Goal: Information Seeking & Learning: Check status

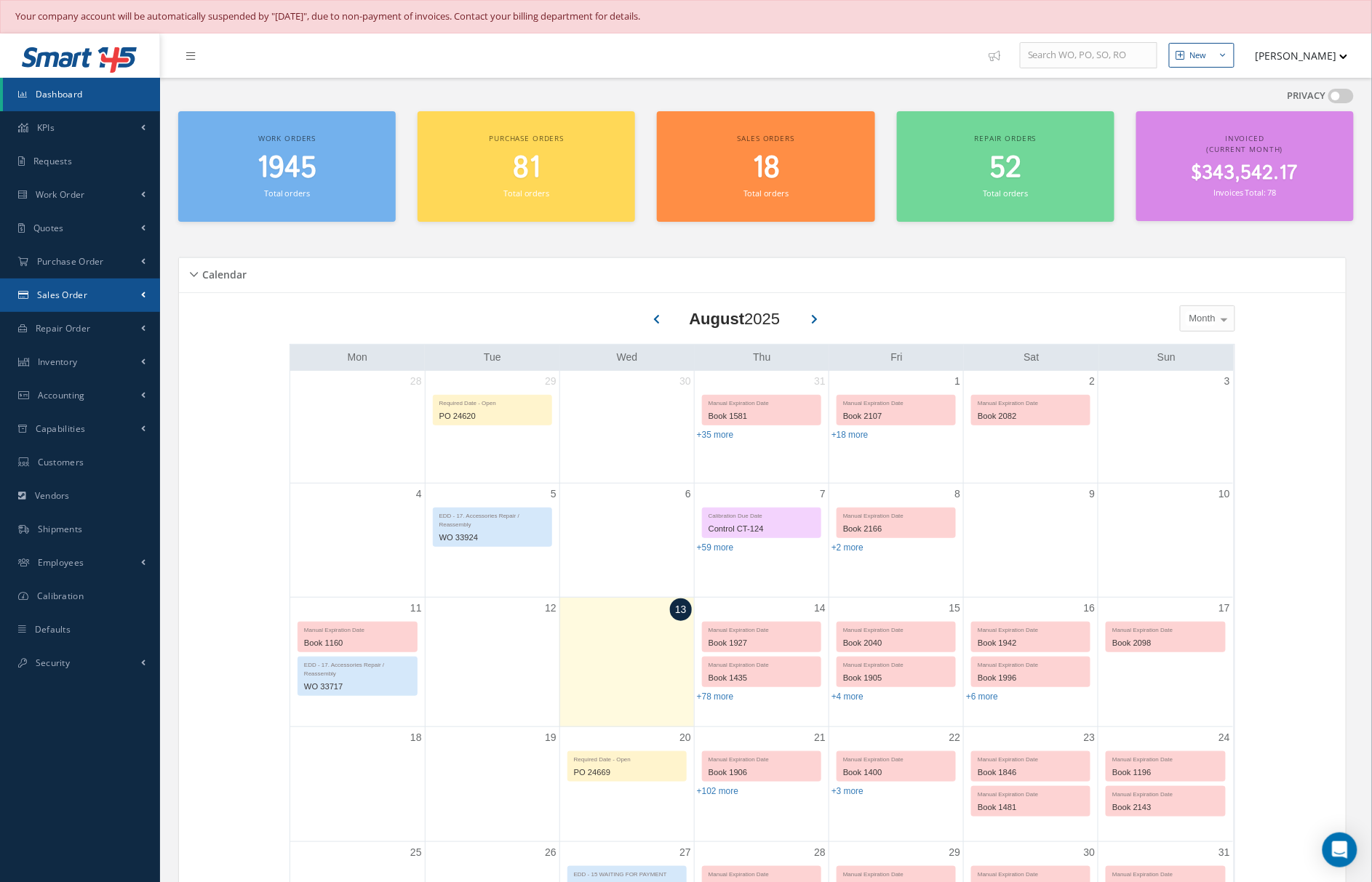
click at [108, 297] on link "Sales Order" at bounding box center [80, 295] width 160 height 33
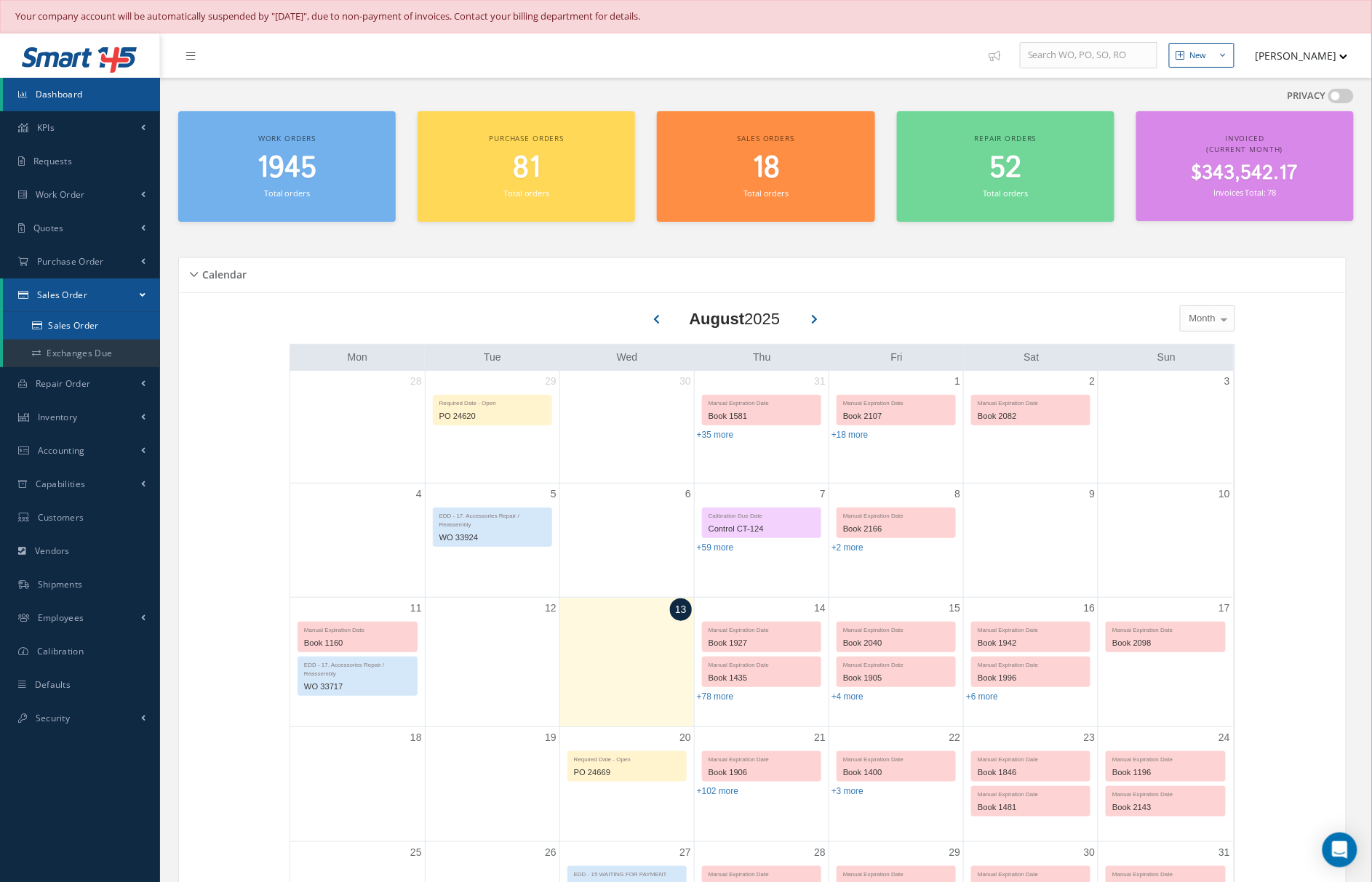
click at [100, 326] on link "Sales Order" at bounding box center [82, 325] width 157 height 28
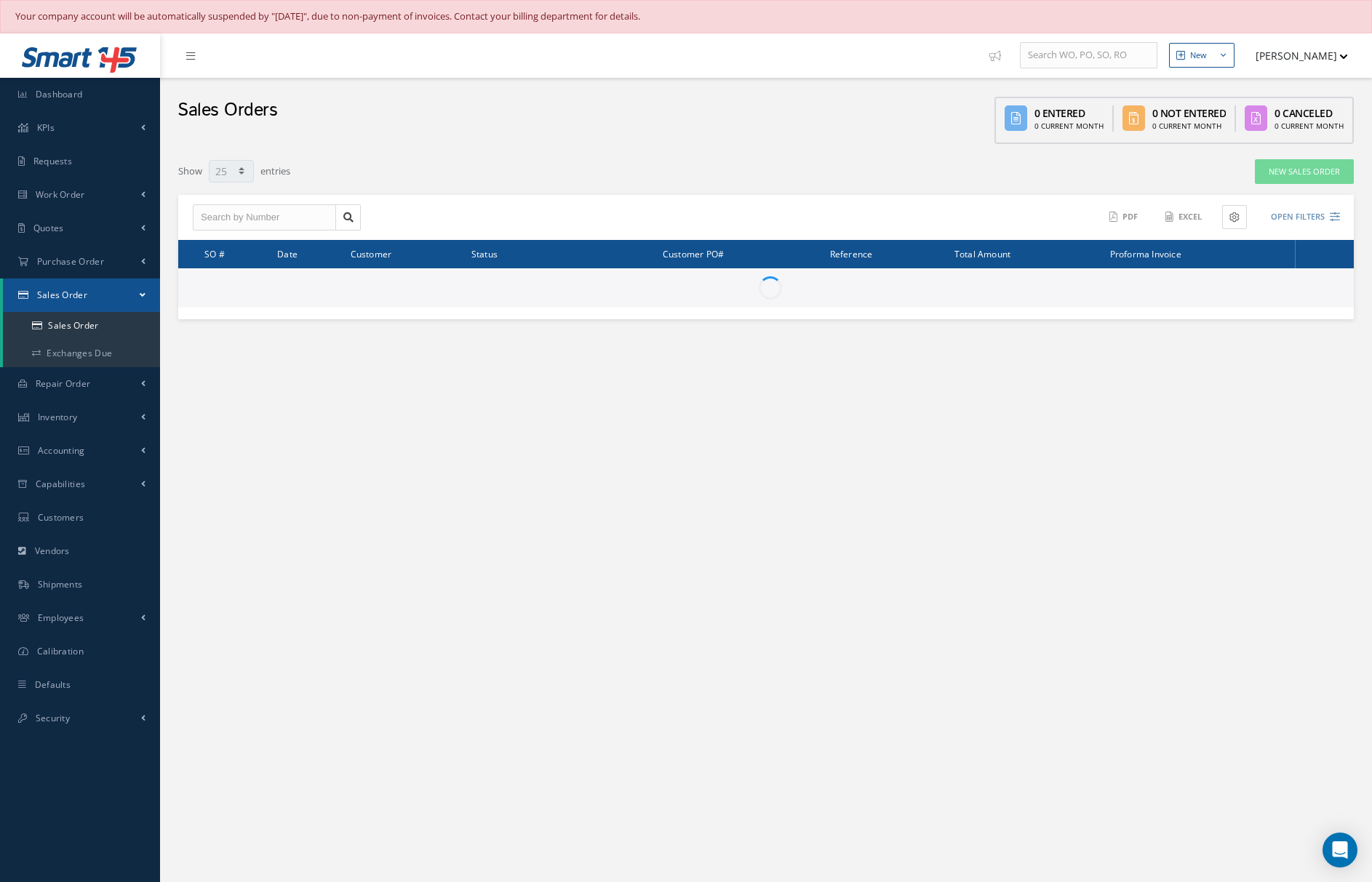
select select "25"
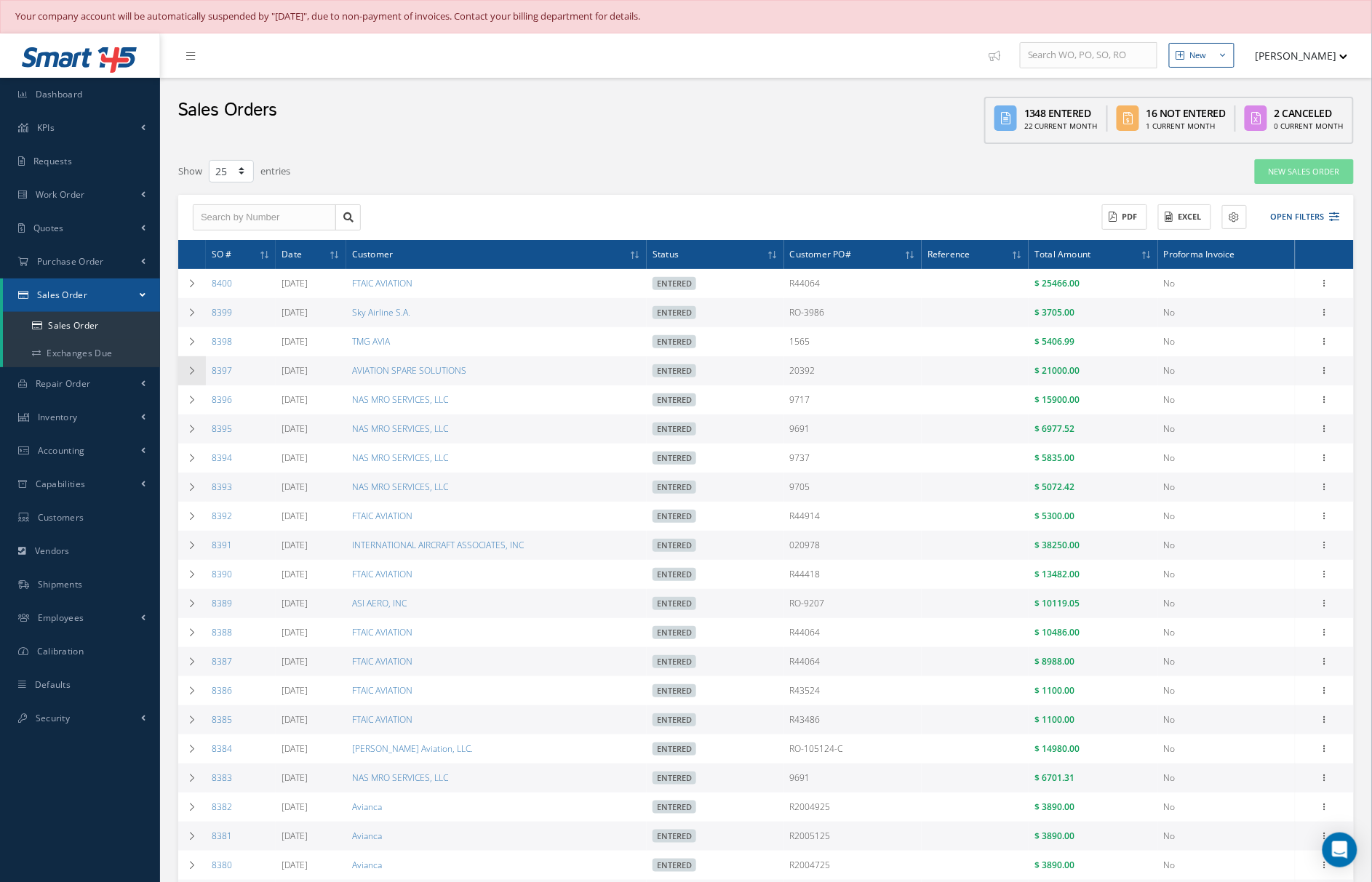
click at [192, 377] on td at bounding box center [192, 371] width 27 height 29
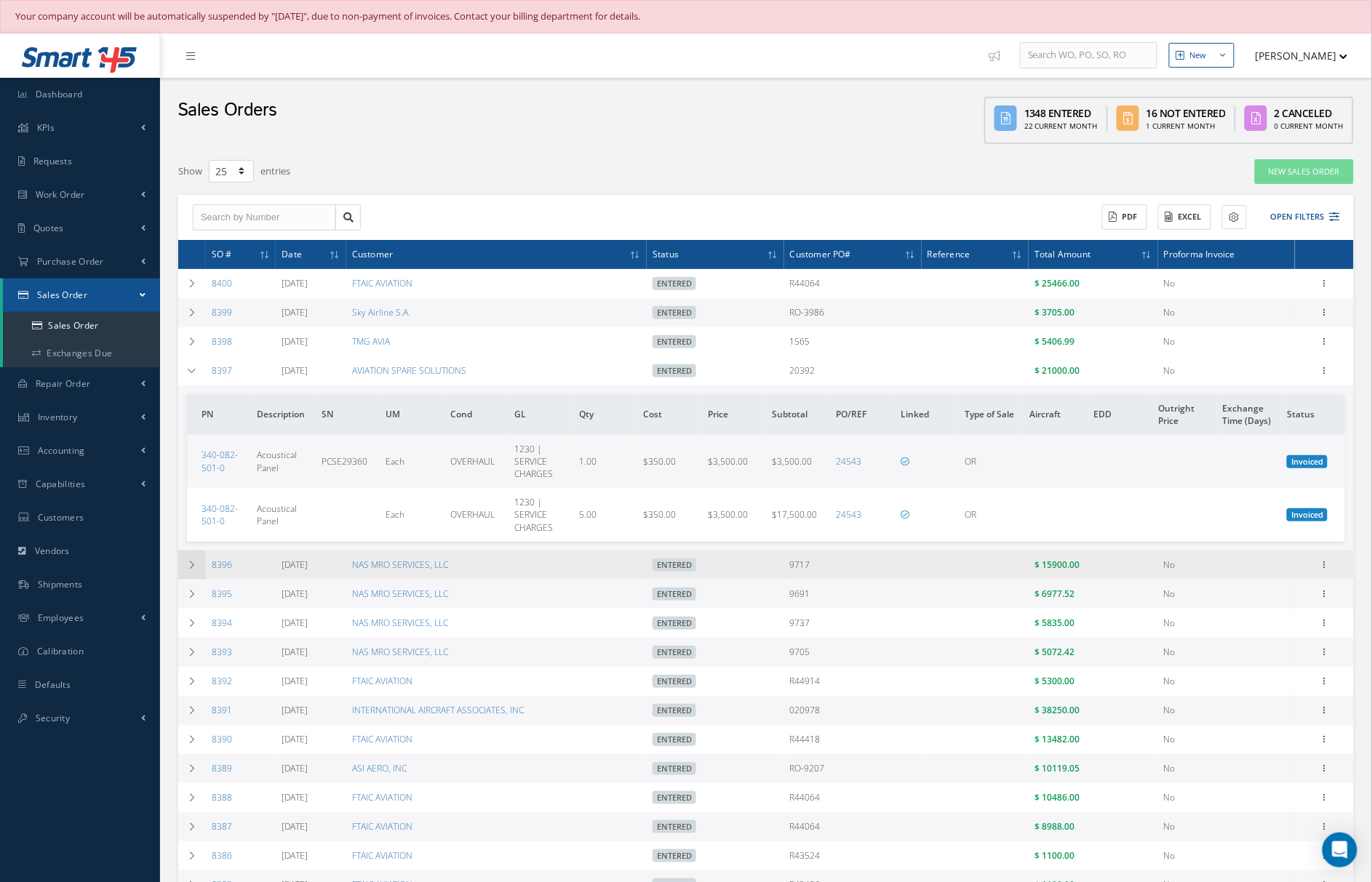
click at [185, 568] on td at bounding box center [192, 565] width 27 height 29
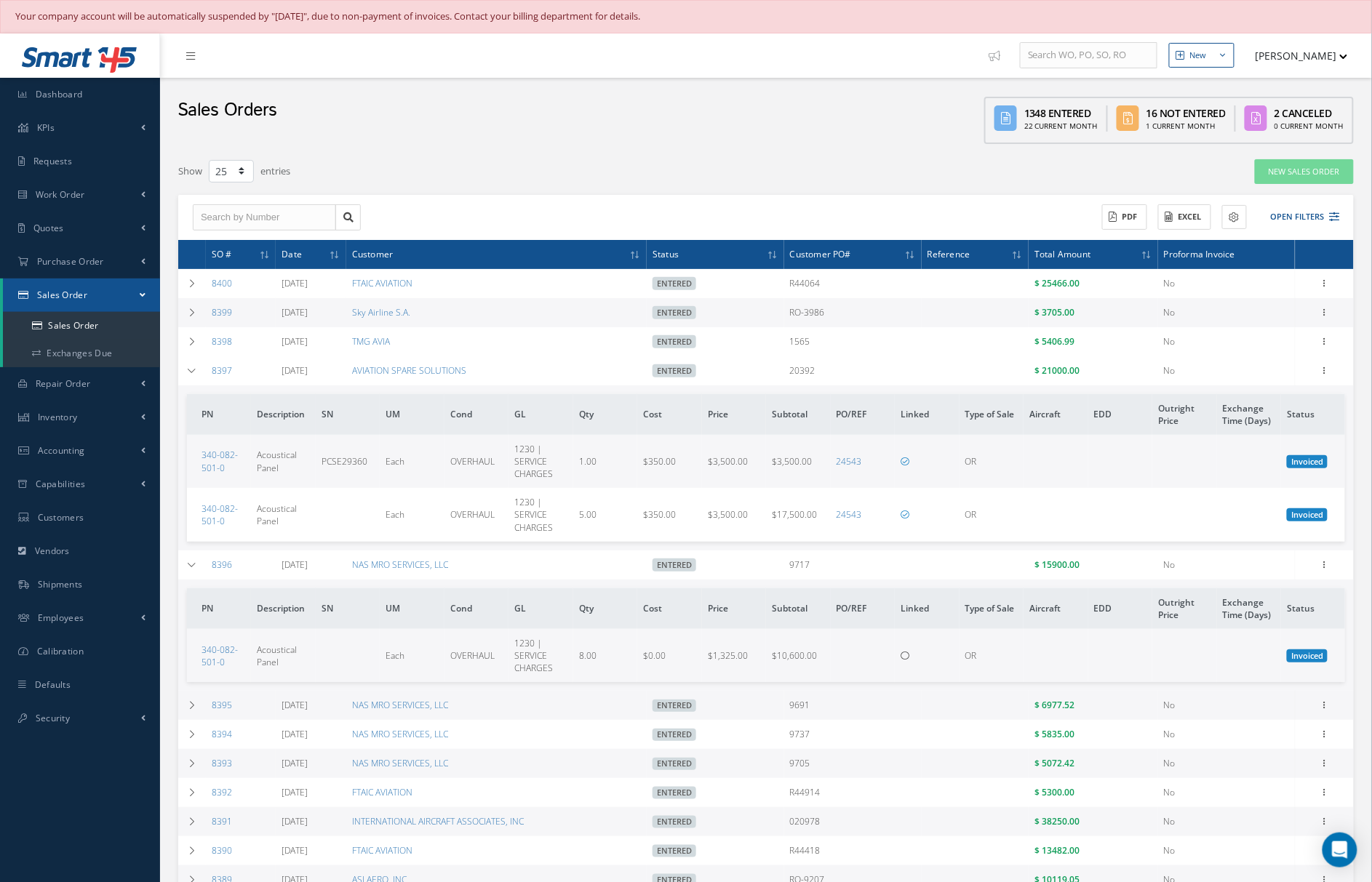
scroll to position [129, 0]
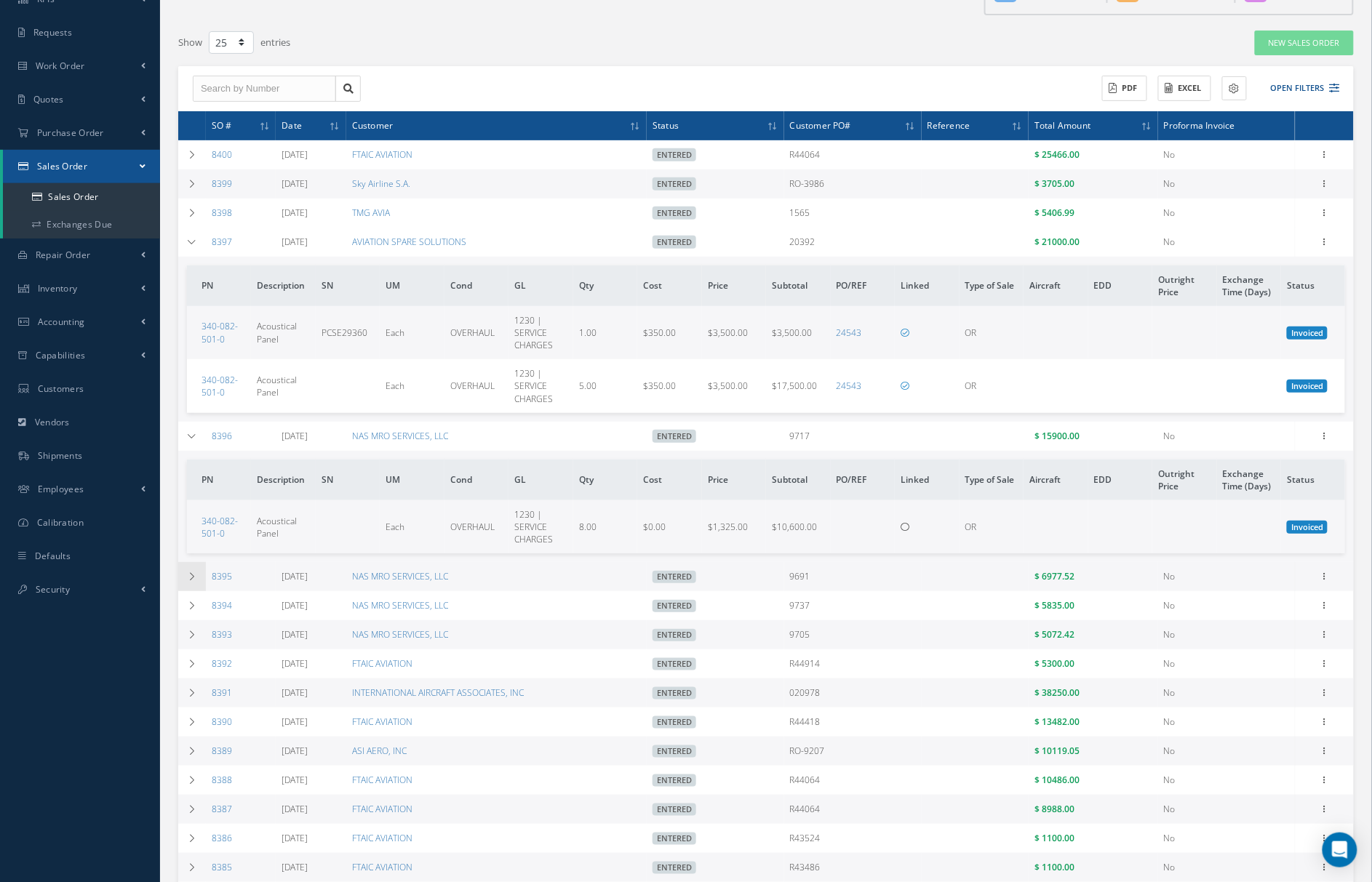
click at [192, 578] on icon at bounding box center [192, 577] width 10 height 9
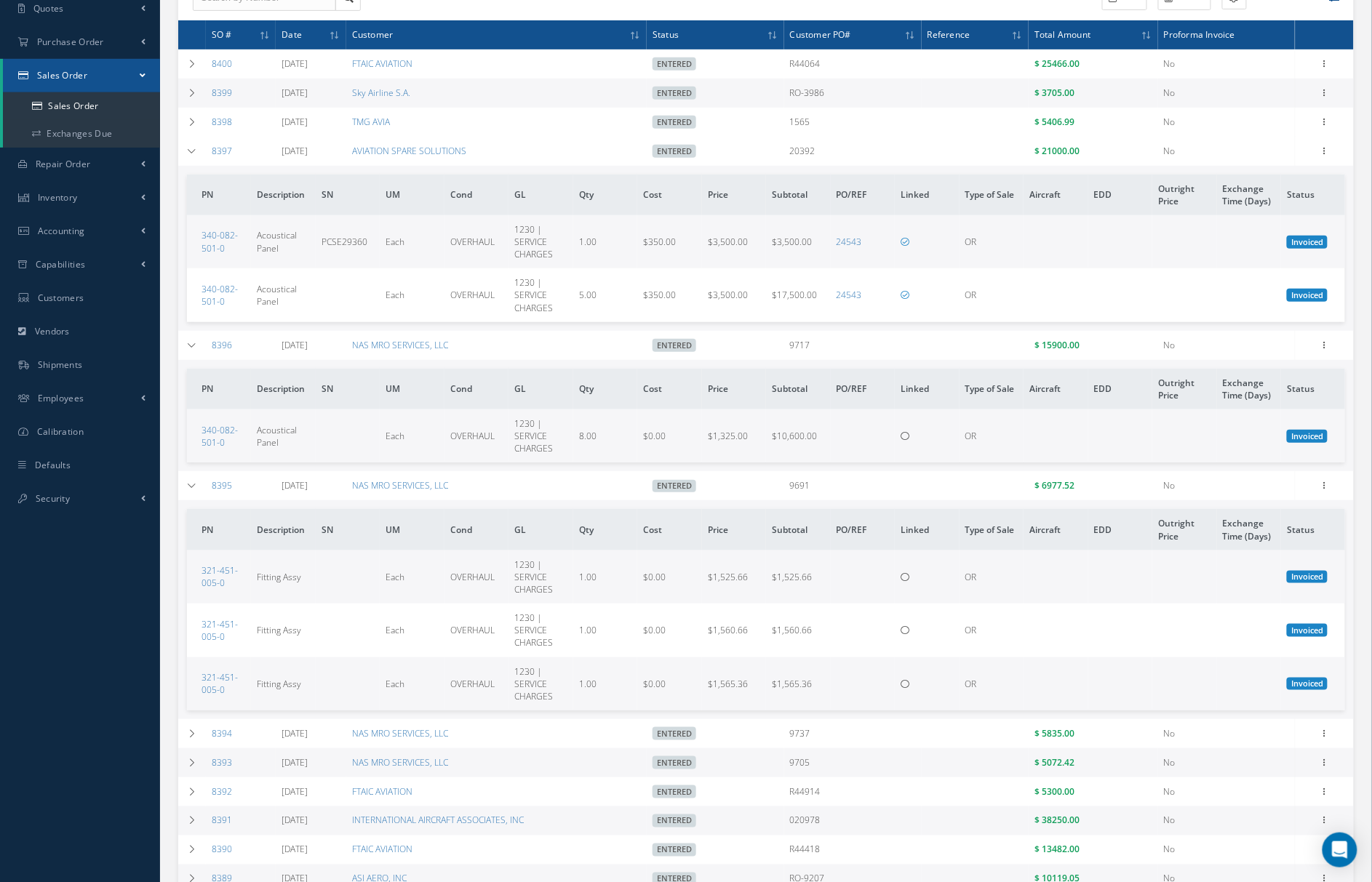
scroll to position [259, 0]
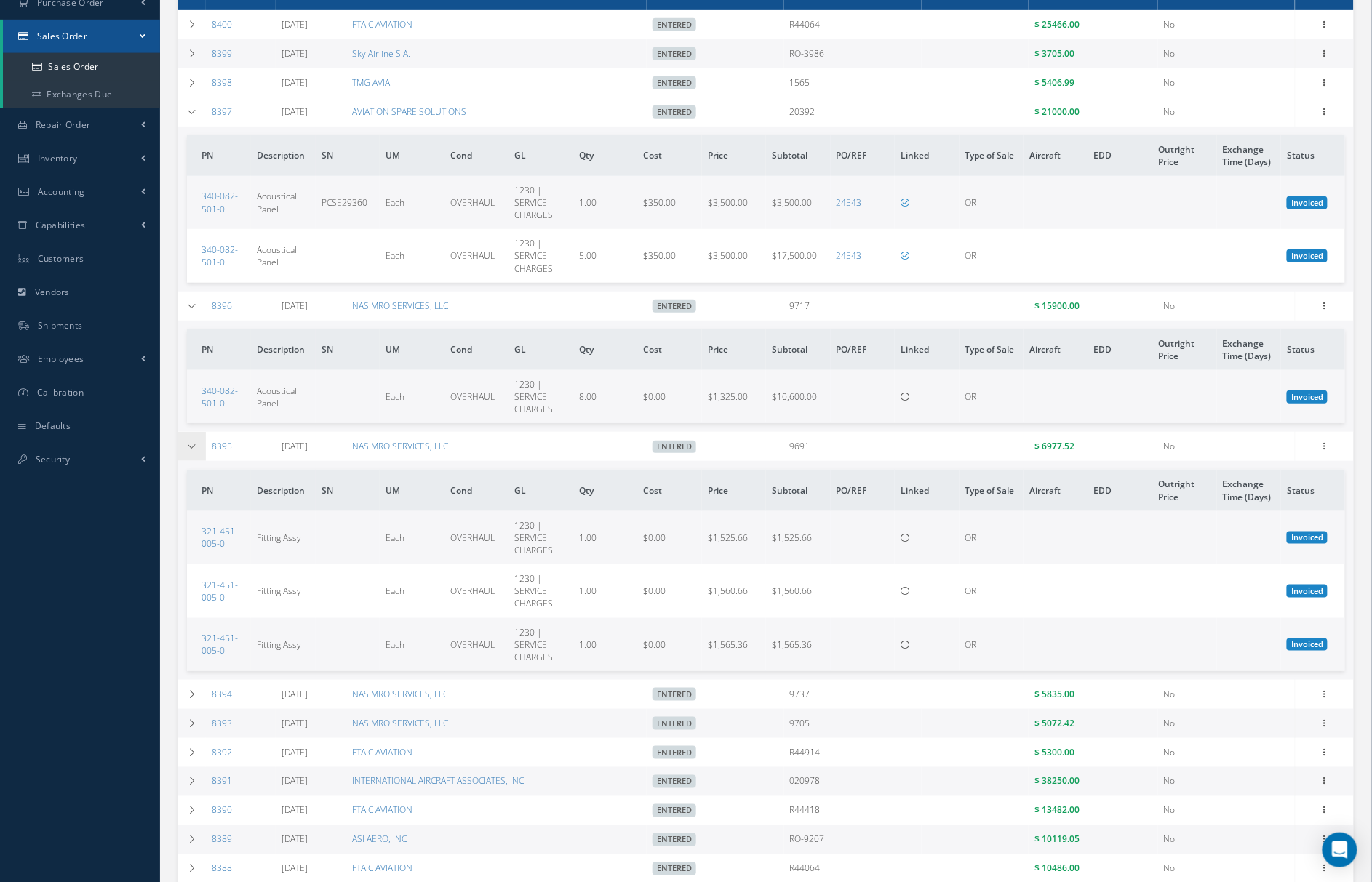
click at [196, 455] on td at bounding box center [192, 447] width 27 height 29
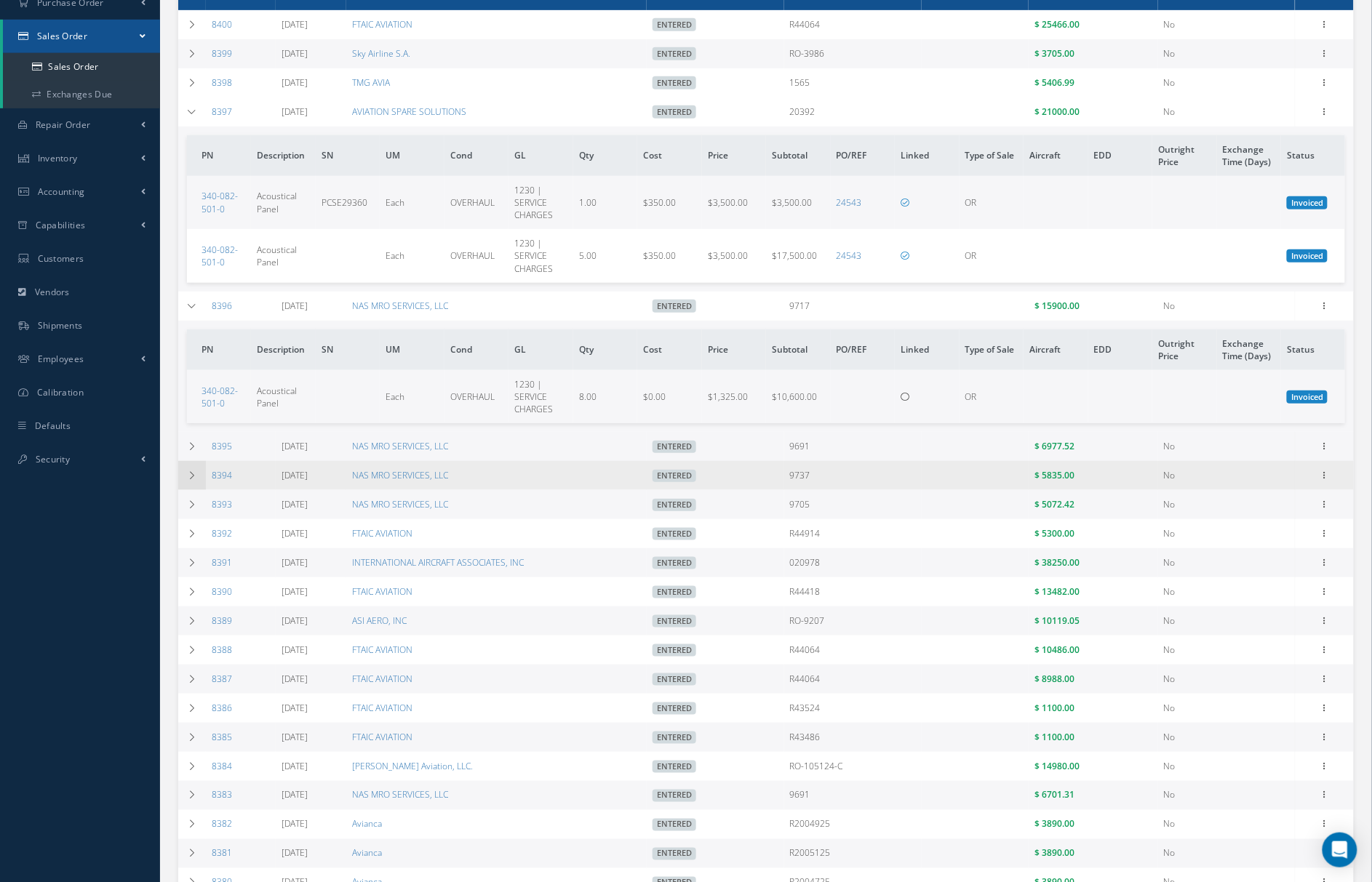
click at [186, 472] on td at bounding box center [192, 475] width 27 height 29
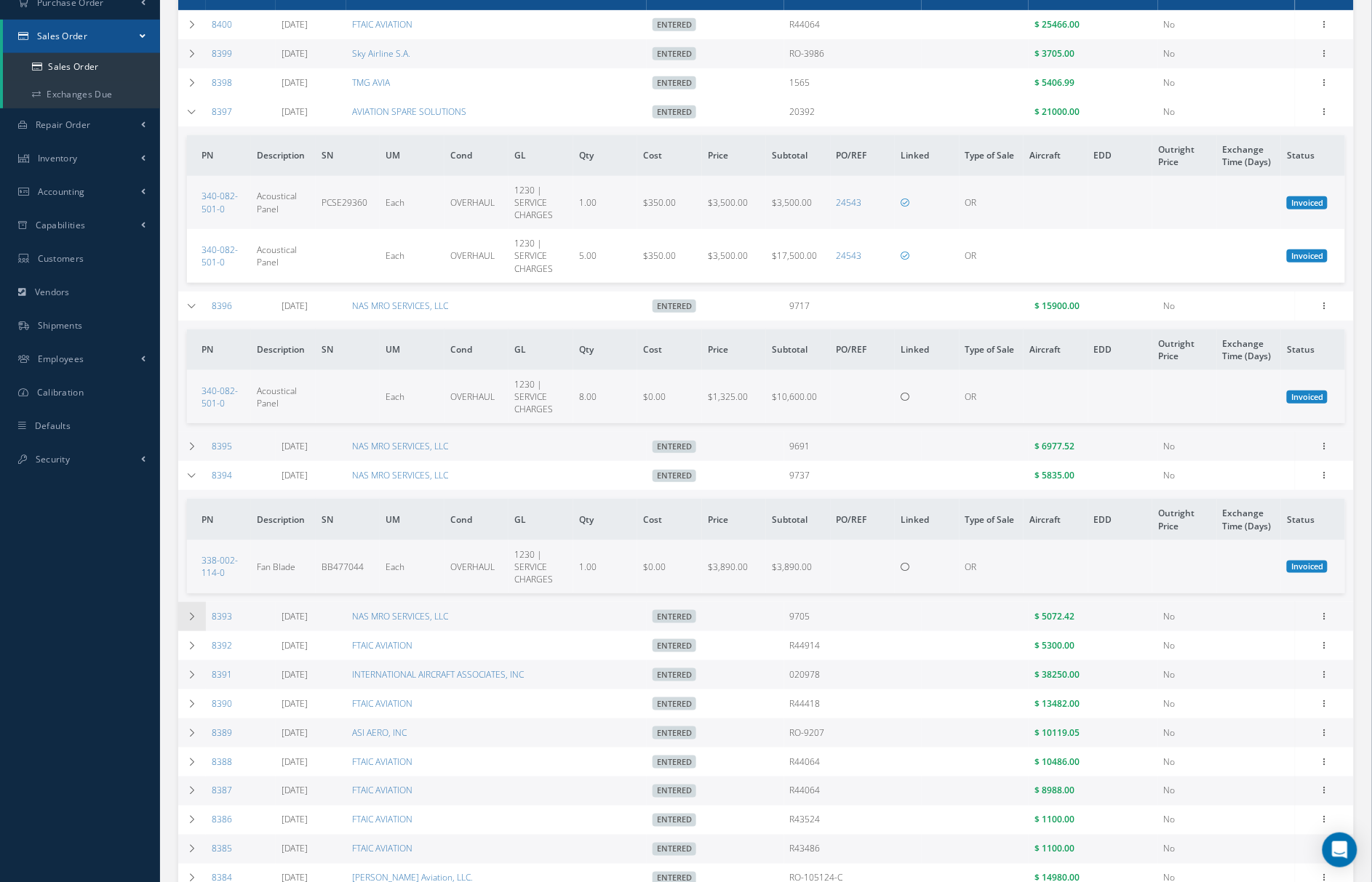
click at [199, 608] on td at bounding box center [192, 616] width 27 height 29
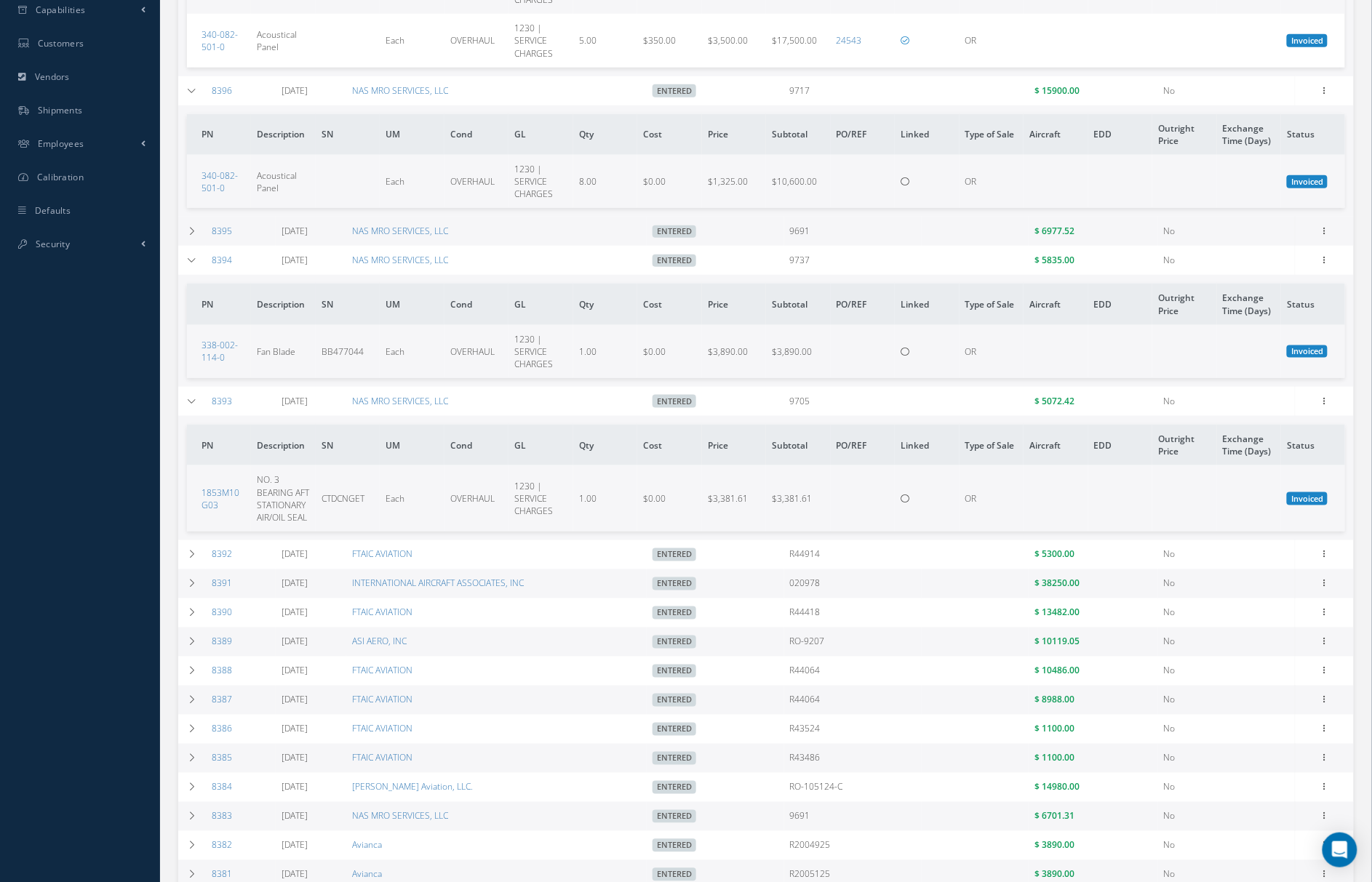
scroll to position [517, 0]
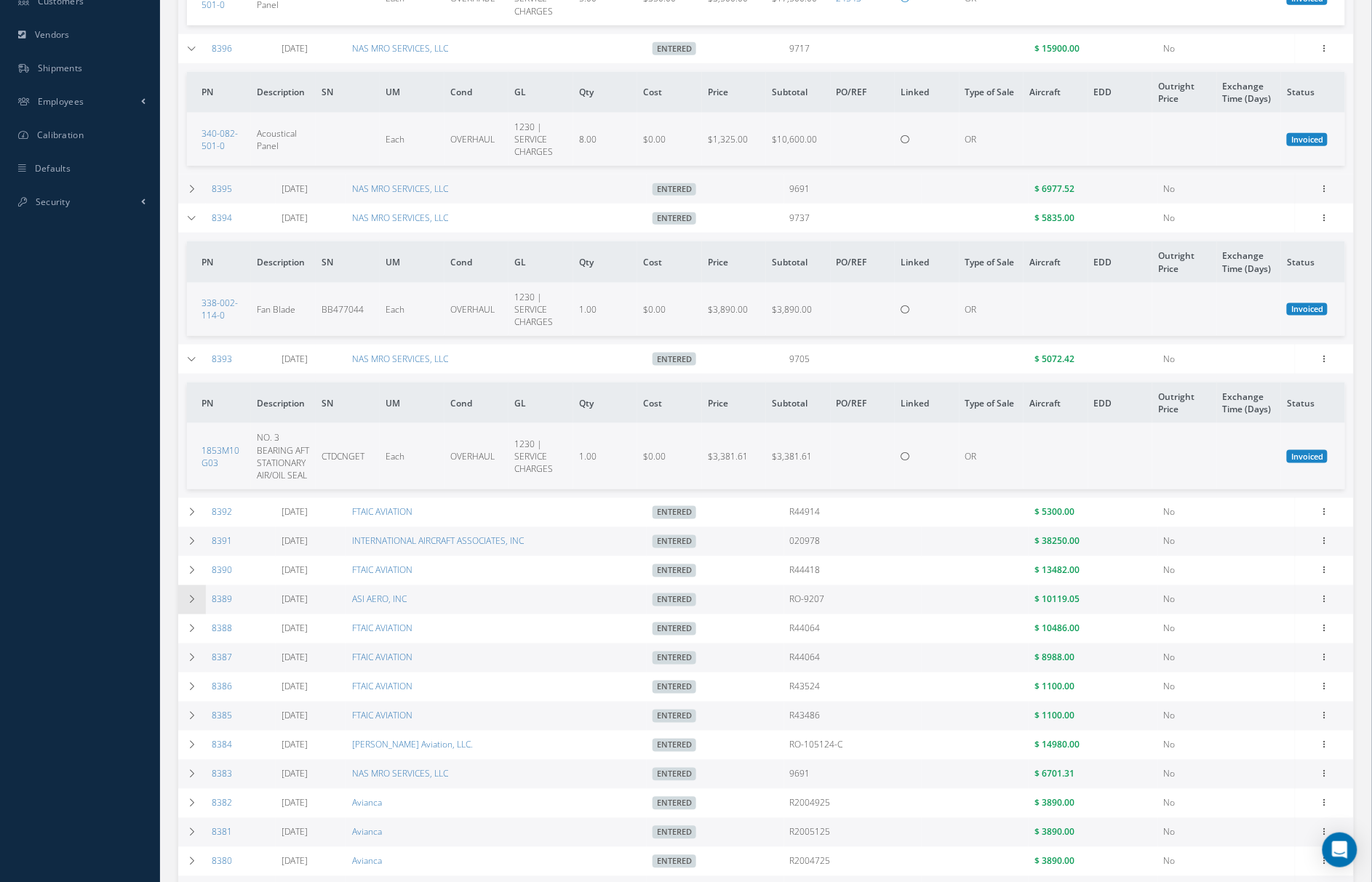
click at [192, 597] on icon at bounding box center [192, 599] width 10 height 9
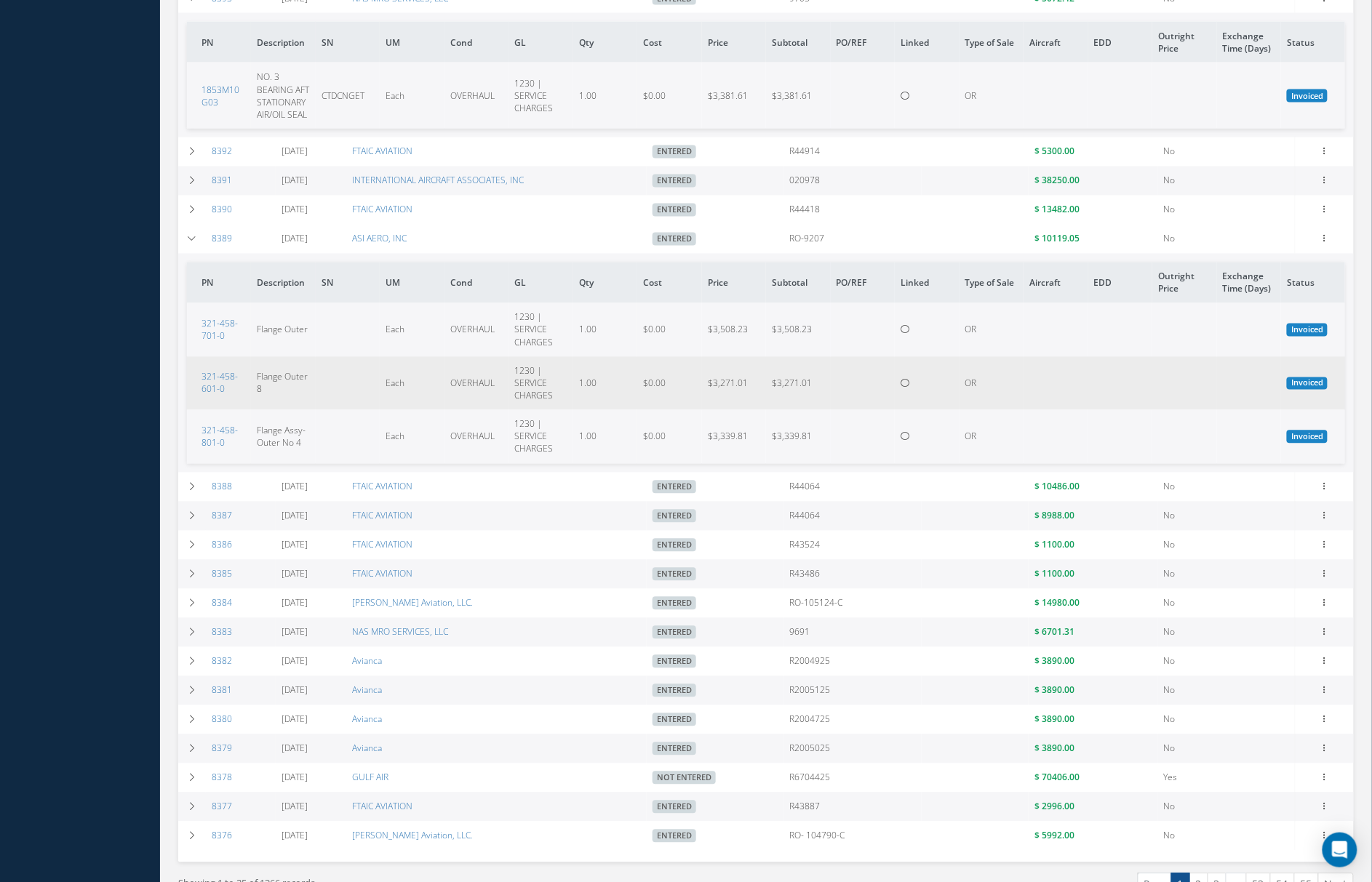
scroll to position [905, 0]
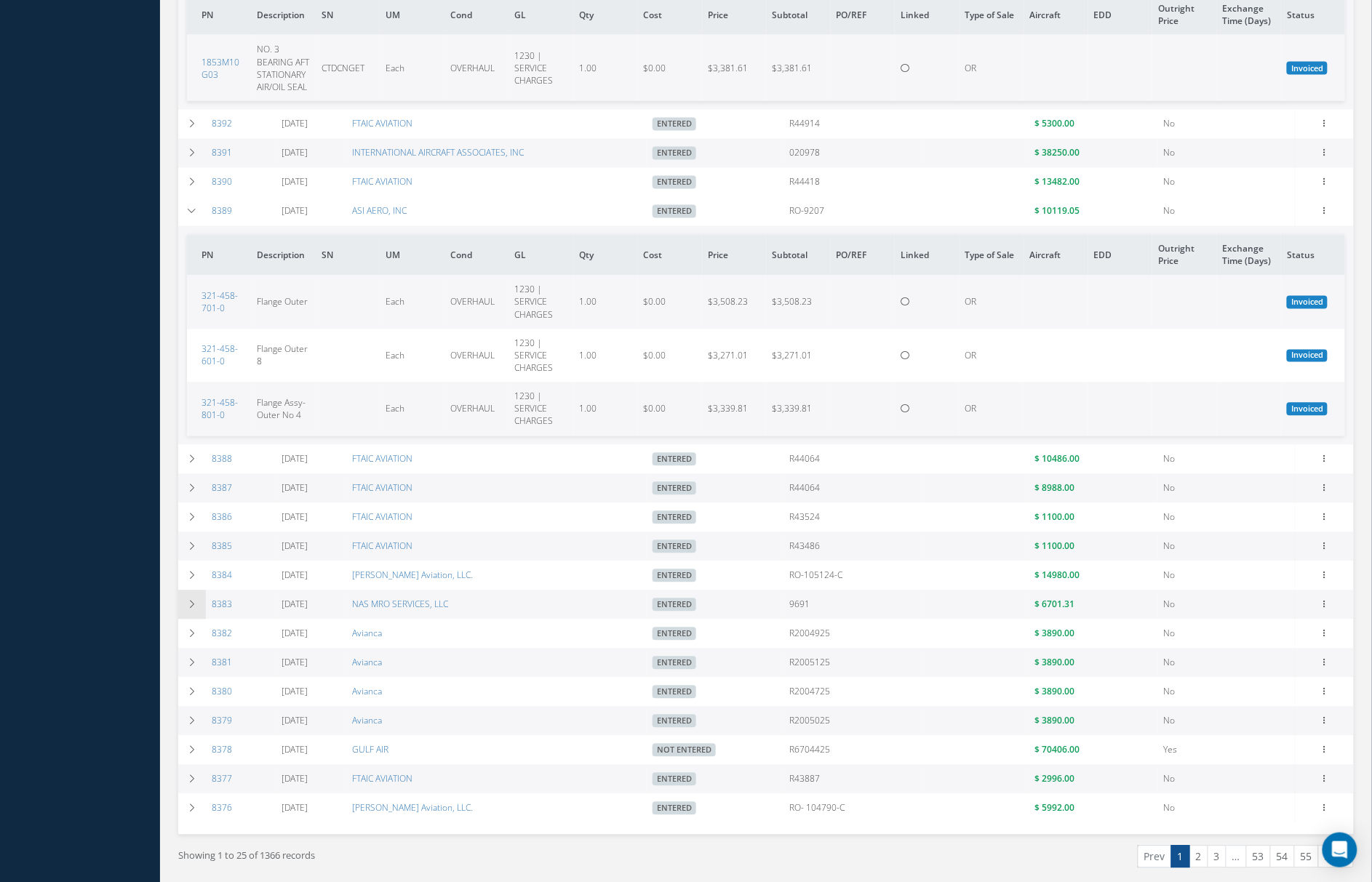
click at [190, 601] on icon at bounding box center [192, 605] width 10 height 9
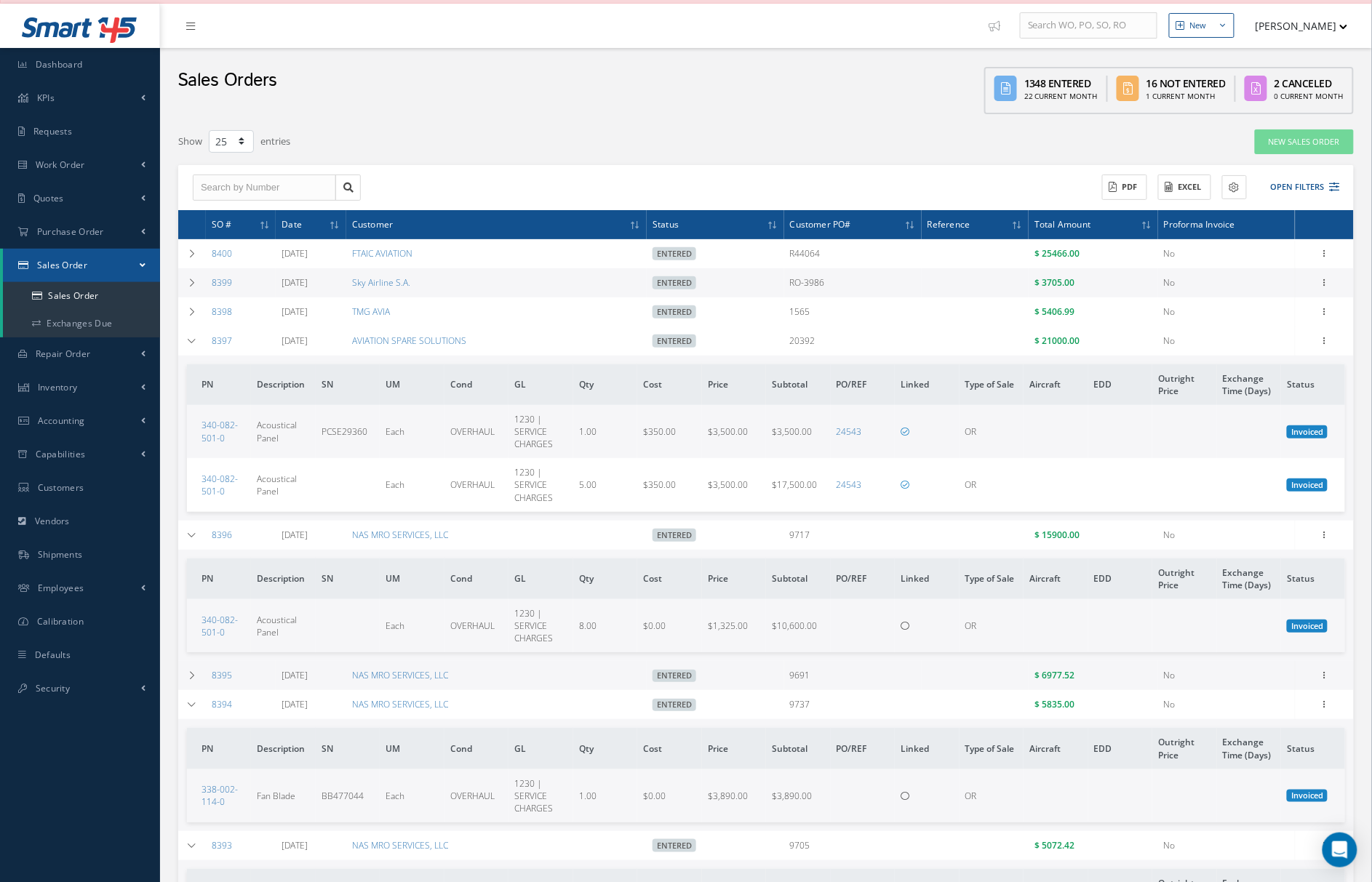
scroll to position [0, 0]
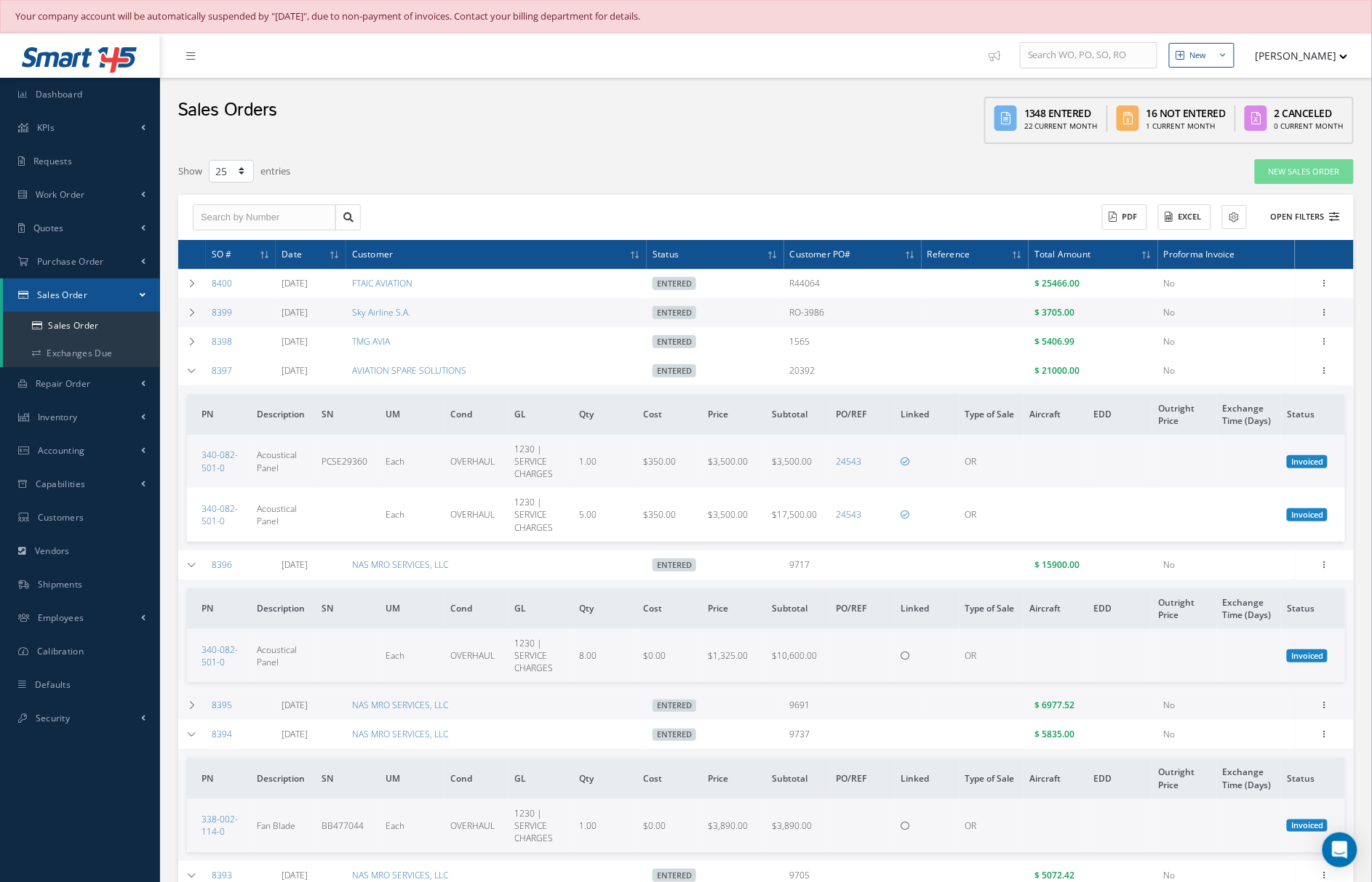
click at [1296, 212] on button "Open Filters" at bounding box center [1298, 216] width 82 height 24
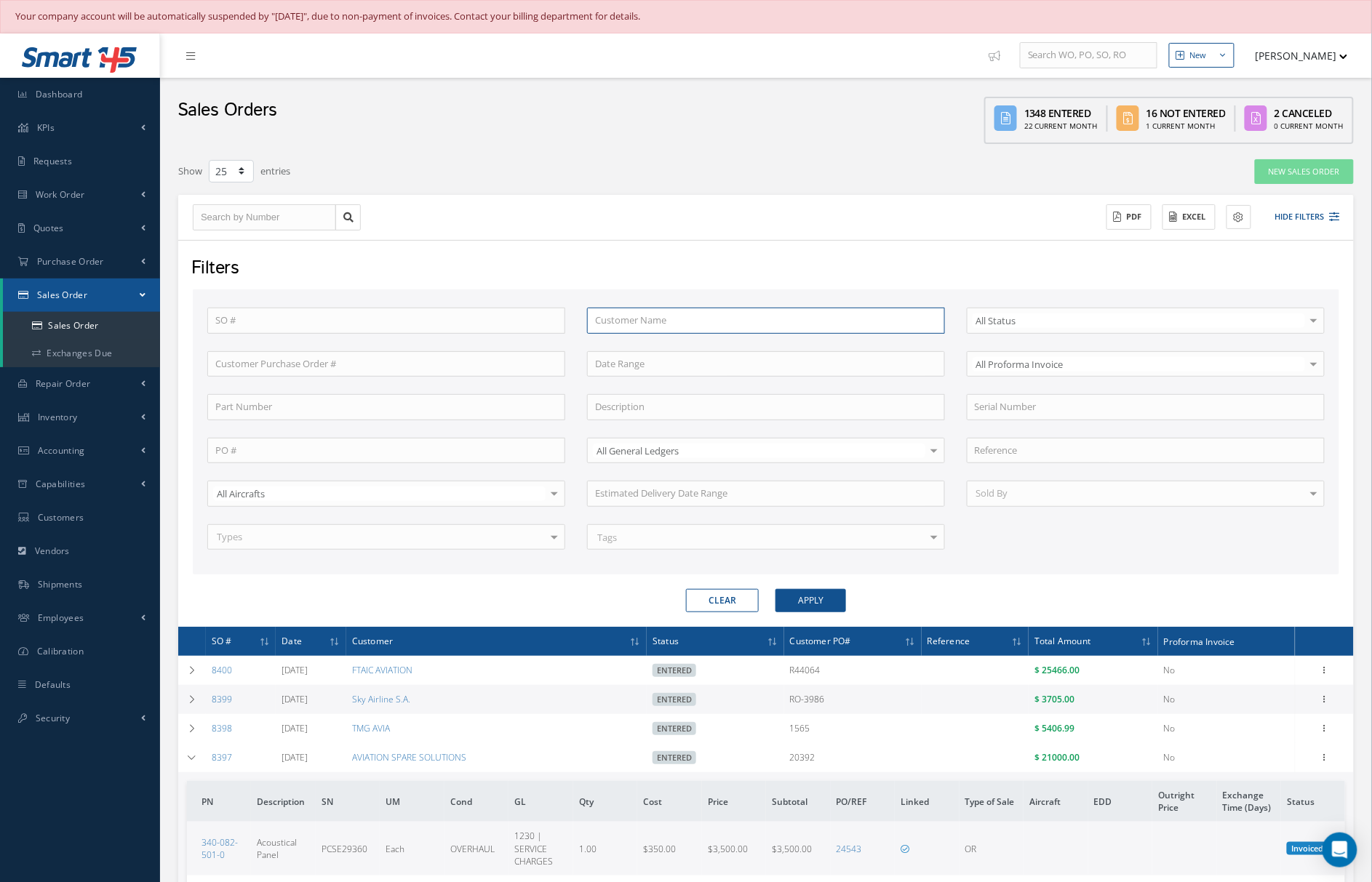
click at [748, 322] on input "text" at bounding box center [765, 321] width 357 height 27
click at [720, 348] on div "NAS MRO SERVICES, LLC" at bounding box center [765, 346] width 341 height 14
type input "NAS MRO SERVICES, LLC"
click at [845, 589] on form "SO # Customer Name NAS MRO SERVICES, LLC Select All Status All Status Entered N…" at bounding box center [765, 450] width 1146 height 323
click at [832, 604] on button "Apply" at bounding box center [811, 600] width 70 height 24
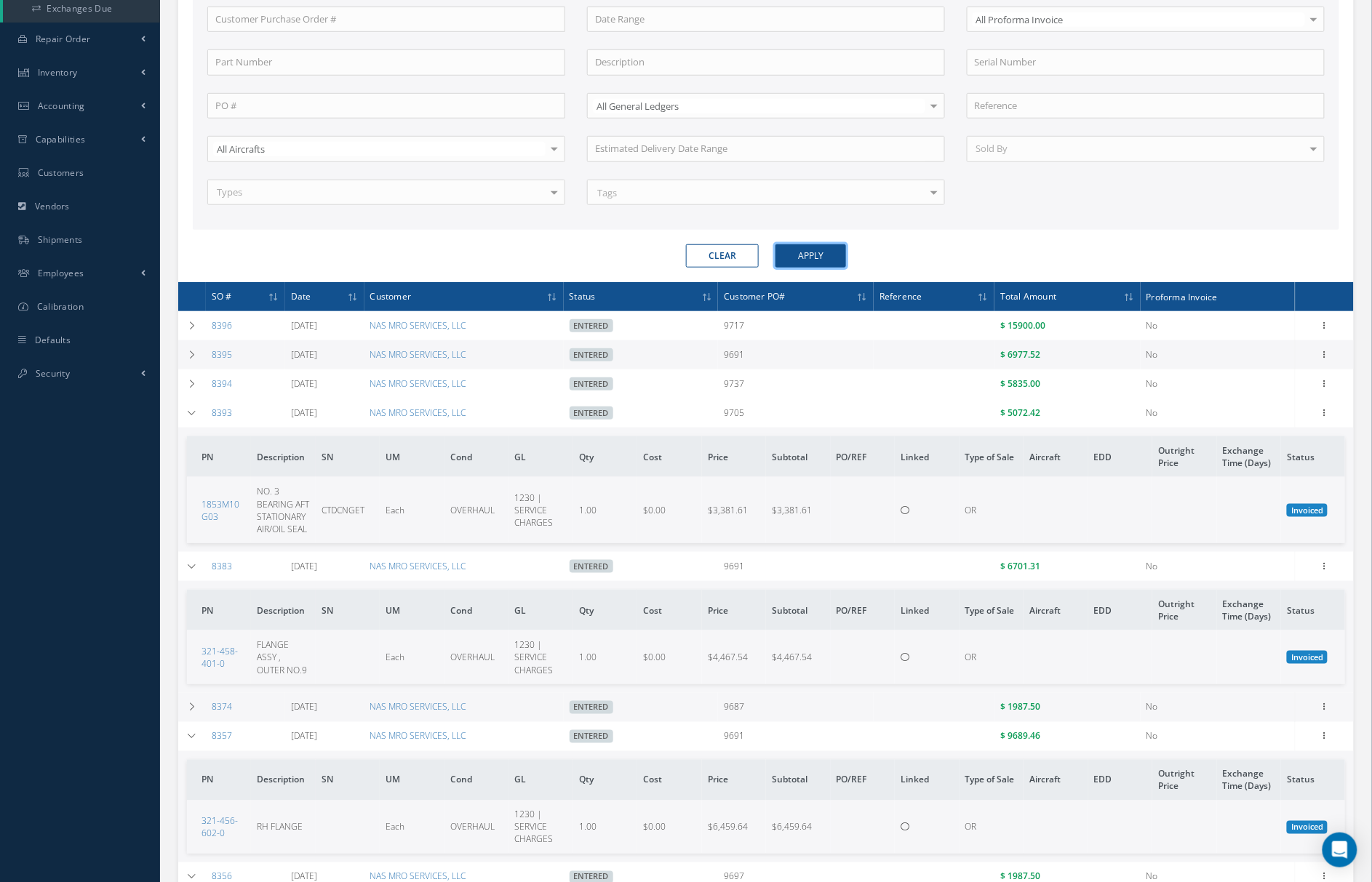
scroll to position [388, 0]
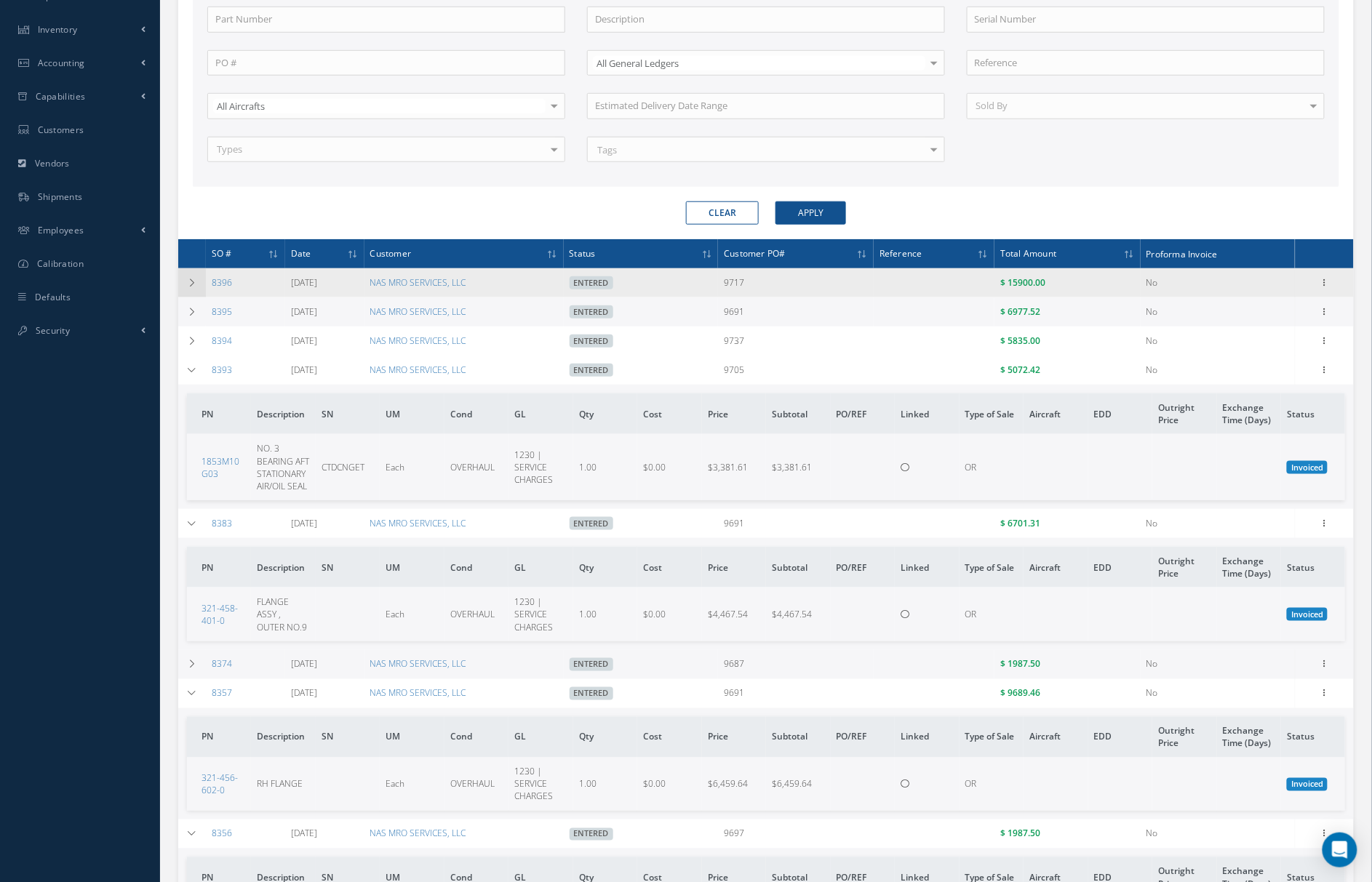
click at [185, 281] on td at bounding box center [192, 283] width 27 height 29
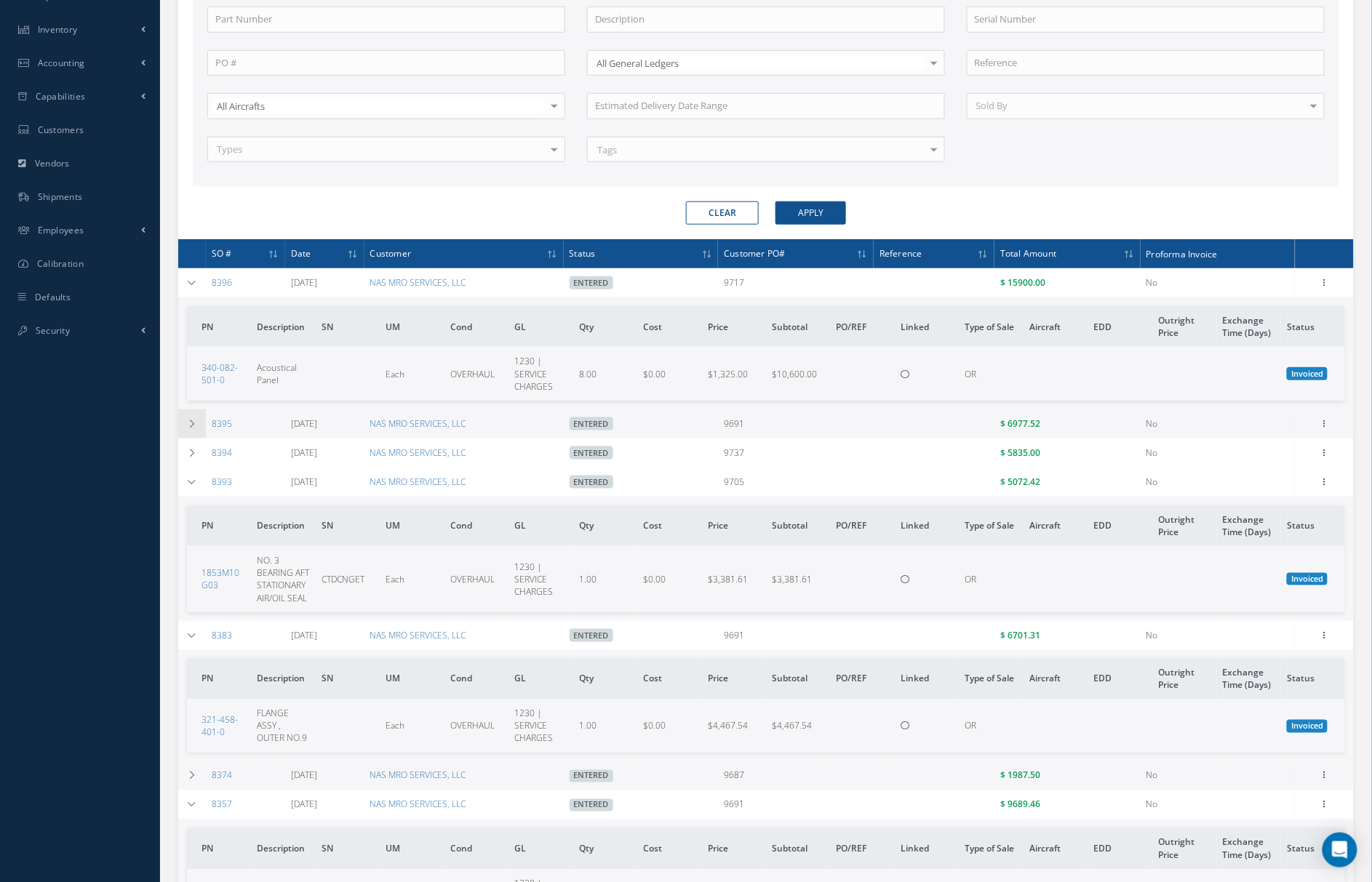
click at [196, 423] on icon at bounding box center [192, 424] width 10 height 9
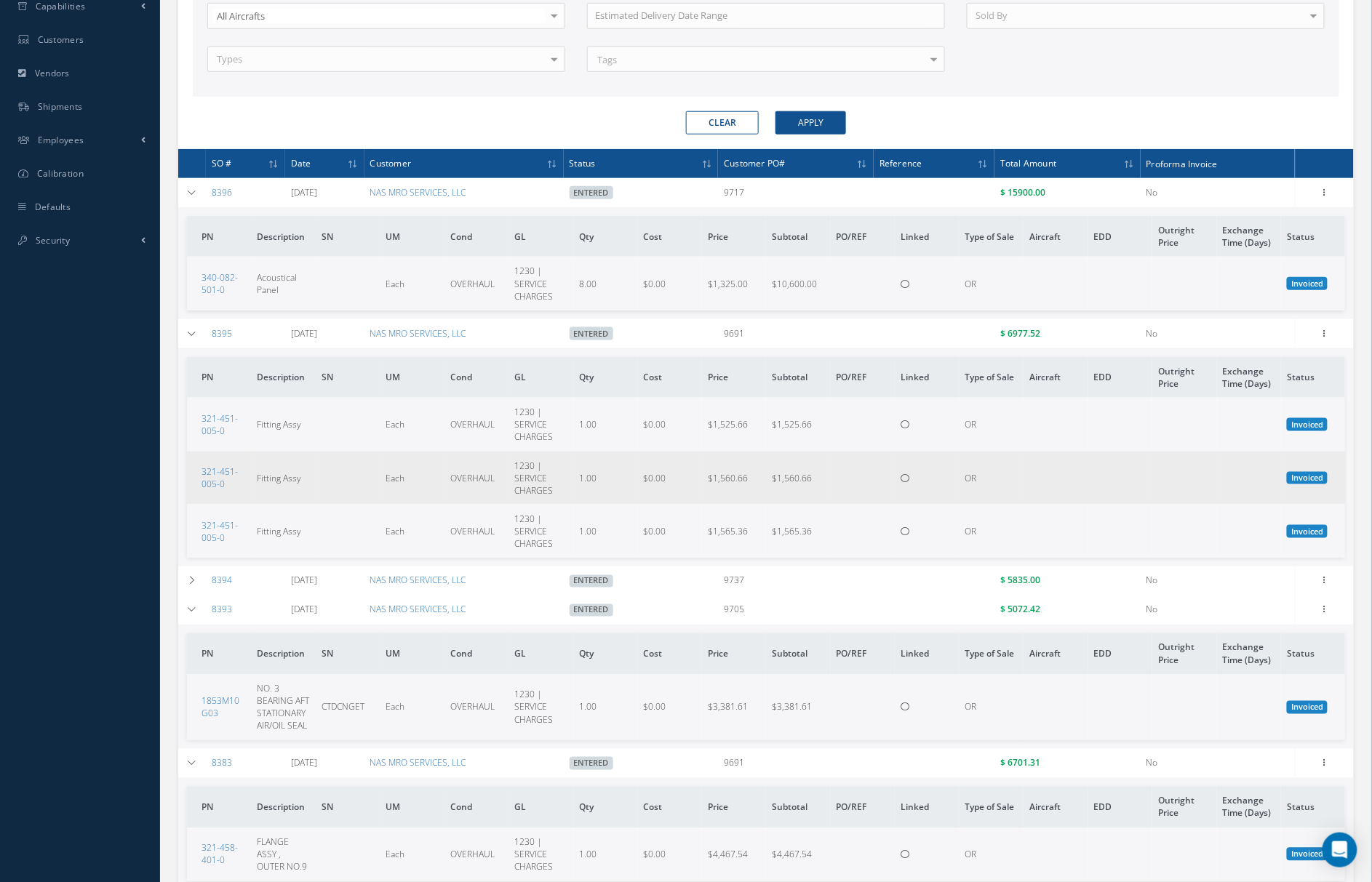
scroll to position [517, 0]
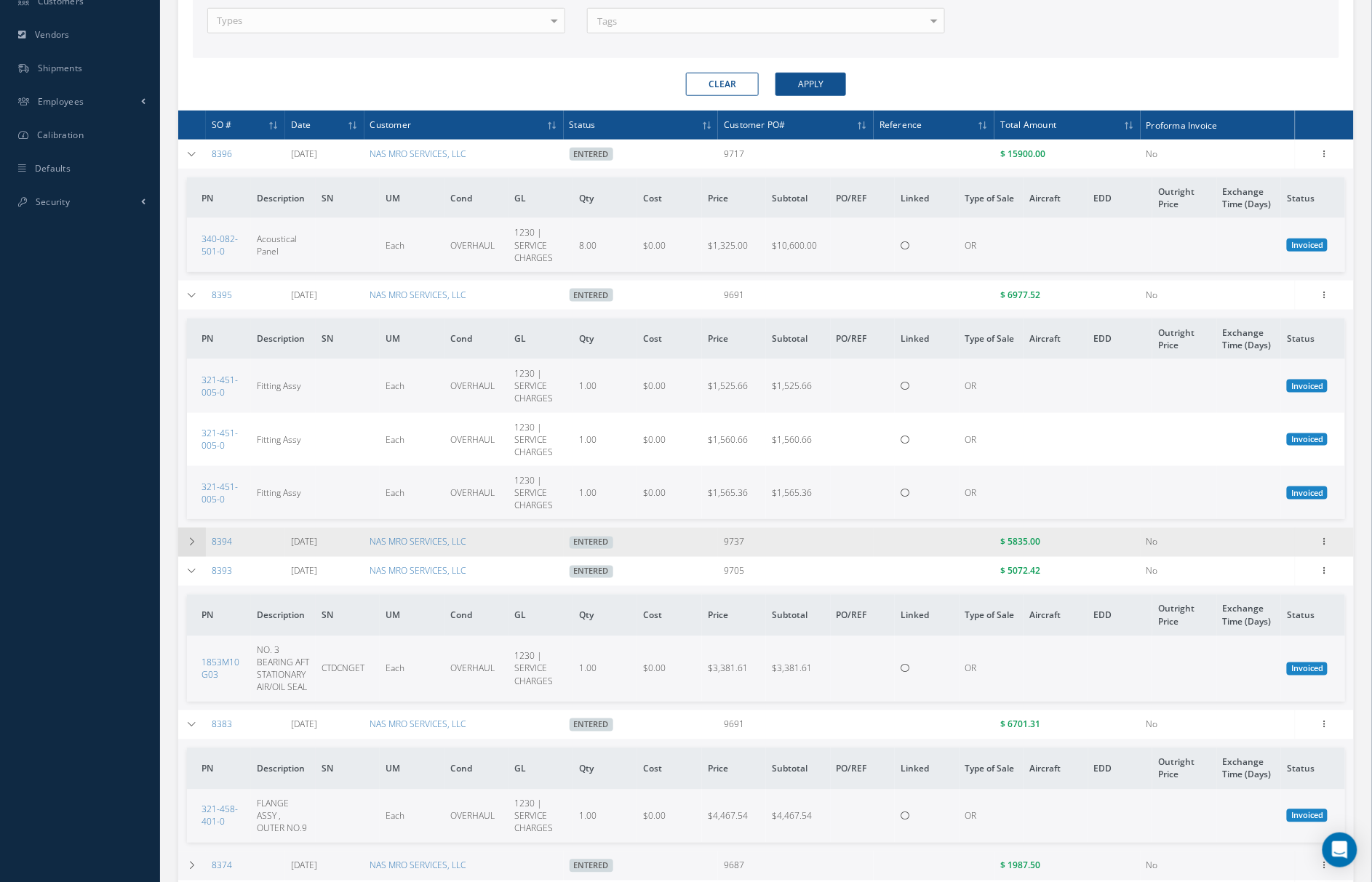
click at [191, 547] on icon at bounding box center [192, 542] width 10 height 9
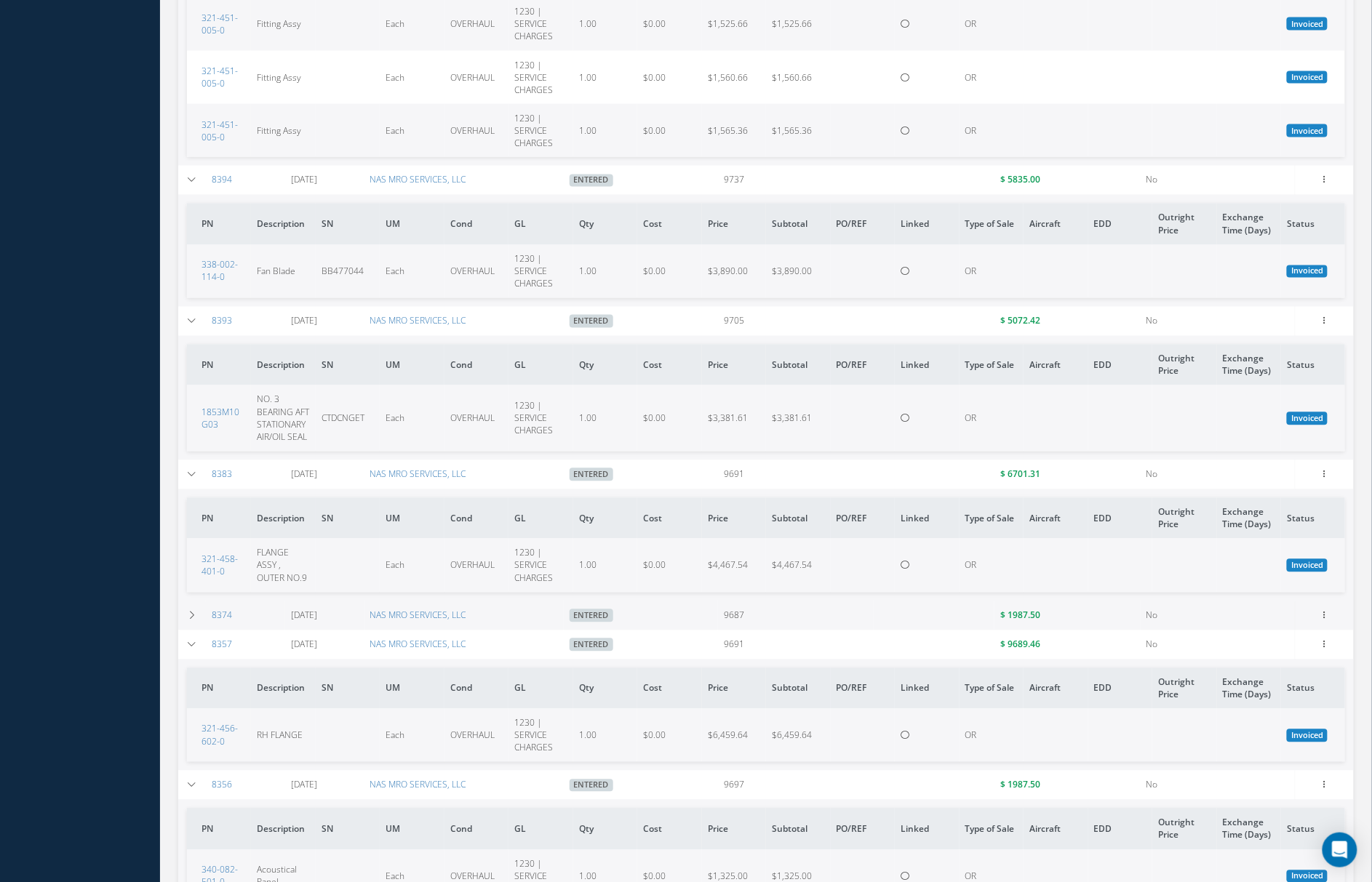
scroll to position [905, 0]
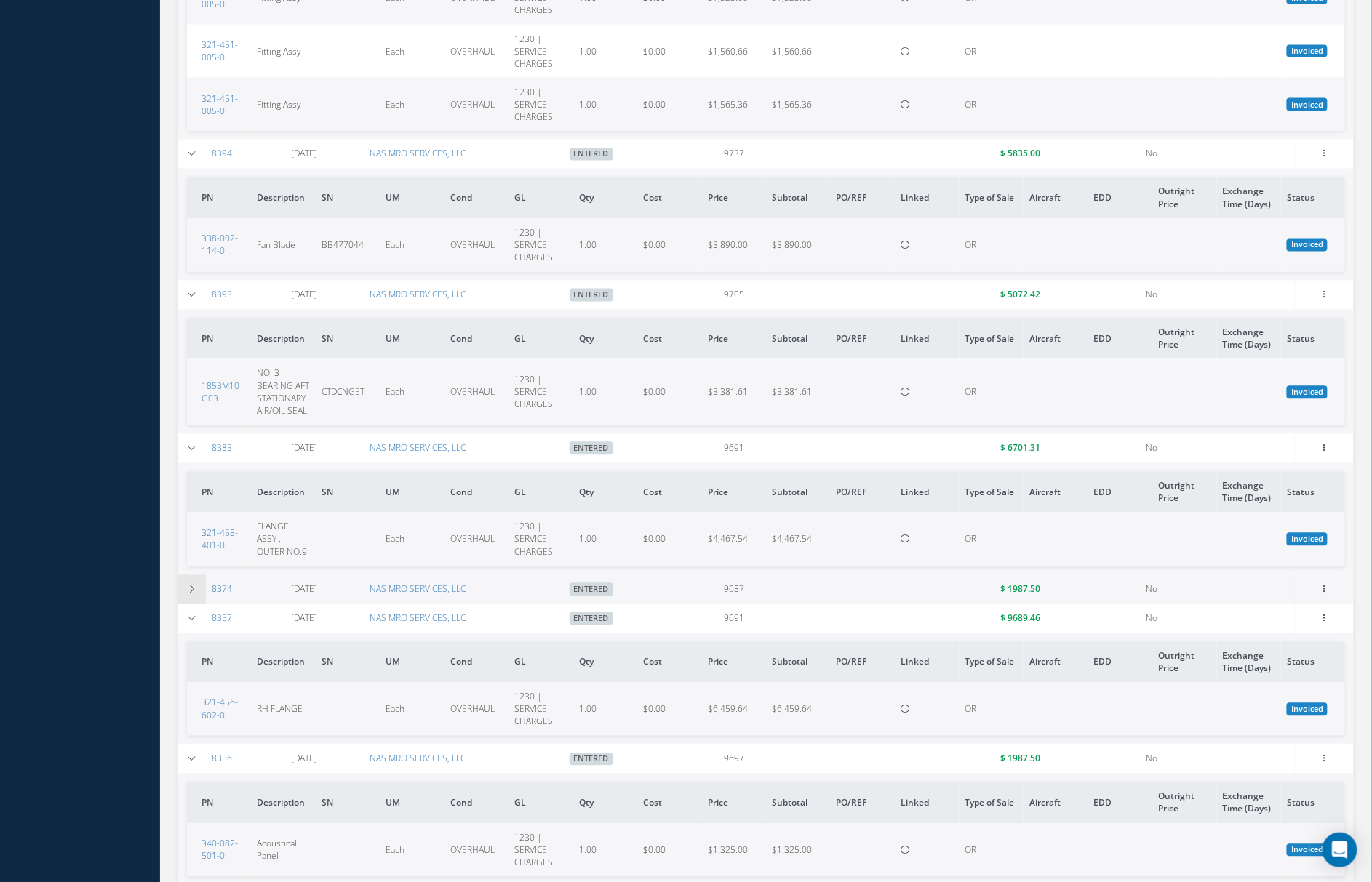
click at [195, 589] on icon at bounding box center [192, 589] width 10 height 9
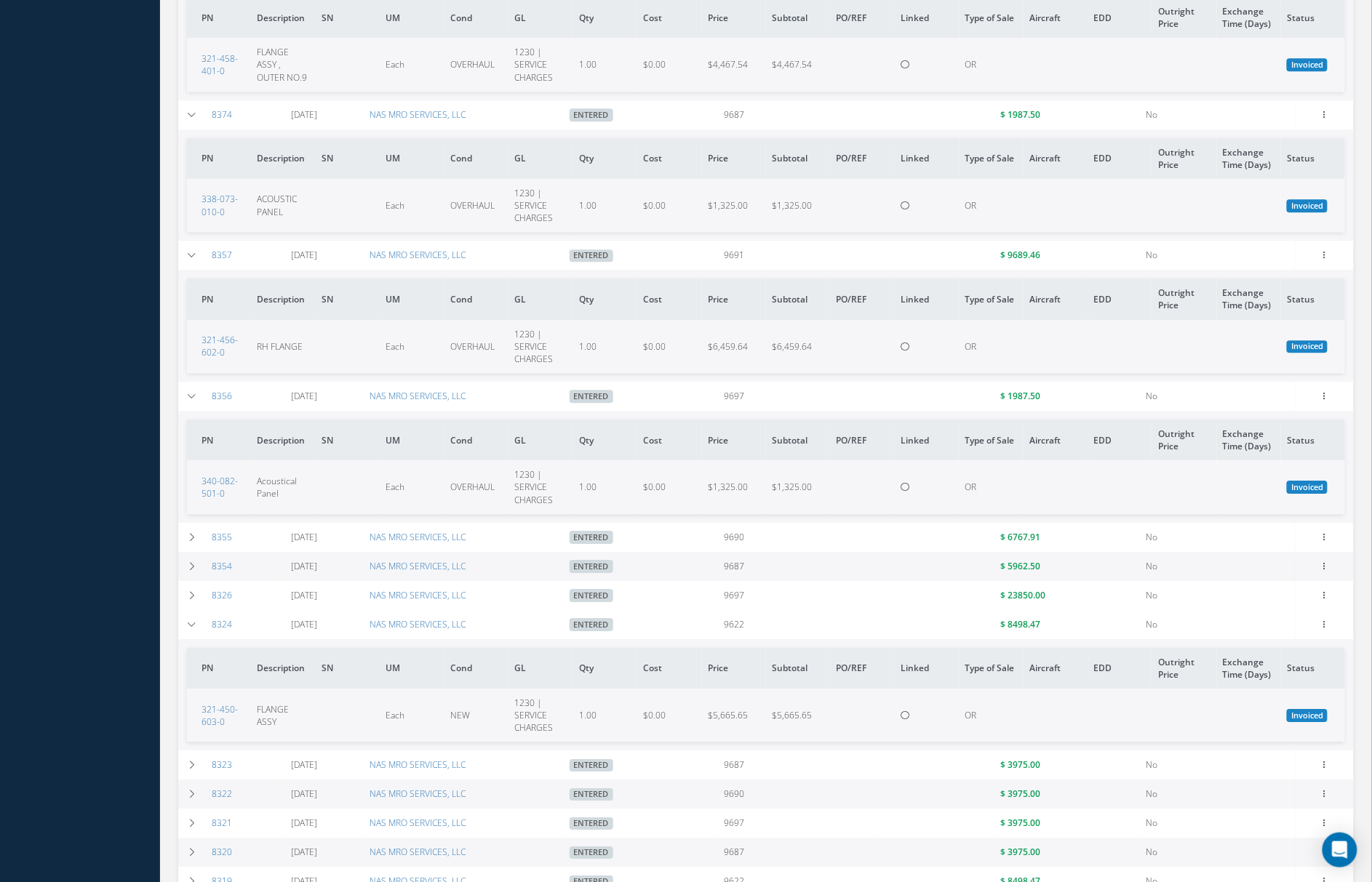
scroll to position [1423, 0]
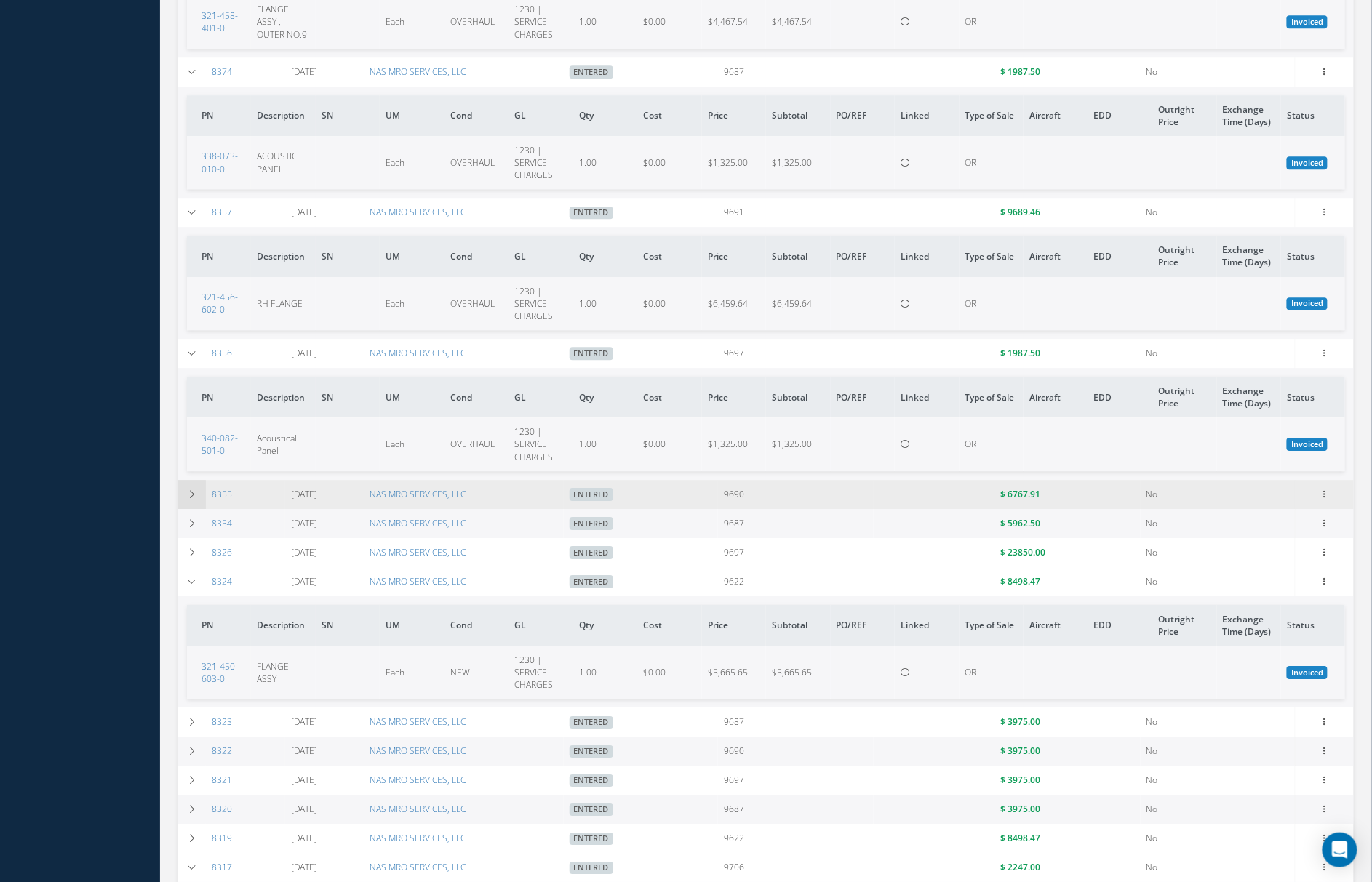
click at [185, 501] on td at bounding box center [192, 494] width 27 height 29
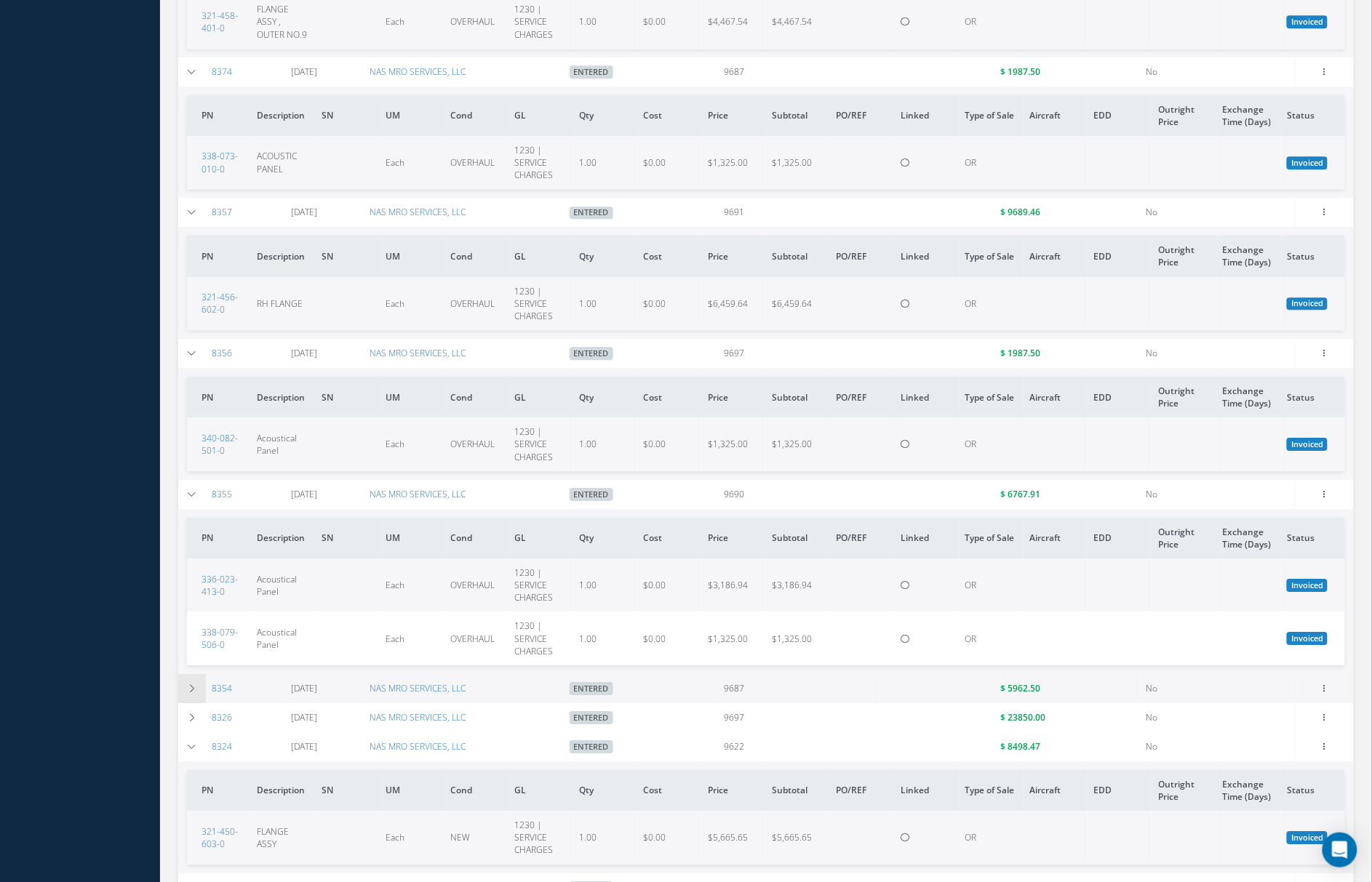
click at [187, 687] on icon at bounding box center [192, 689] width 10 height 9
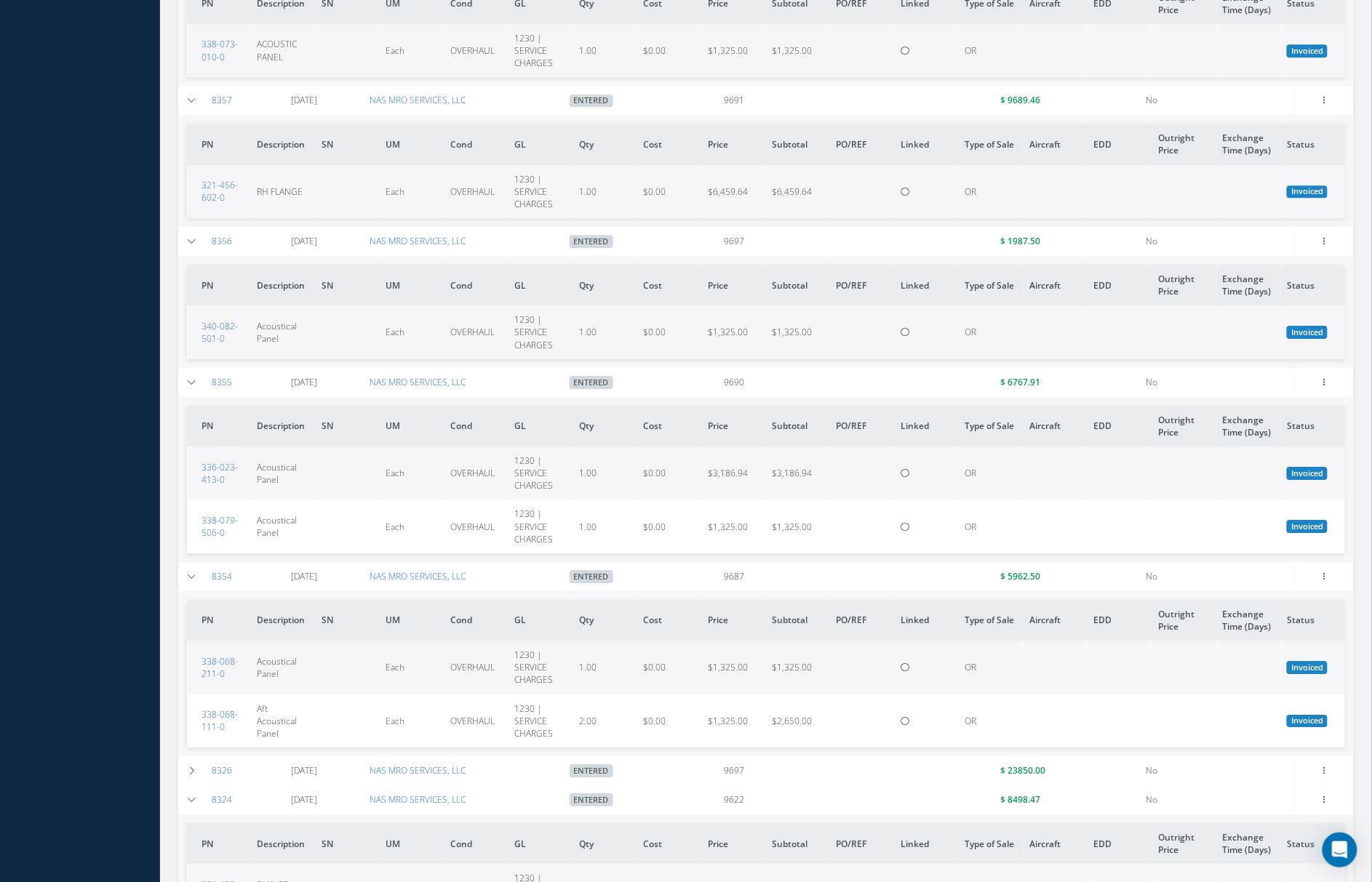
scroll to position [1681, 0]
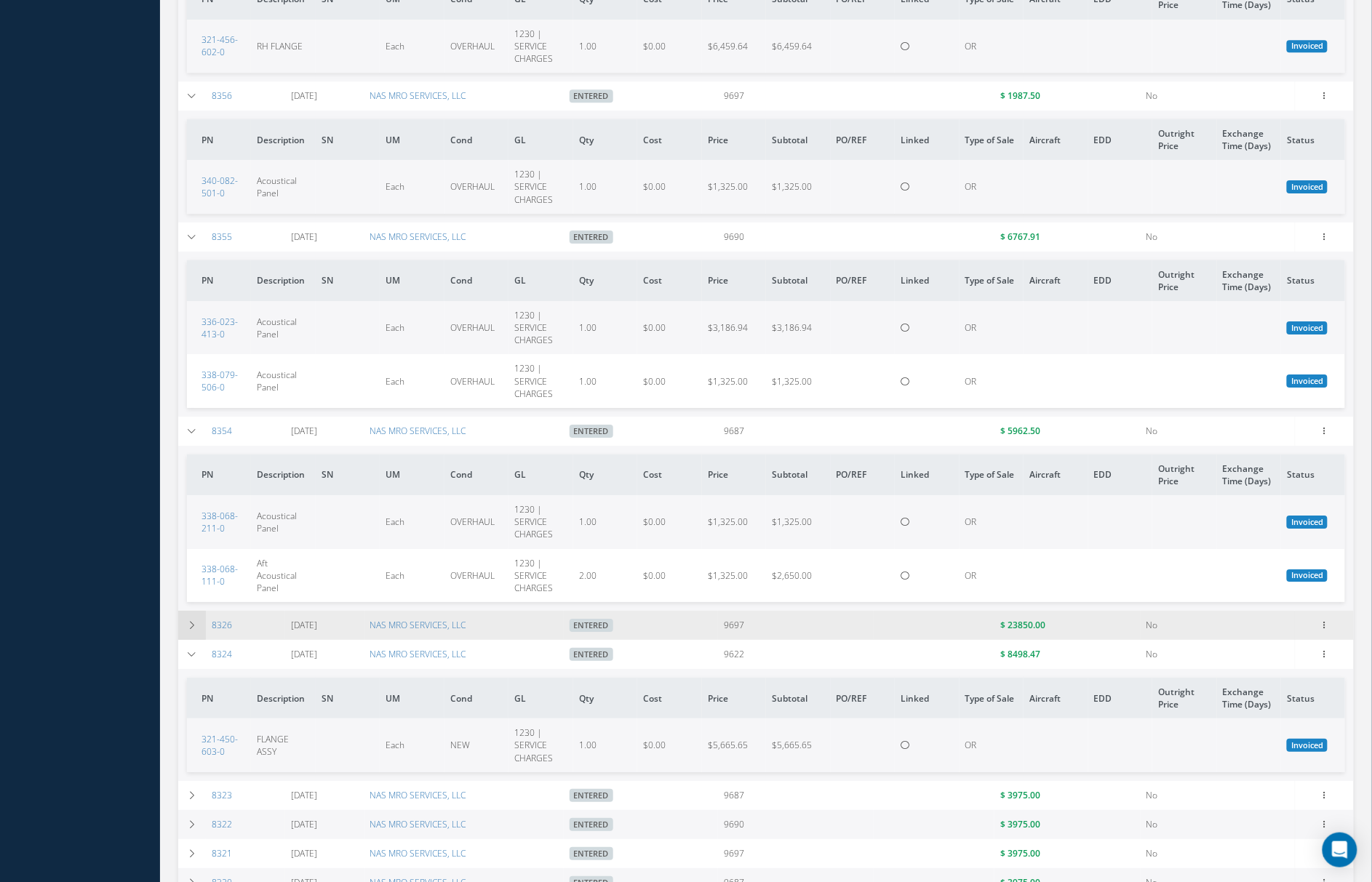
click at [191, 616] on td at bounding box center [192, 625] width 27 height 29
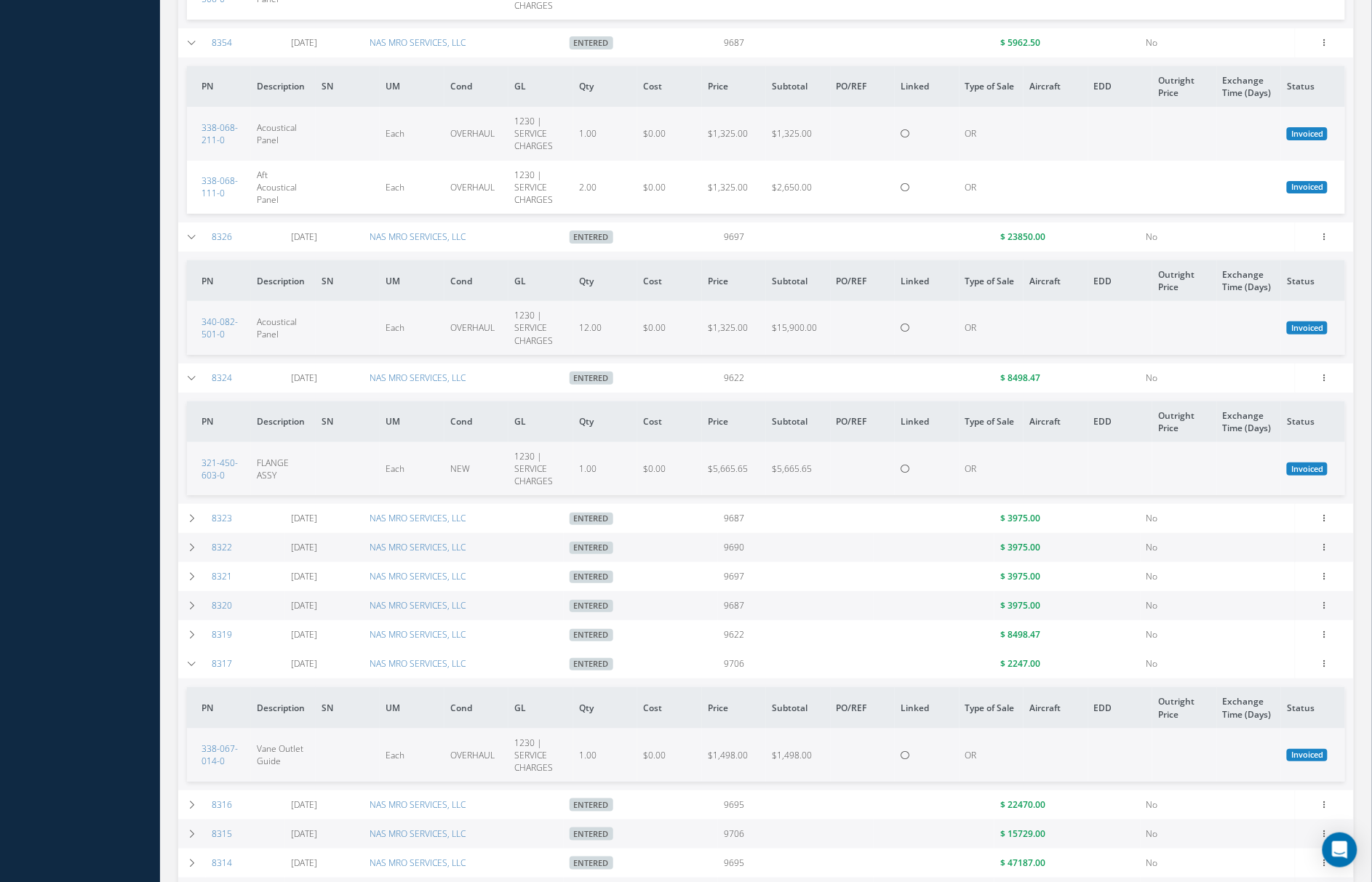
scroll to position [2291, 0]
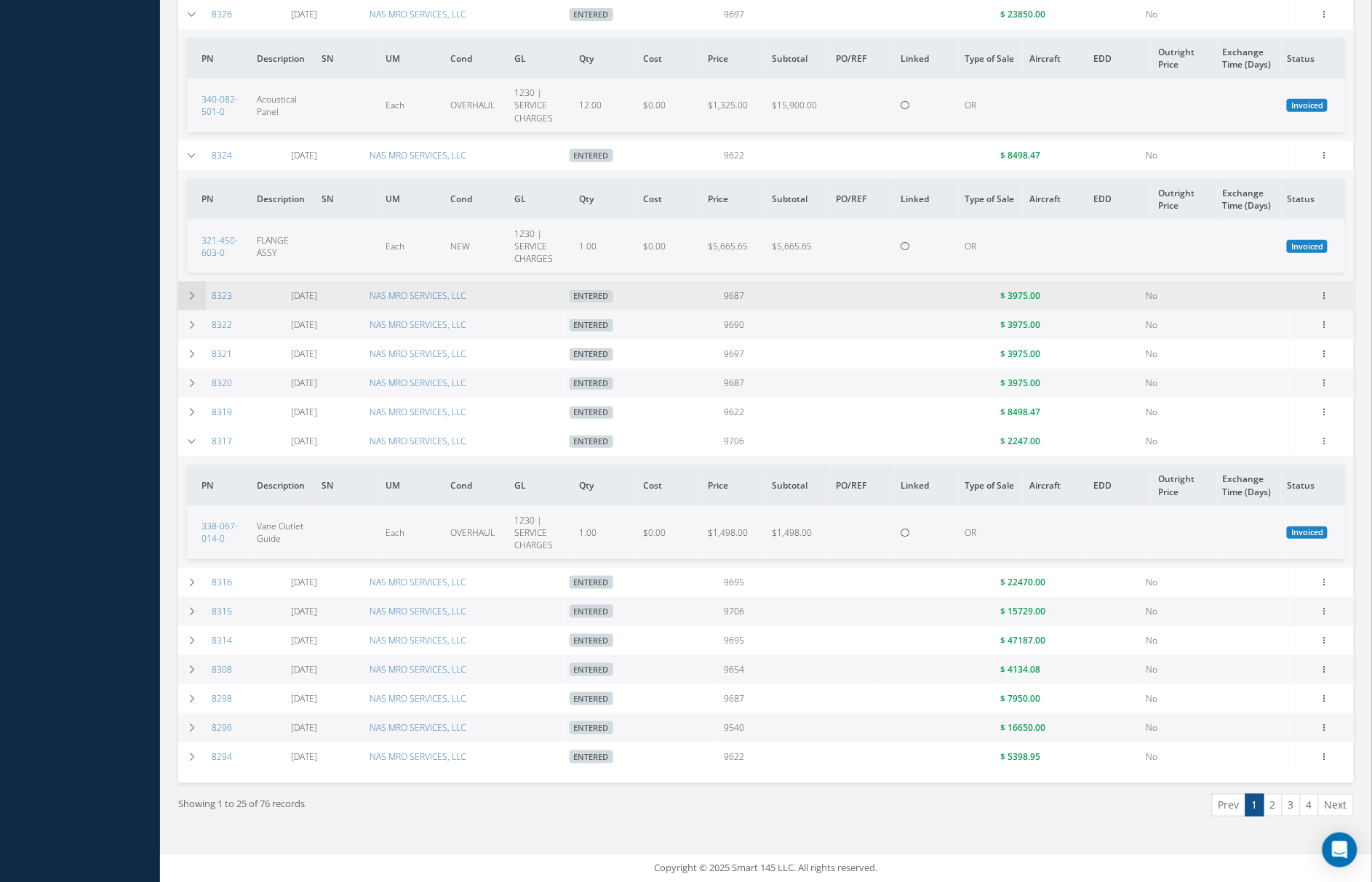
click at [195, 298] on icon at bounding box center [192, 296] width 10 height 9
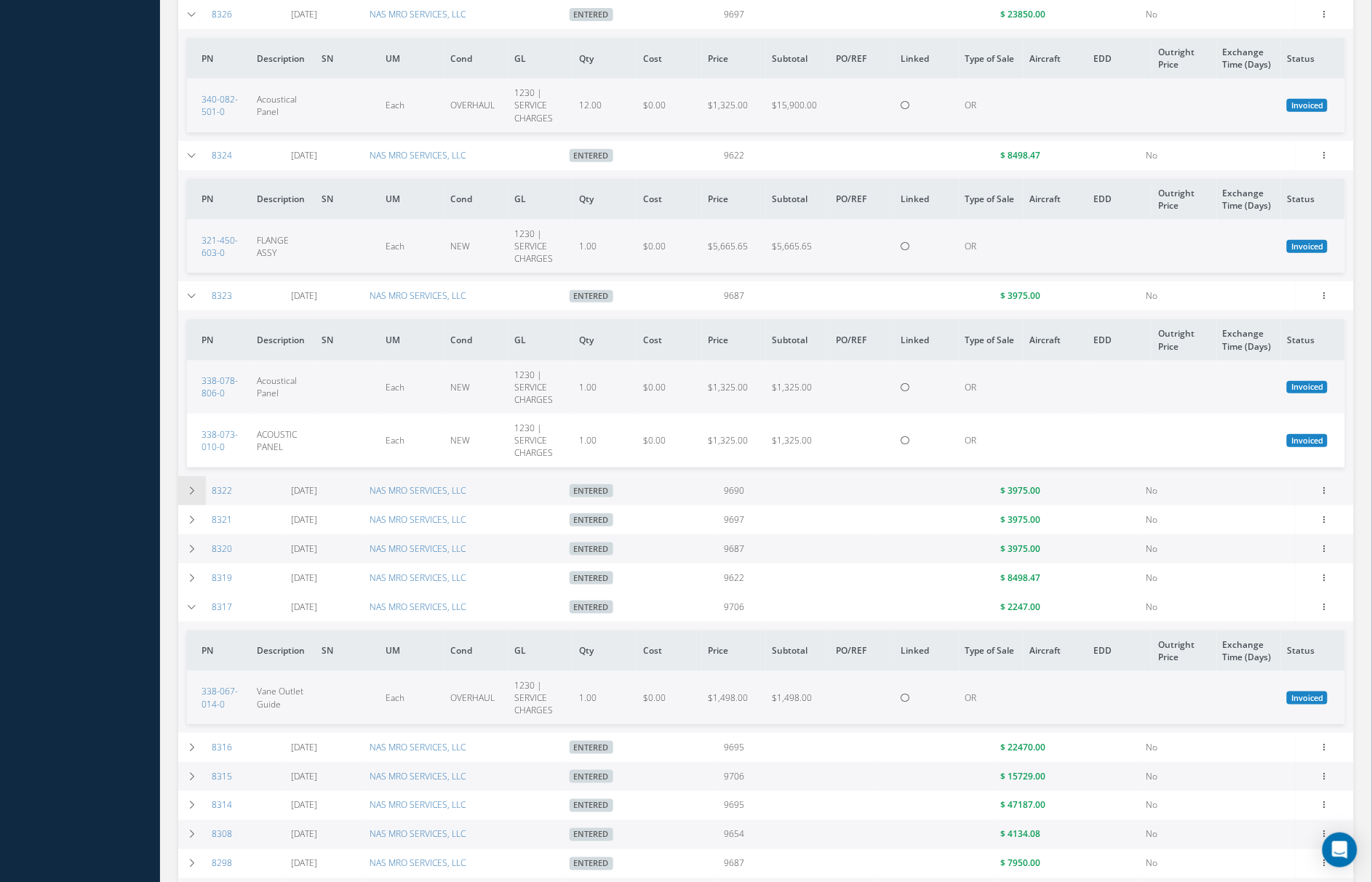
click at [195, 490] on icon at bounding box center [192, 490] width 10 height 9
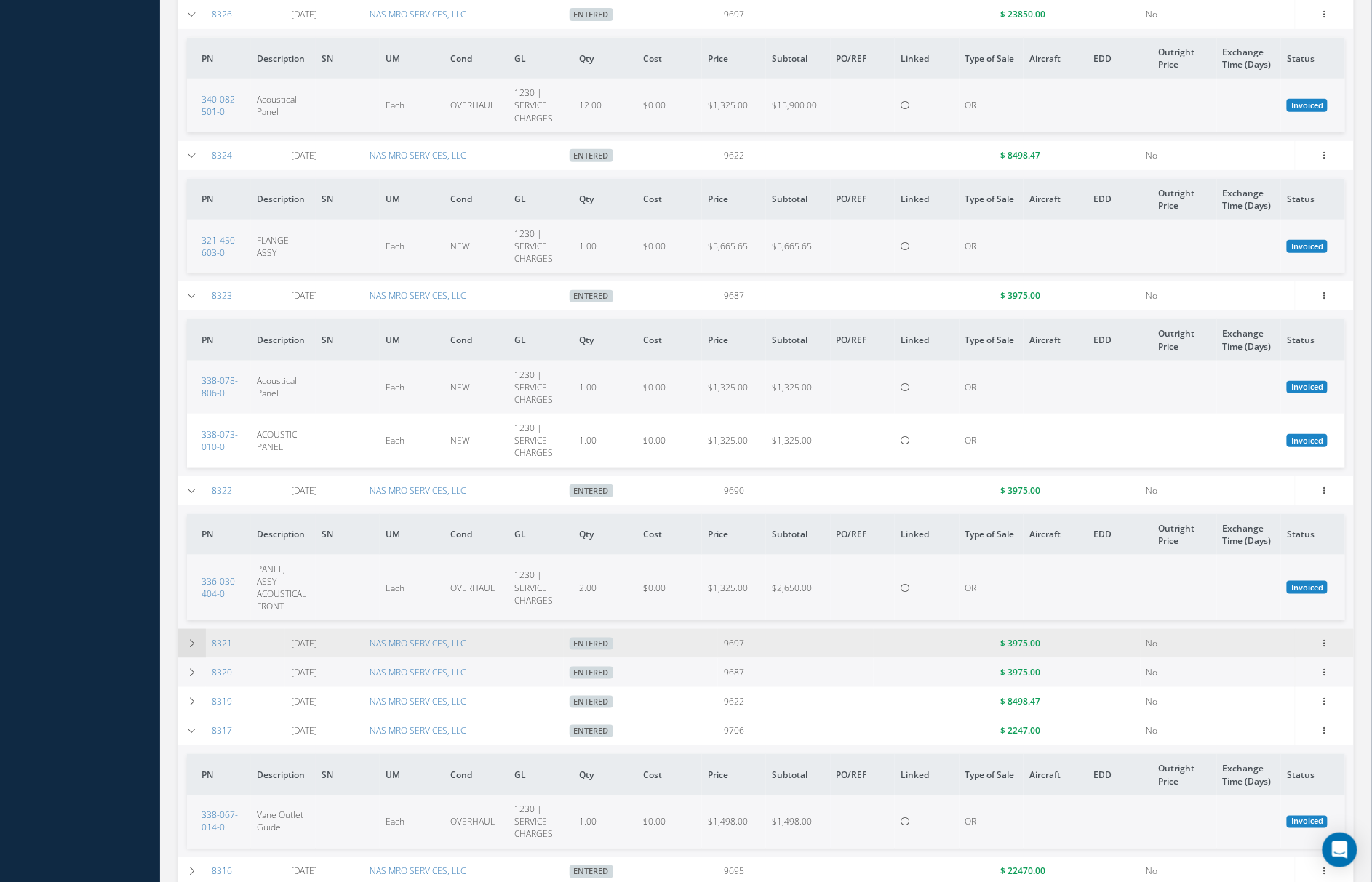
click at [192, 639] on icon at bounding box center [192, 643] width 10 height 9
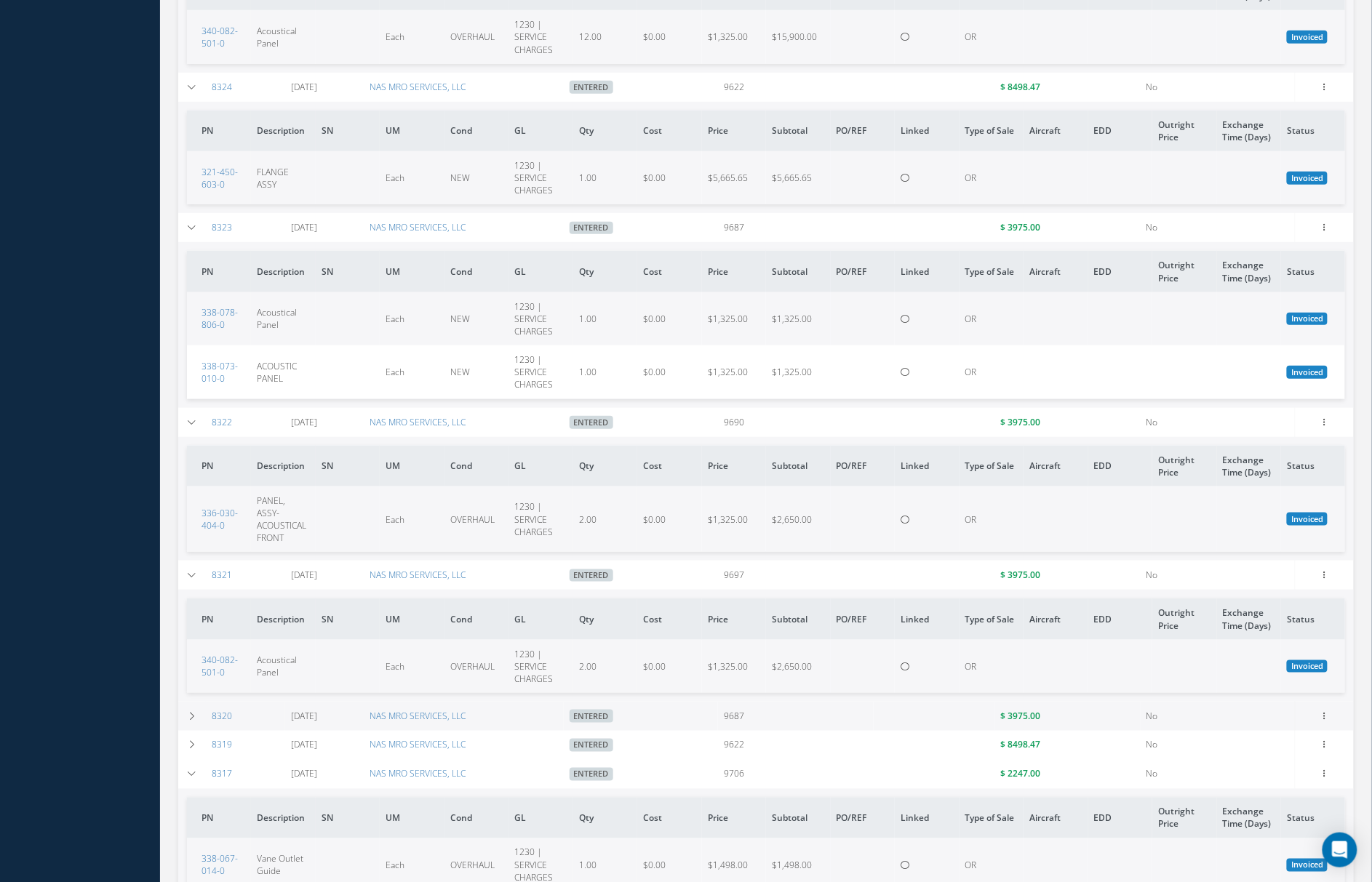
scroll to position [2421, 0]
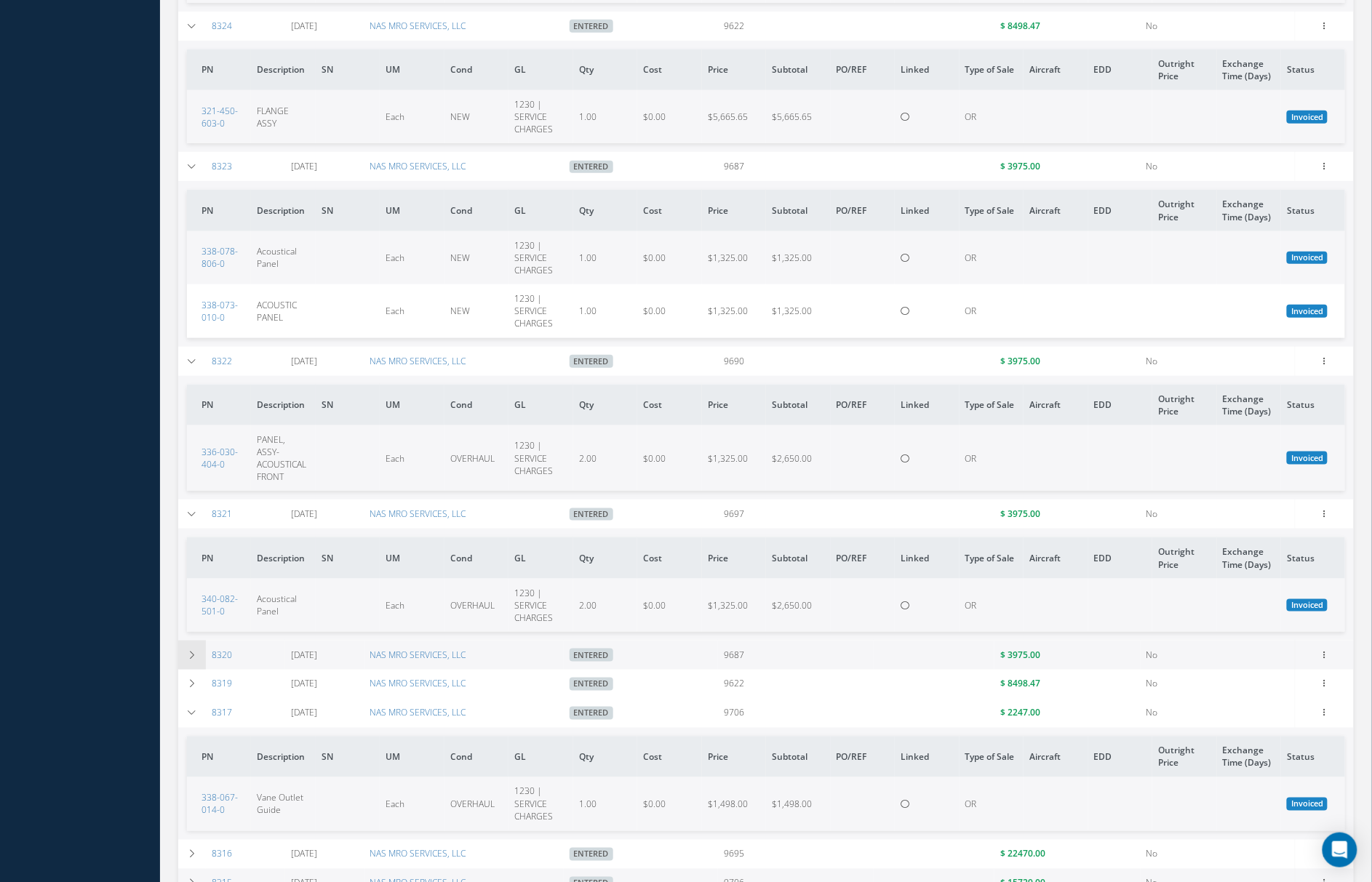
click at [192, 652] on td at bounding box center [192, 655] width 27 height 29
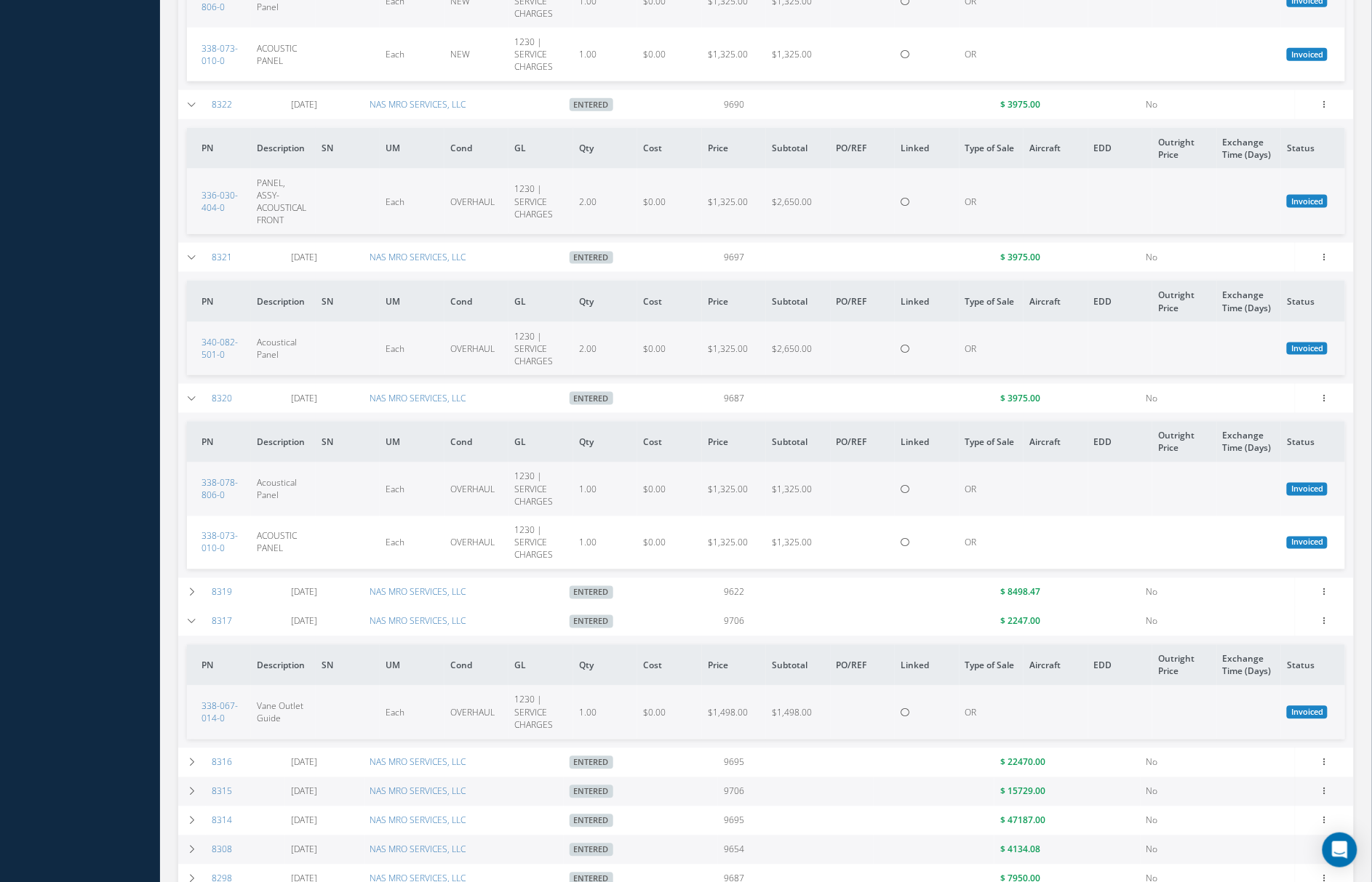
scroll to position [2680, 0]
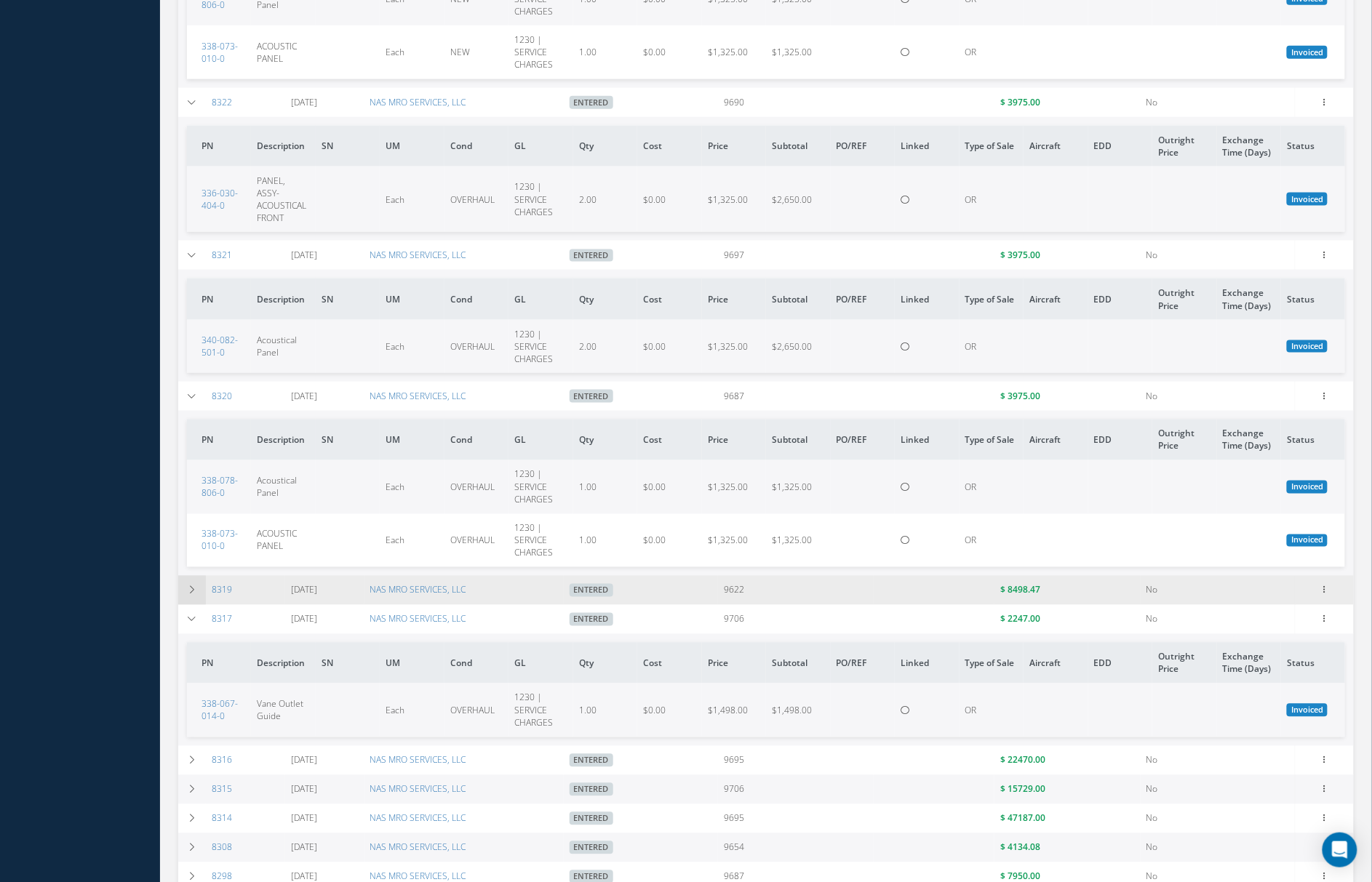
click at [196, 586] on icon at bounding box center [192, 590] width 10 height 9
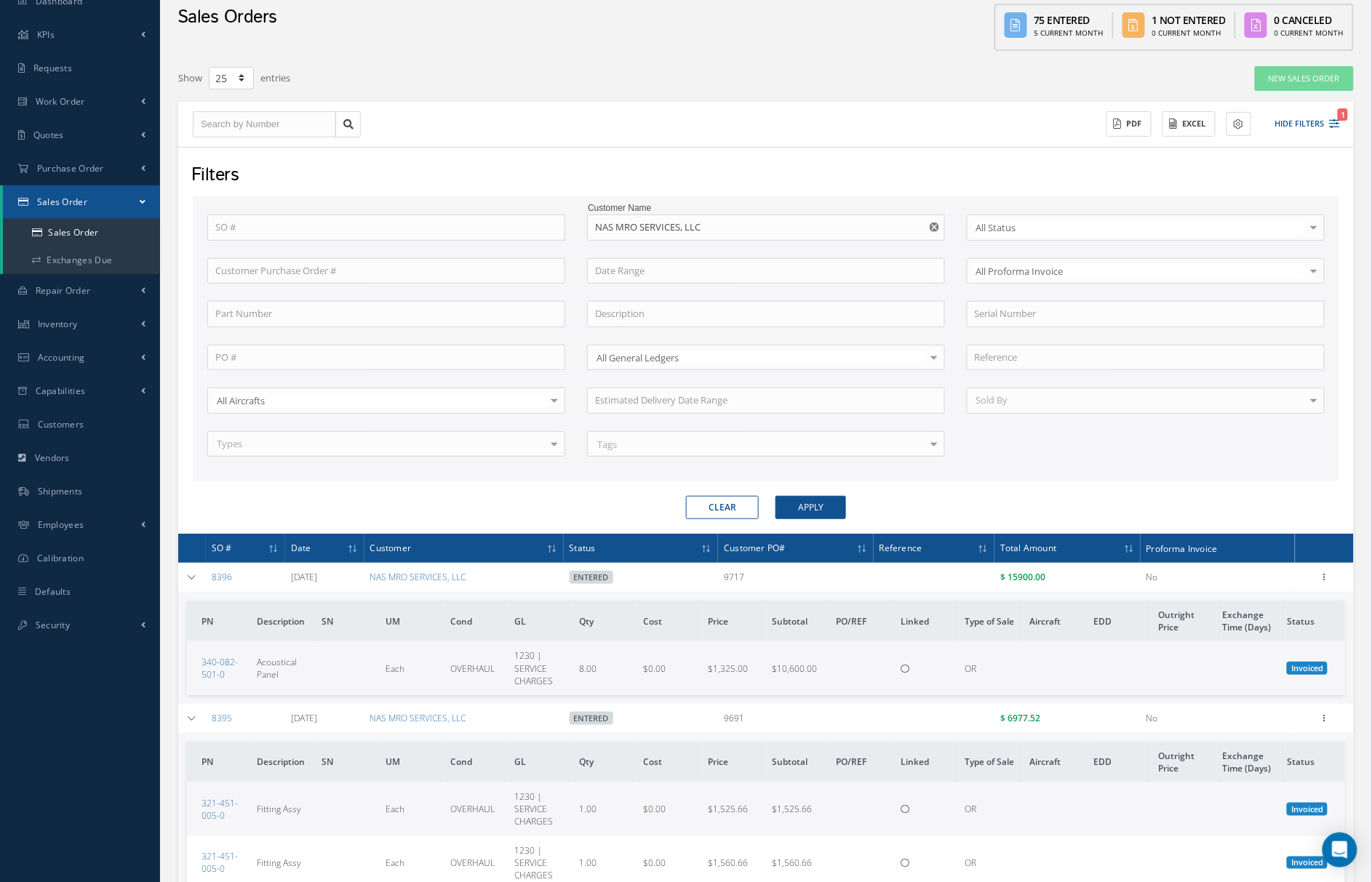
scroll to position [0, 0]
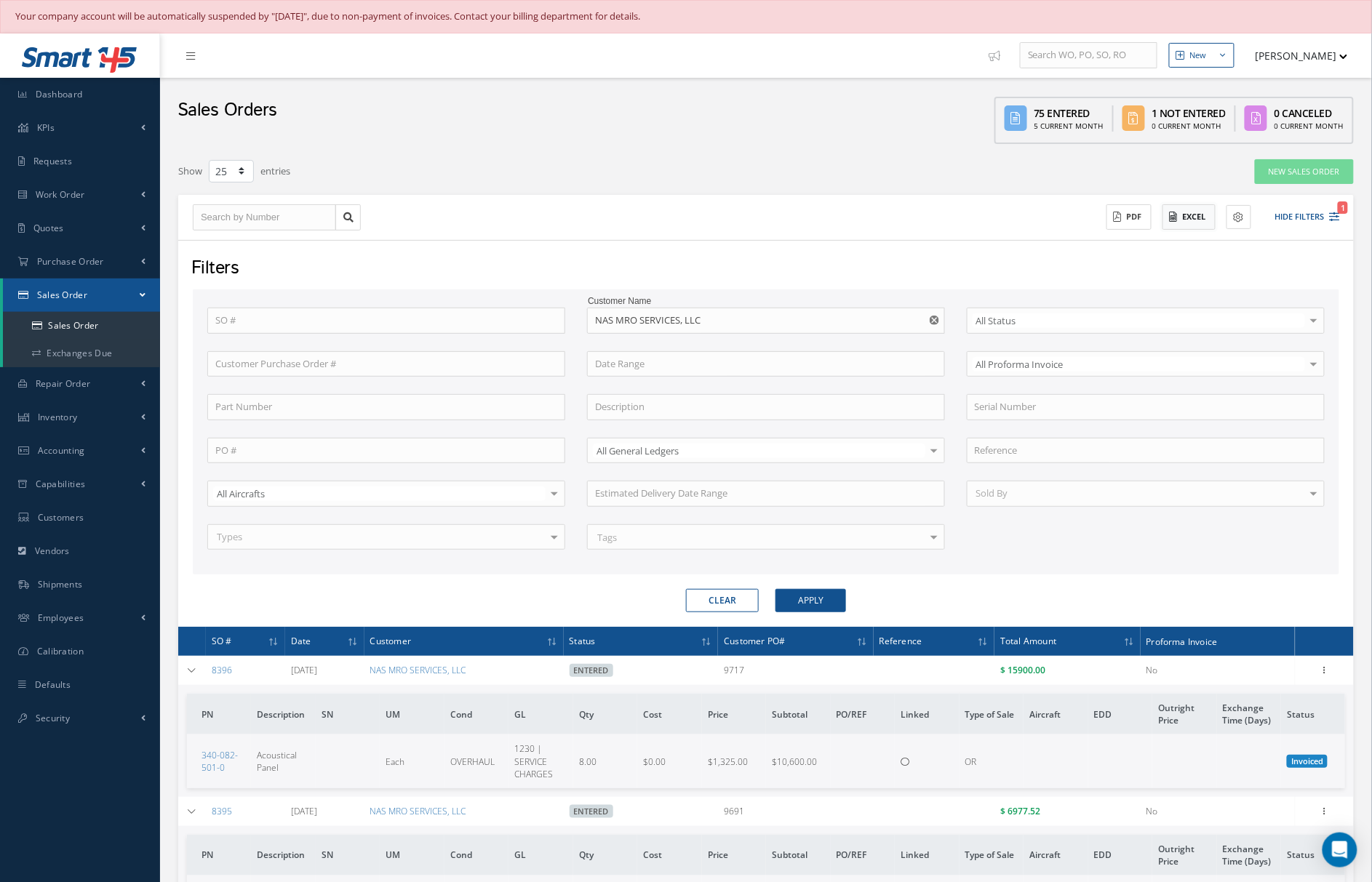
click at [1188, 220] on button "Excel" at bounding box center [1189, 217] width 53 height 26
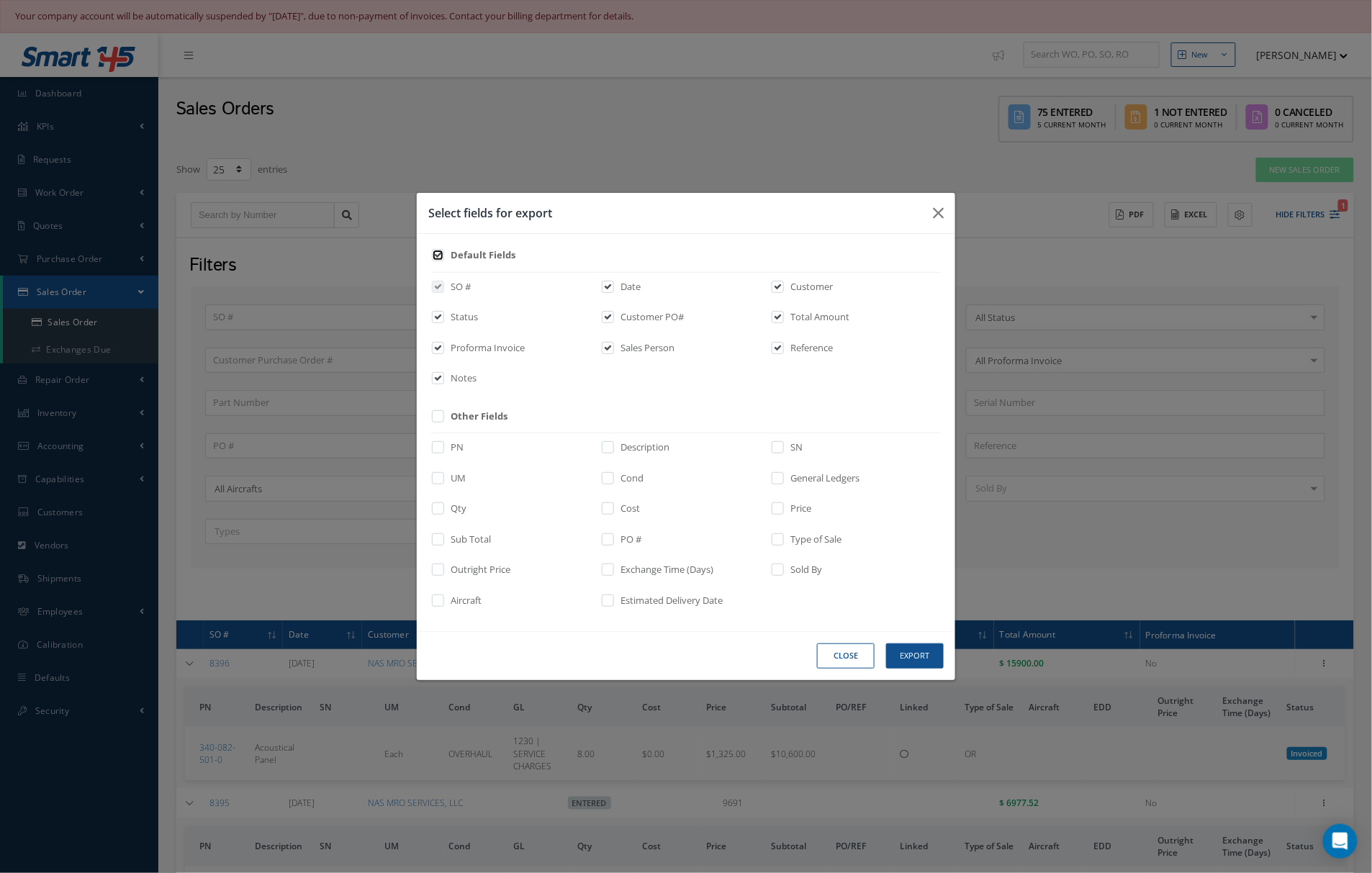
click at [440, 252] on input "checkbox" at bounding box center [439, 260] width 9 height 17
checkbox input "false"
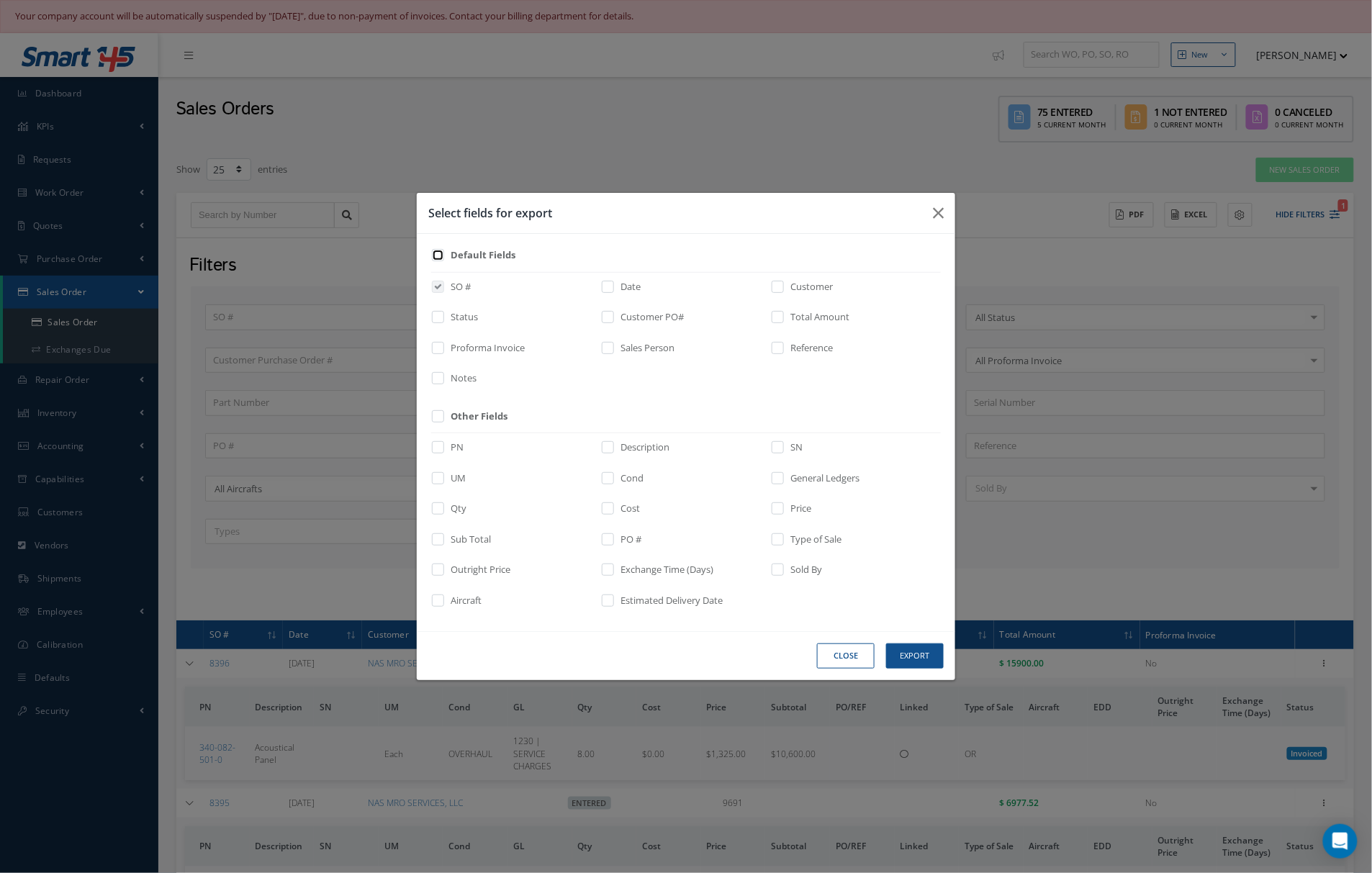
checkbox input "false"
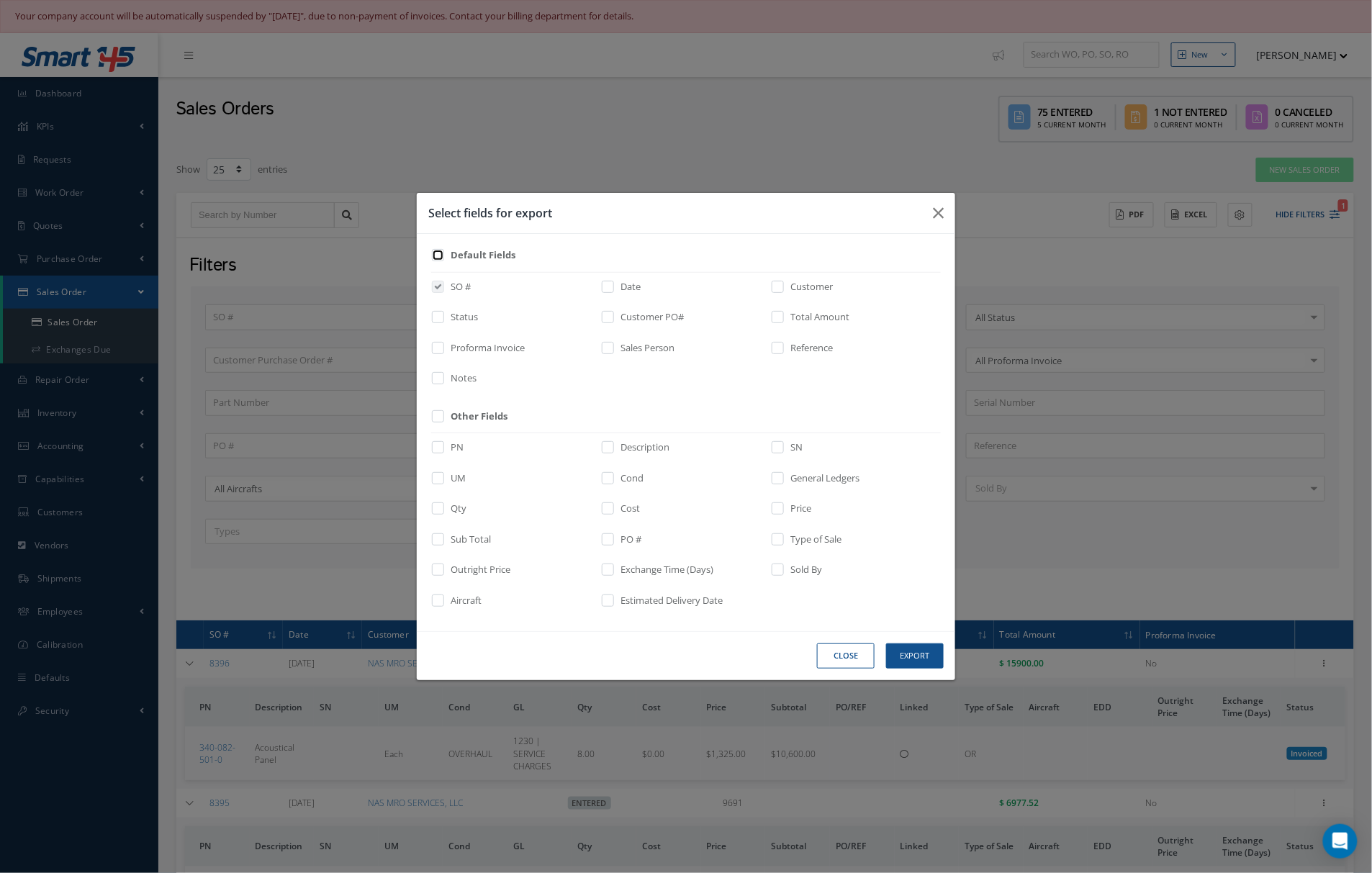
checkbox input "false"
click at [440, 257] on input "checkbox" at bounding box center [439, 260] width 9 height 17
checkbox input "true"
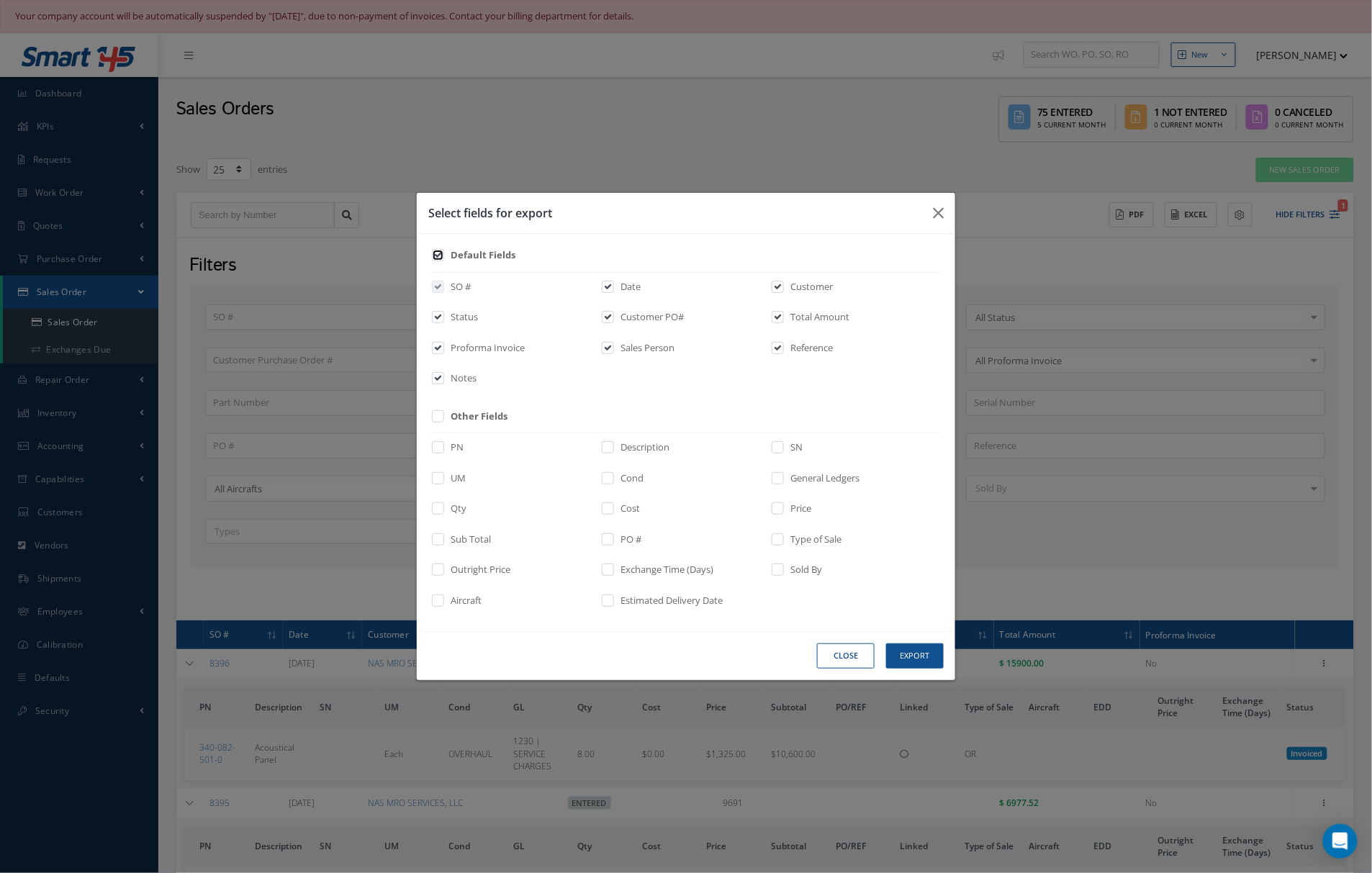
checkbox input "true"
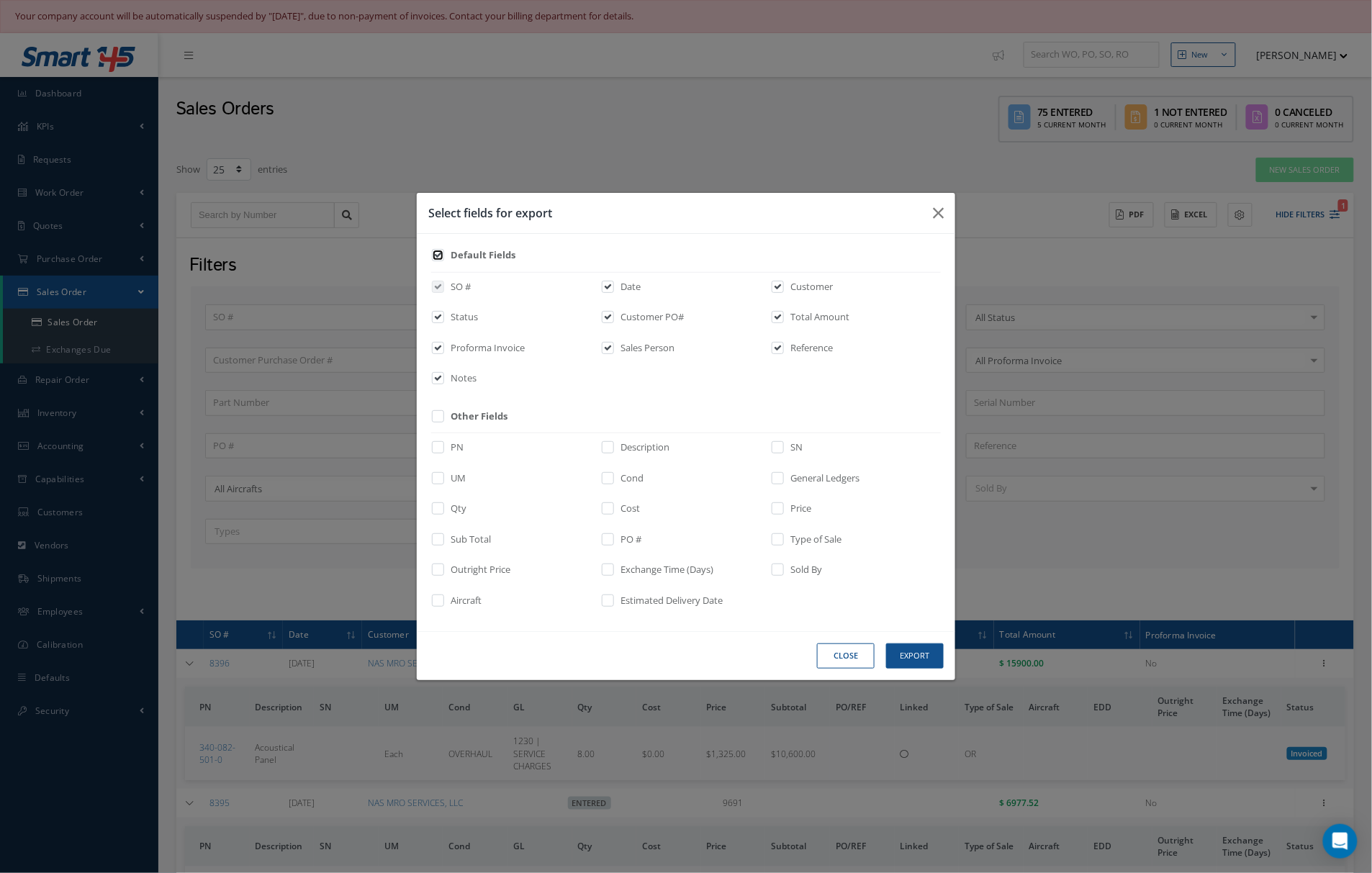
checkbox input "true"
click at [443, 254] on input "checkbox" at bounding box center [439, 260] width 9 height 17
checkbox input "false"
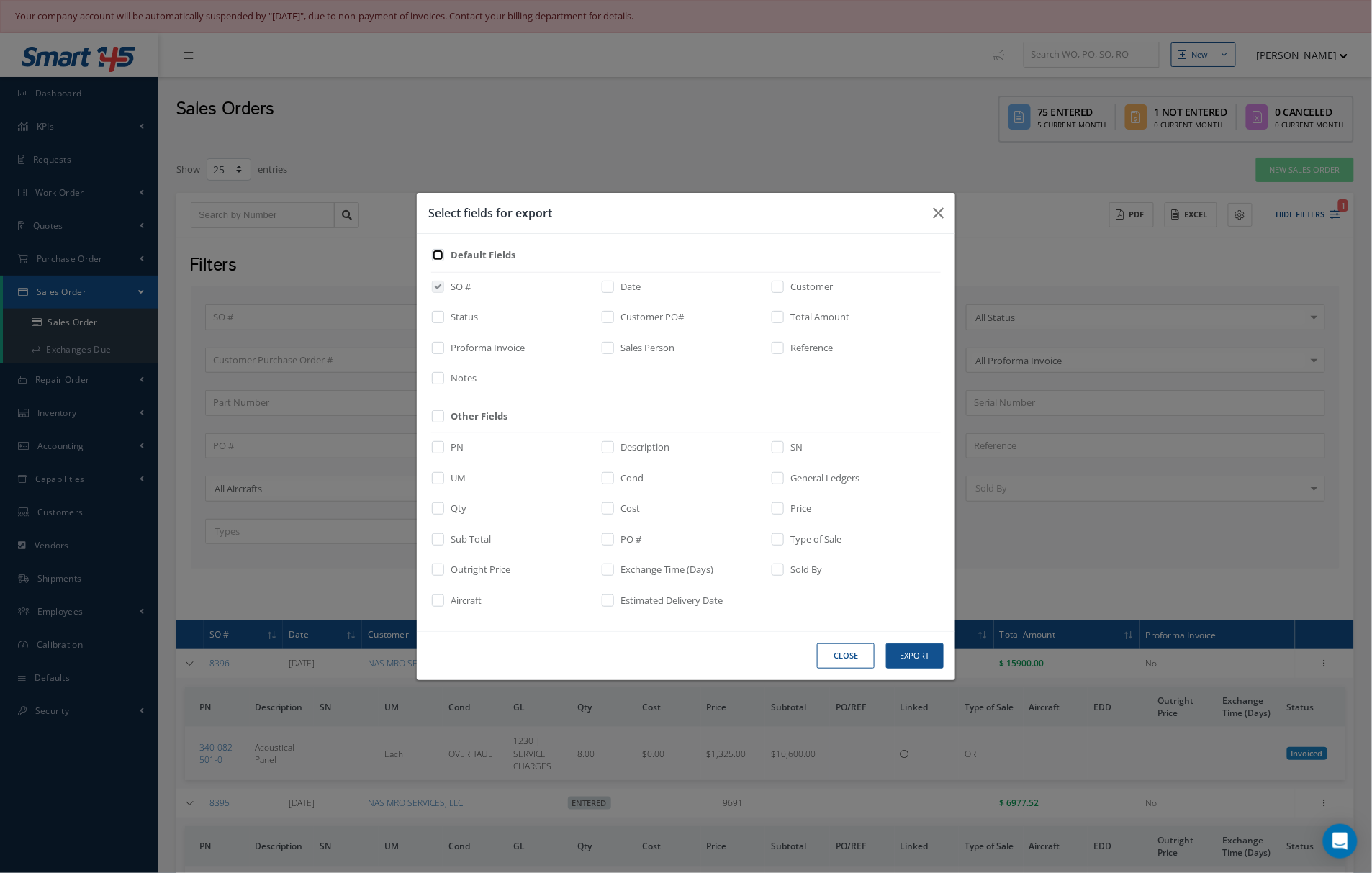
checkbox input "false"
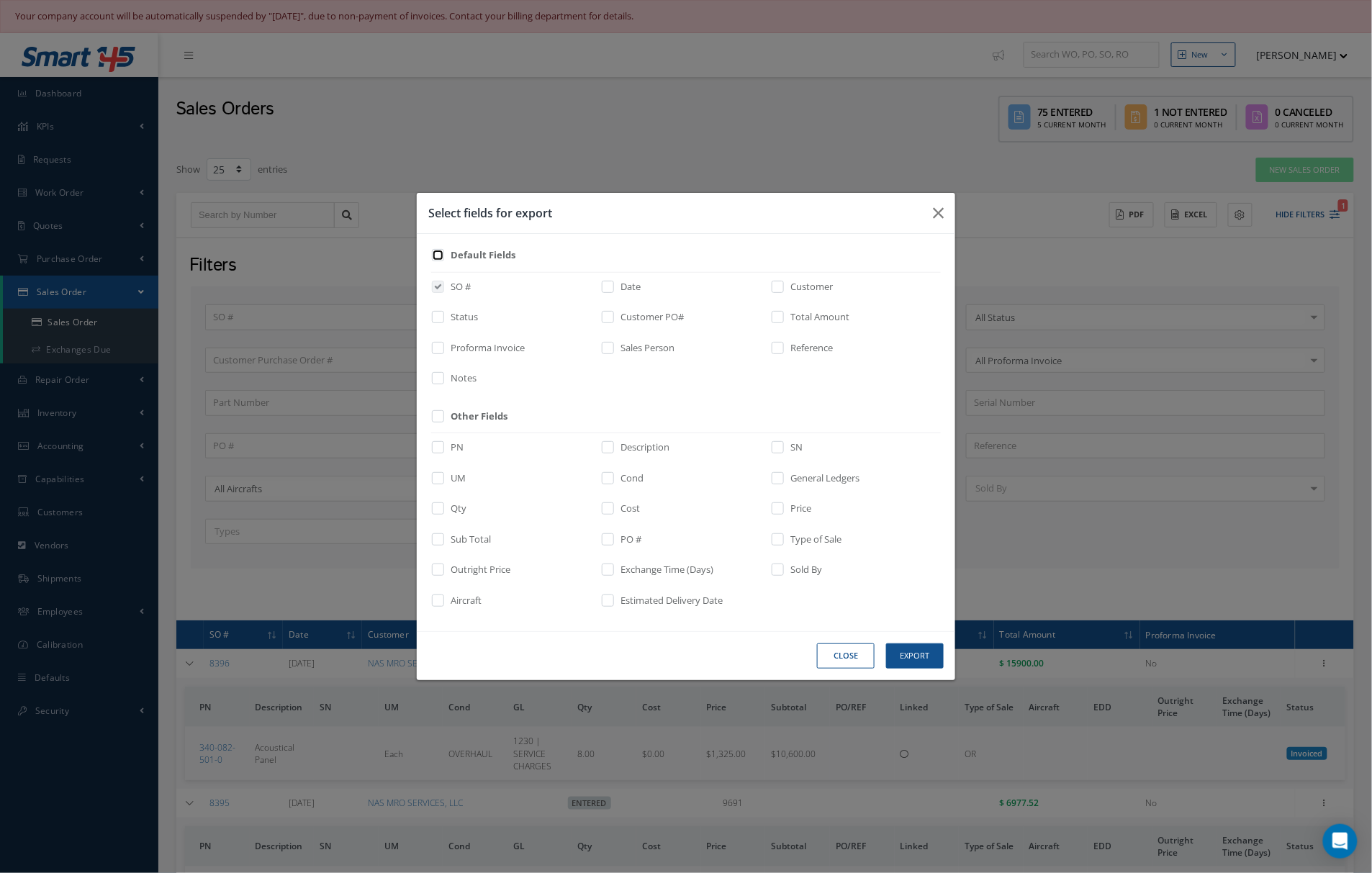
checkbox input "false"
click at [445, 314] on label at bounding box center [445, 320] width 4 height 20
click at [443, 314] on input "checkbox" at bounding box center [439, 322] width 9 height 17
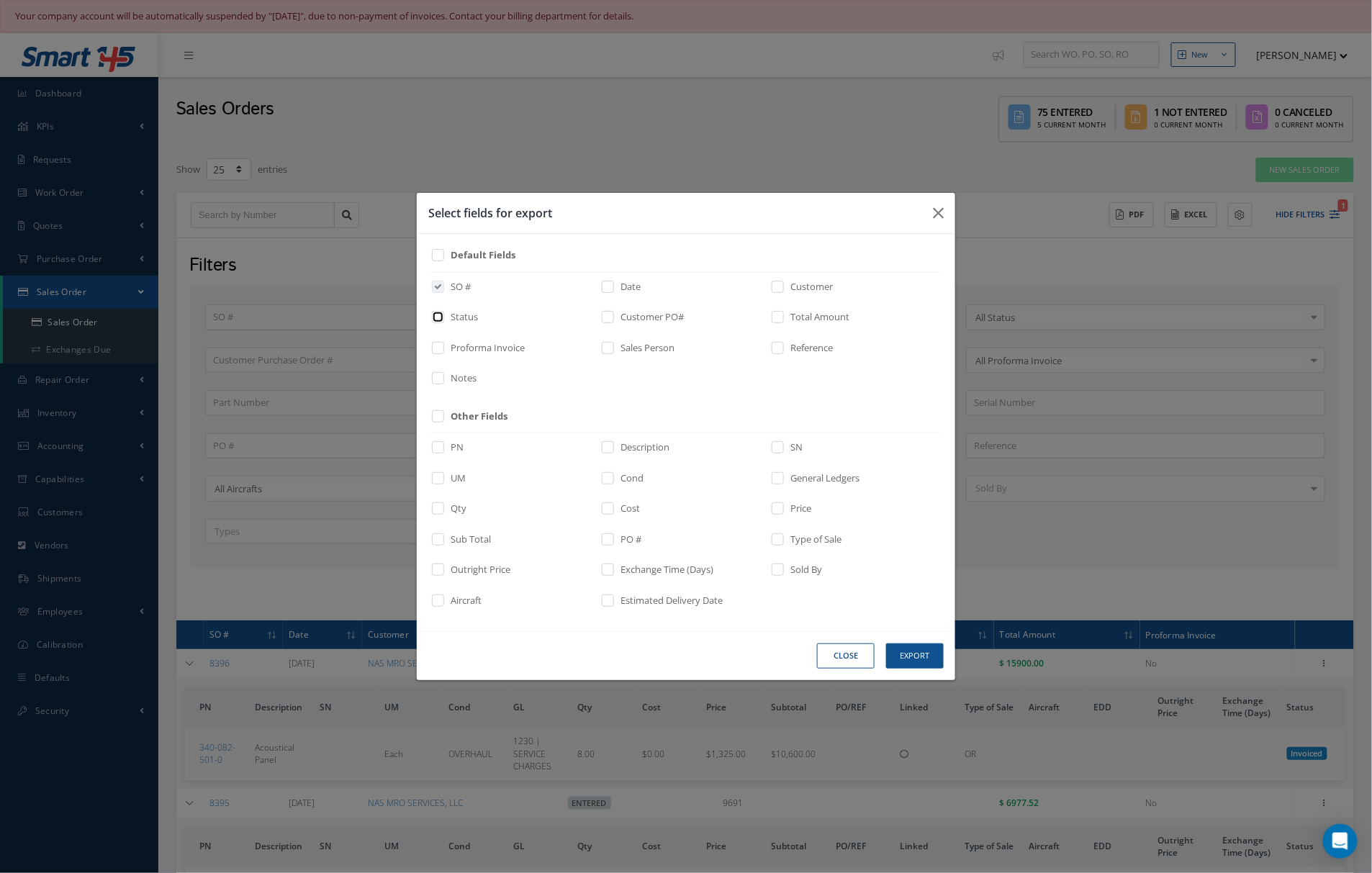
checkbox input "true"
click at [785, 286] on label at bounding box center [785, 289] width 4 height 20
click at [784, 286] on input "checkbox" at bounding box center [779, 292] width 9 height 17
checkbox input "true"
click at [440, 451] on input "checkbox" at bounding box center [439, 452] width 9 height 17
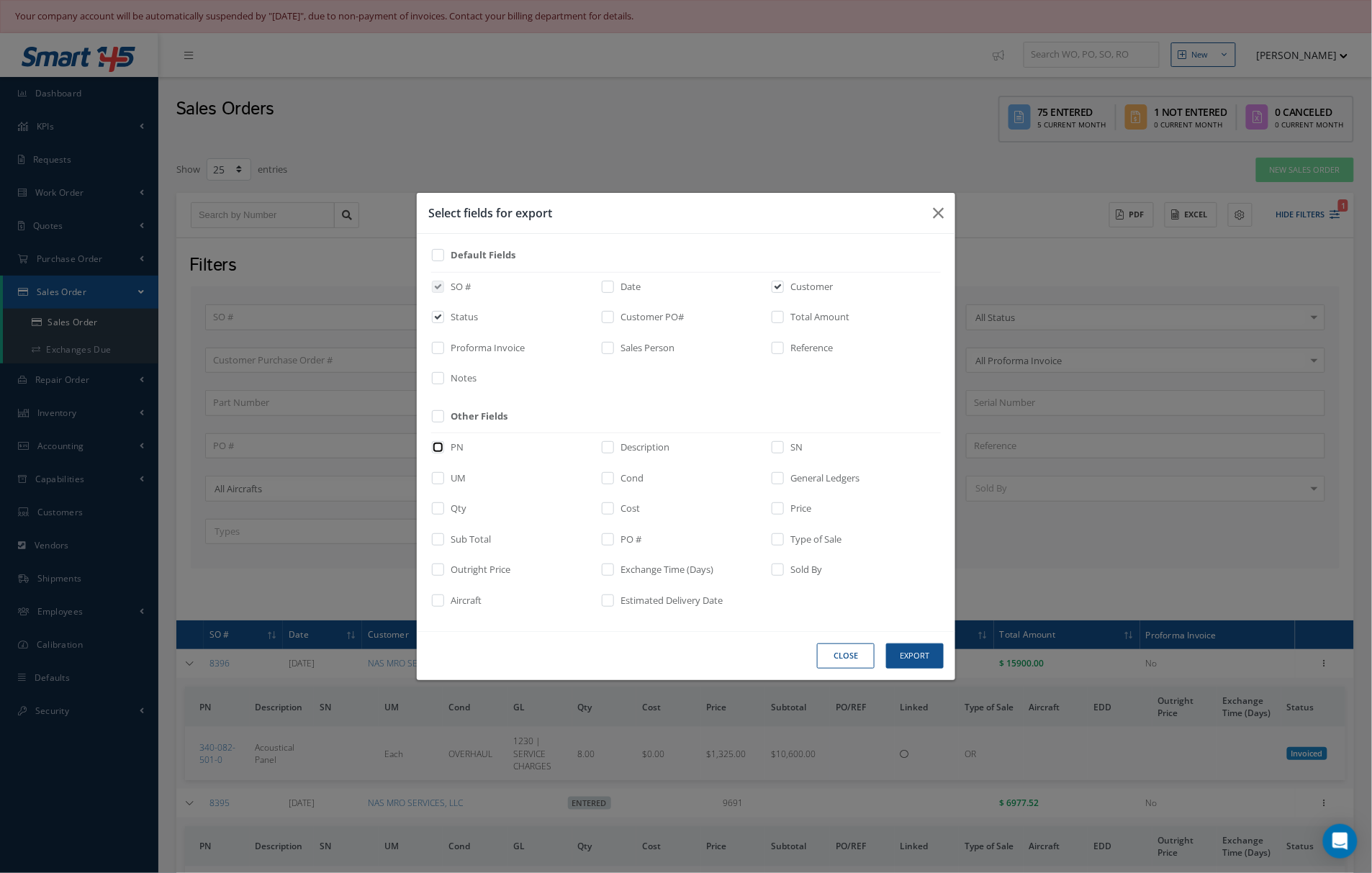
checkbox input "true"
click at [614, 443] on label at bounding box center [615, 450] width 4 height 20
click at [613, 444] on input "checkbox" at bounding box center [609, 452] width 9 height 17
checkbox input "true"
click at [604, 481] on input "checkbox" at bounding box center [609, 483] width 9 height 17
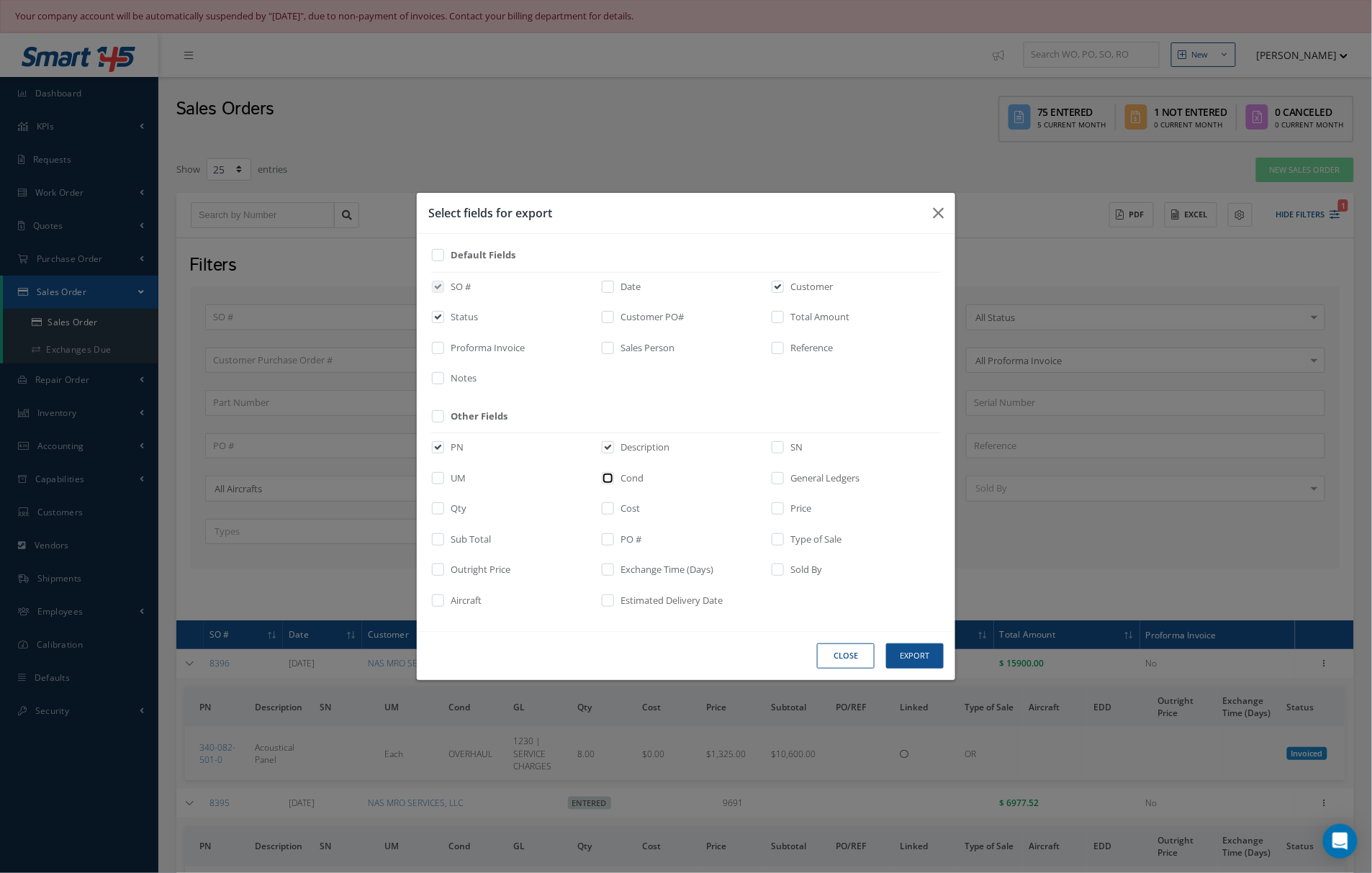
checkbox input "true"
click at [437, 511] on input "checkbox" at bounding box center [439, 513] width 9 height 17
checkbox input "true"
click at [609, 505] on input "checkbox" at bounding box center [609, 513] width 9 height 17
checkbox input "true"
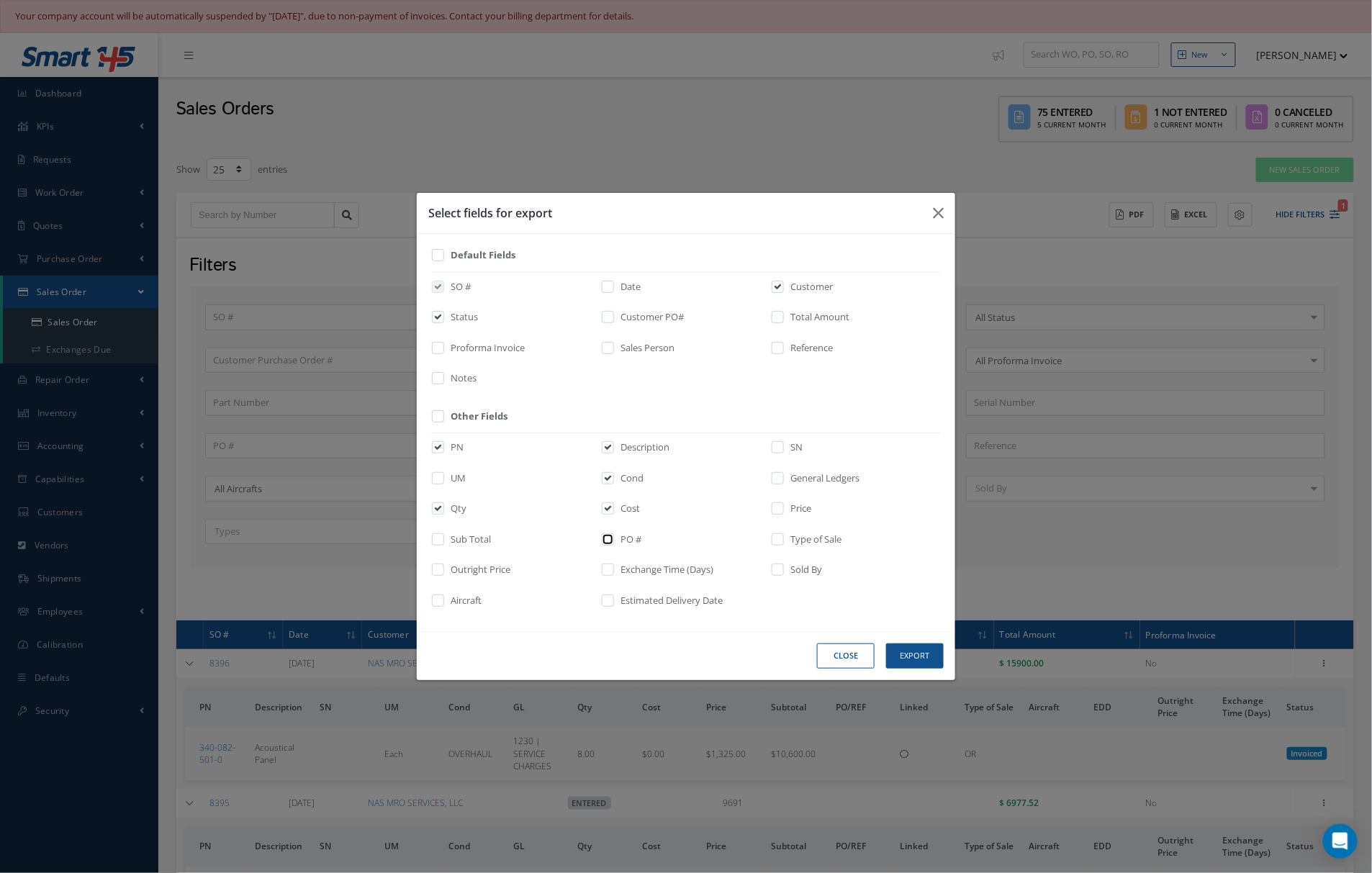
click at [608, 547] on input "checkbox" at bounding box center [609, 544] width 9 height 17
checkbox input "true"
click at [0, 0] on button "Export" at bounding box center [0, 0] width 0 height 0
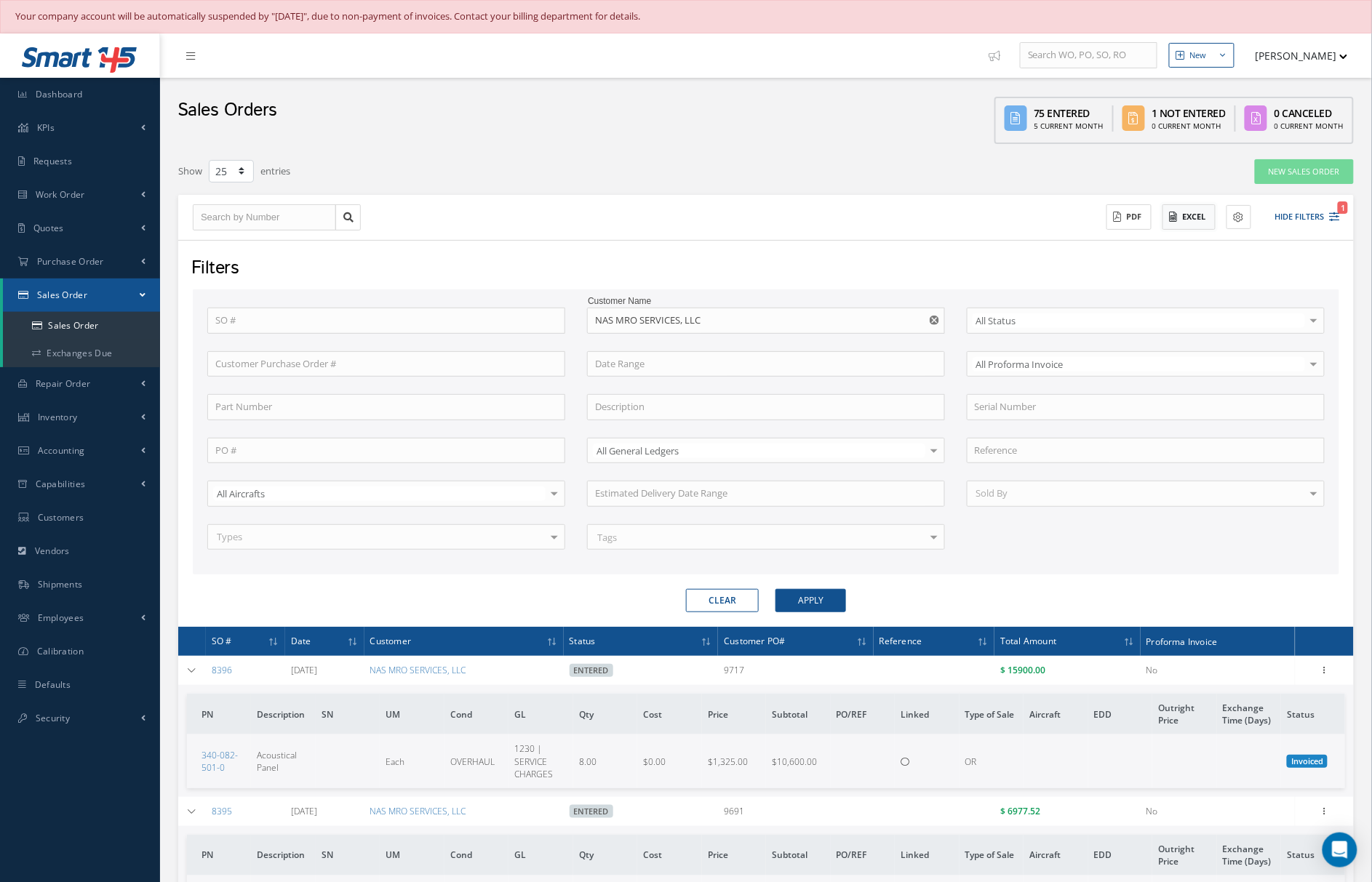
click at [1194, 216] on button "Excel" at bounding box center [1189, 217] width 53 height 26
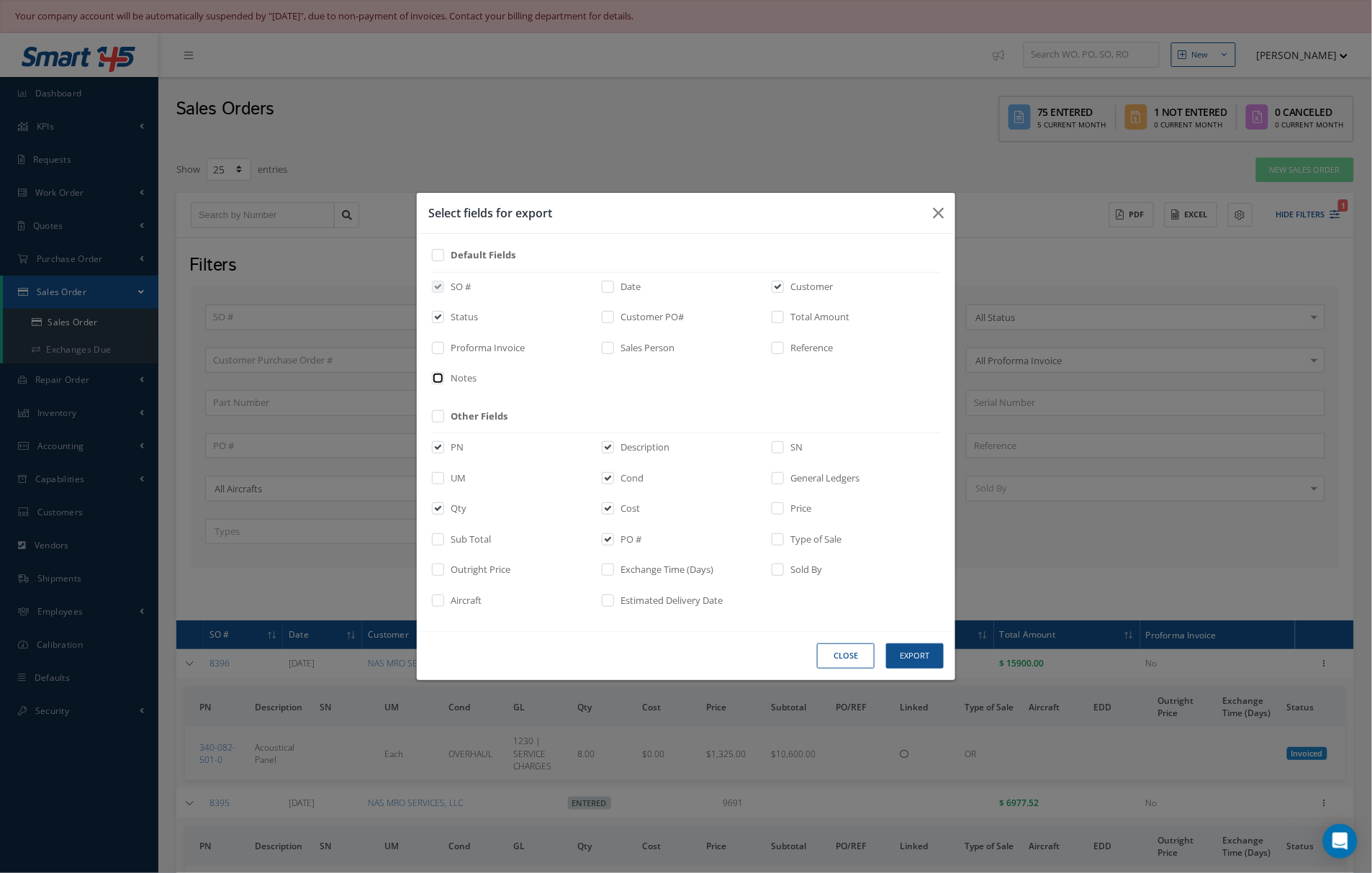
click at [440, 378] on input "checkbox" at bounding box center [439, 384] width 9 height 17
checkbox input "true"
click at [641, 315] on label "Customer PO#" at bounding box center [649, 317] width 67 height 14
click at [613, 315] on input "checkbox" at bounding box center [609, 322] width 9 height 17
checkbox input "true"
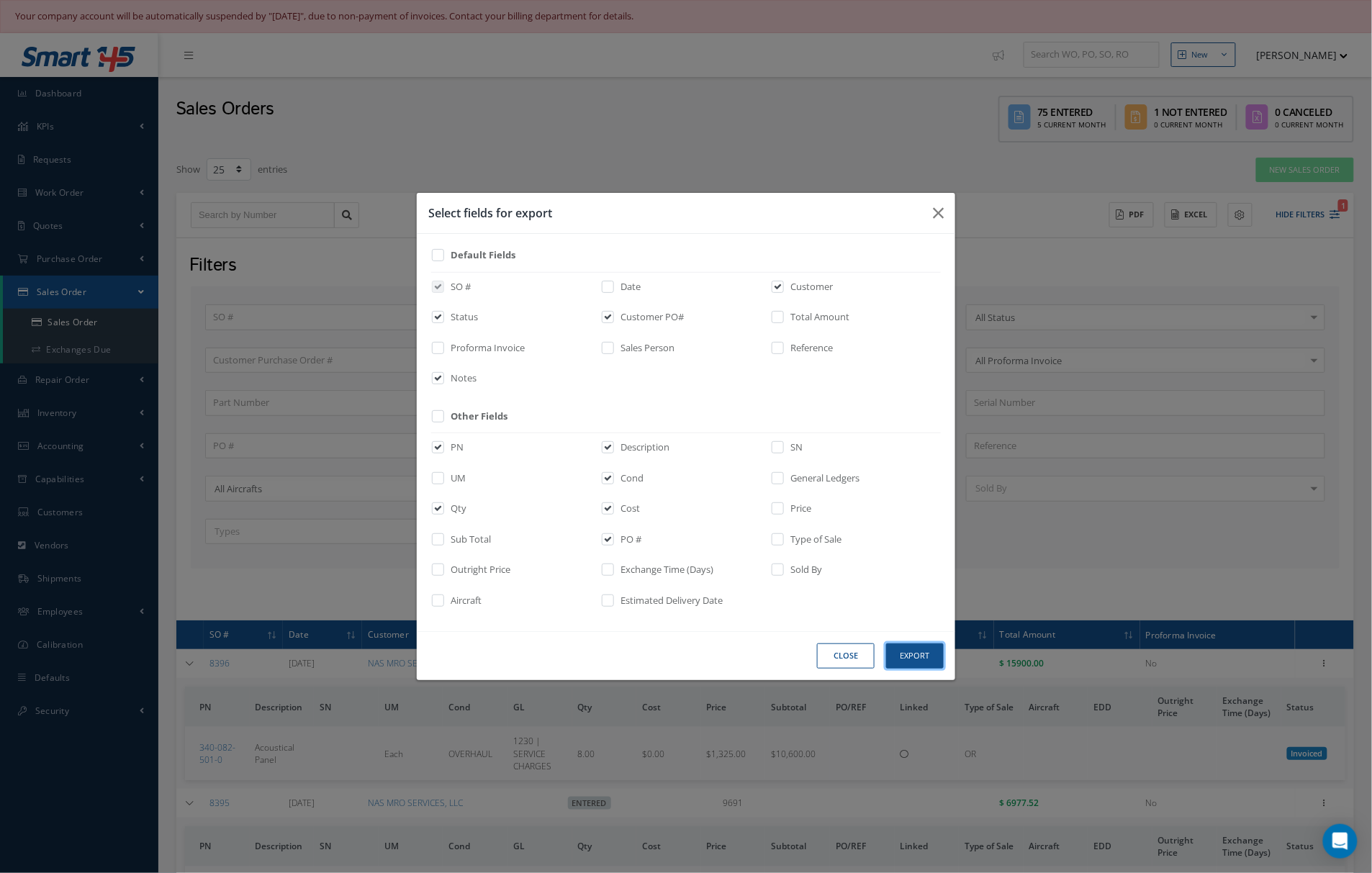
click at [0, 0] on button "Export" at bounding box center [0, 0] width 0 height 0
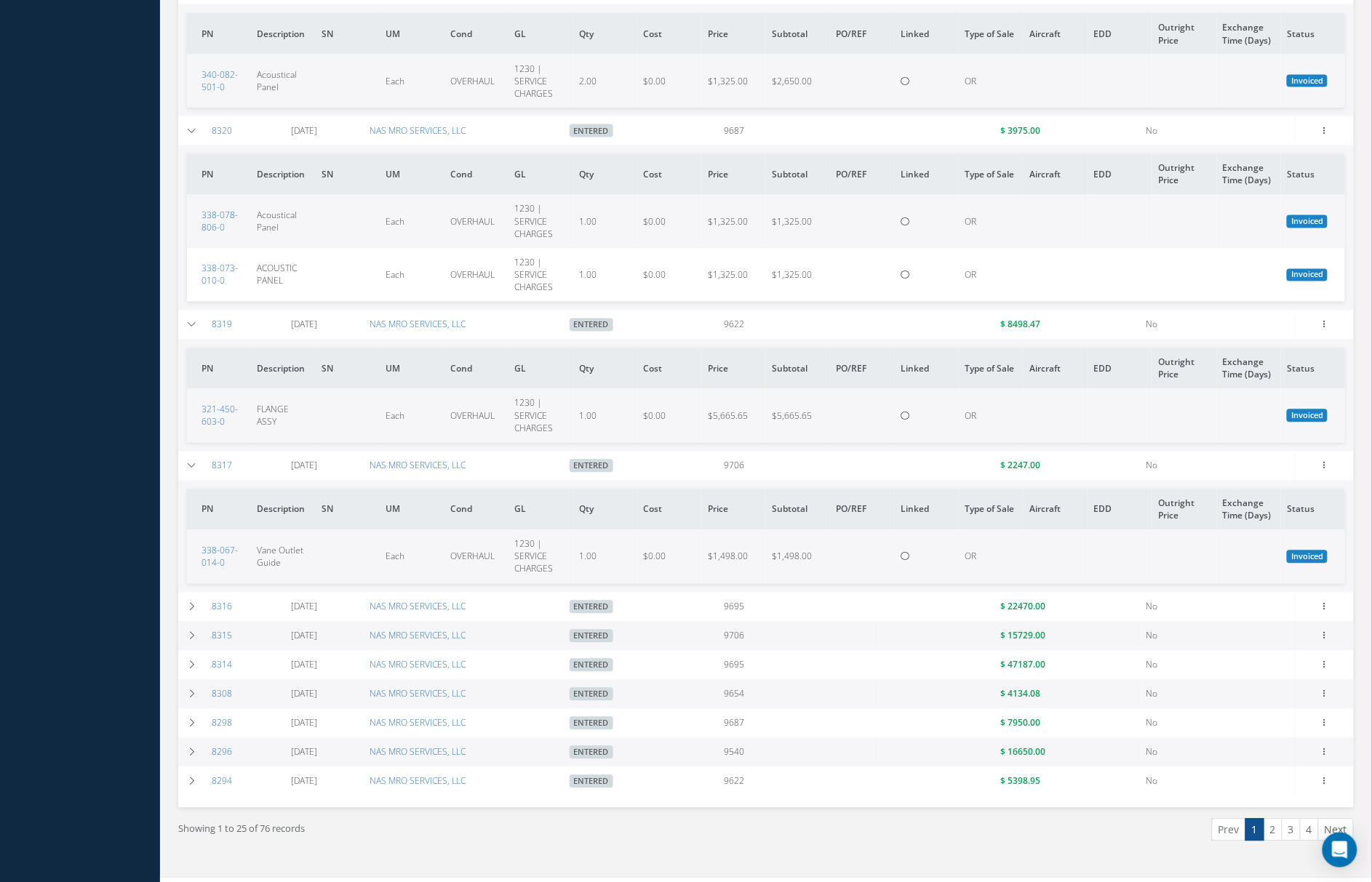
scroll to position [2957, 0]
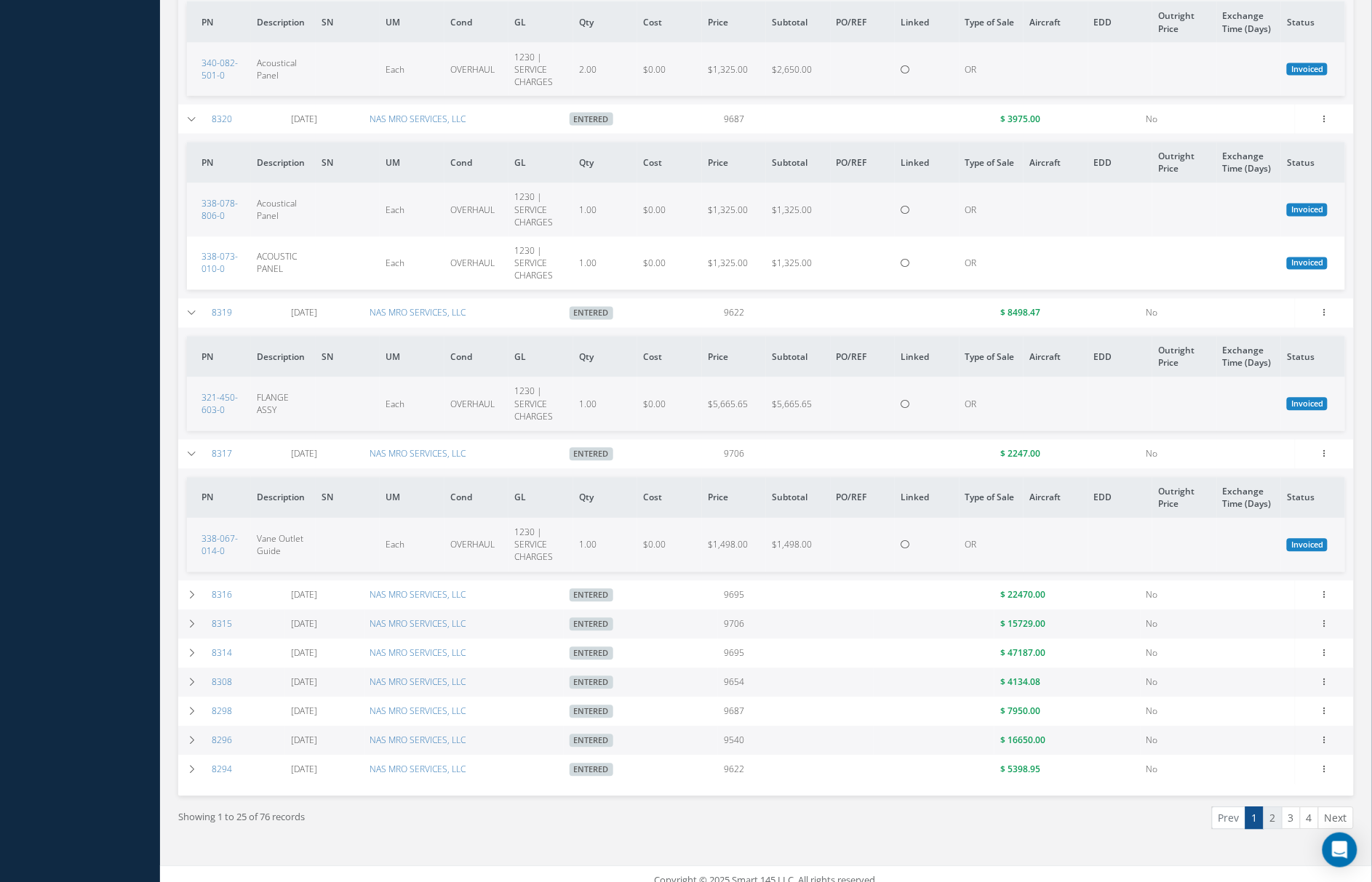
click at [1272, 807] on link "2" at bounding box center [1272, 818] width 19 height 23
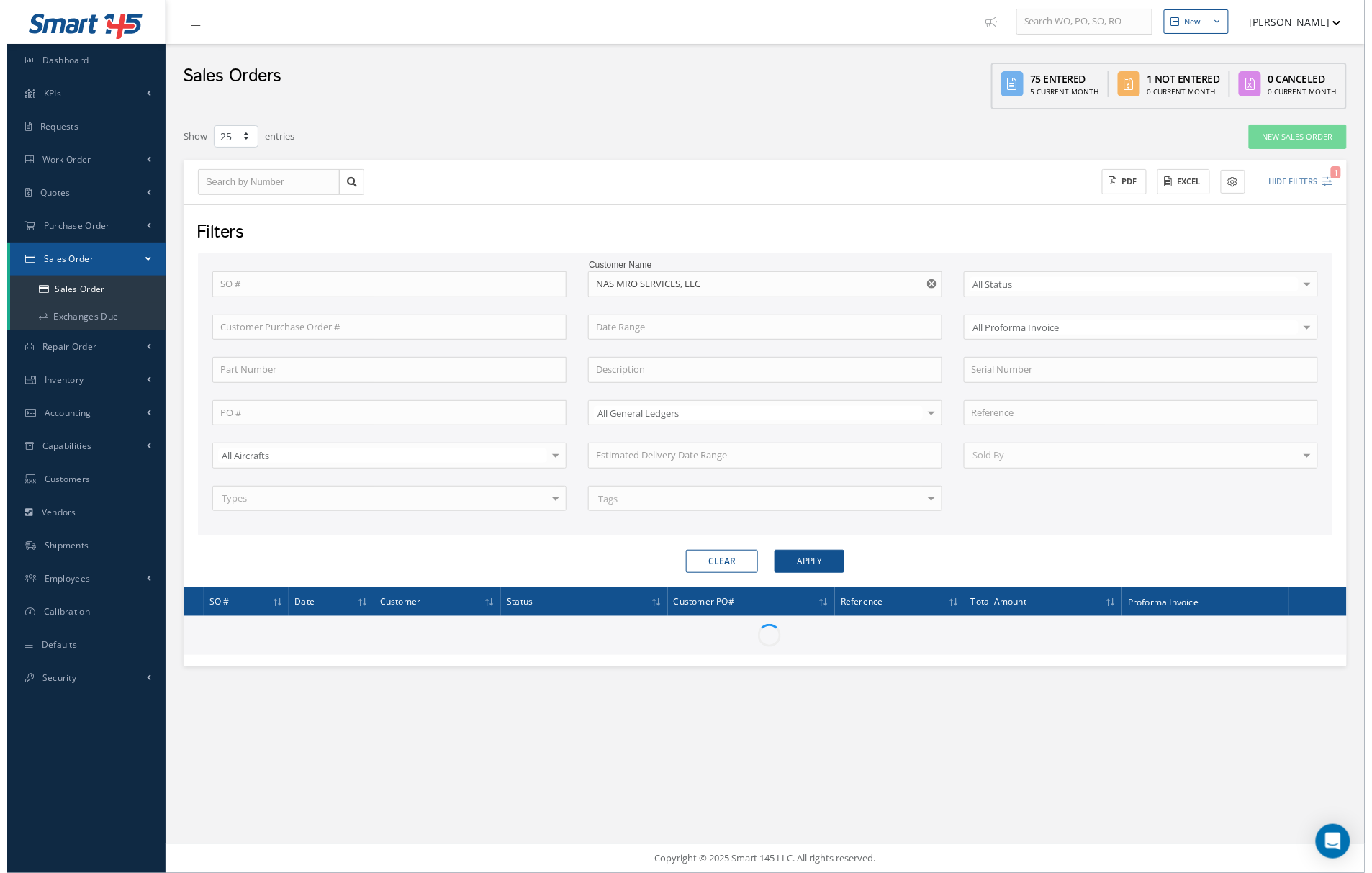
scroll to position [33, 0]
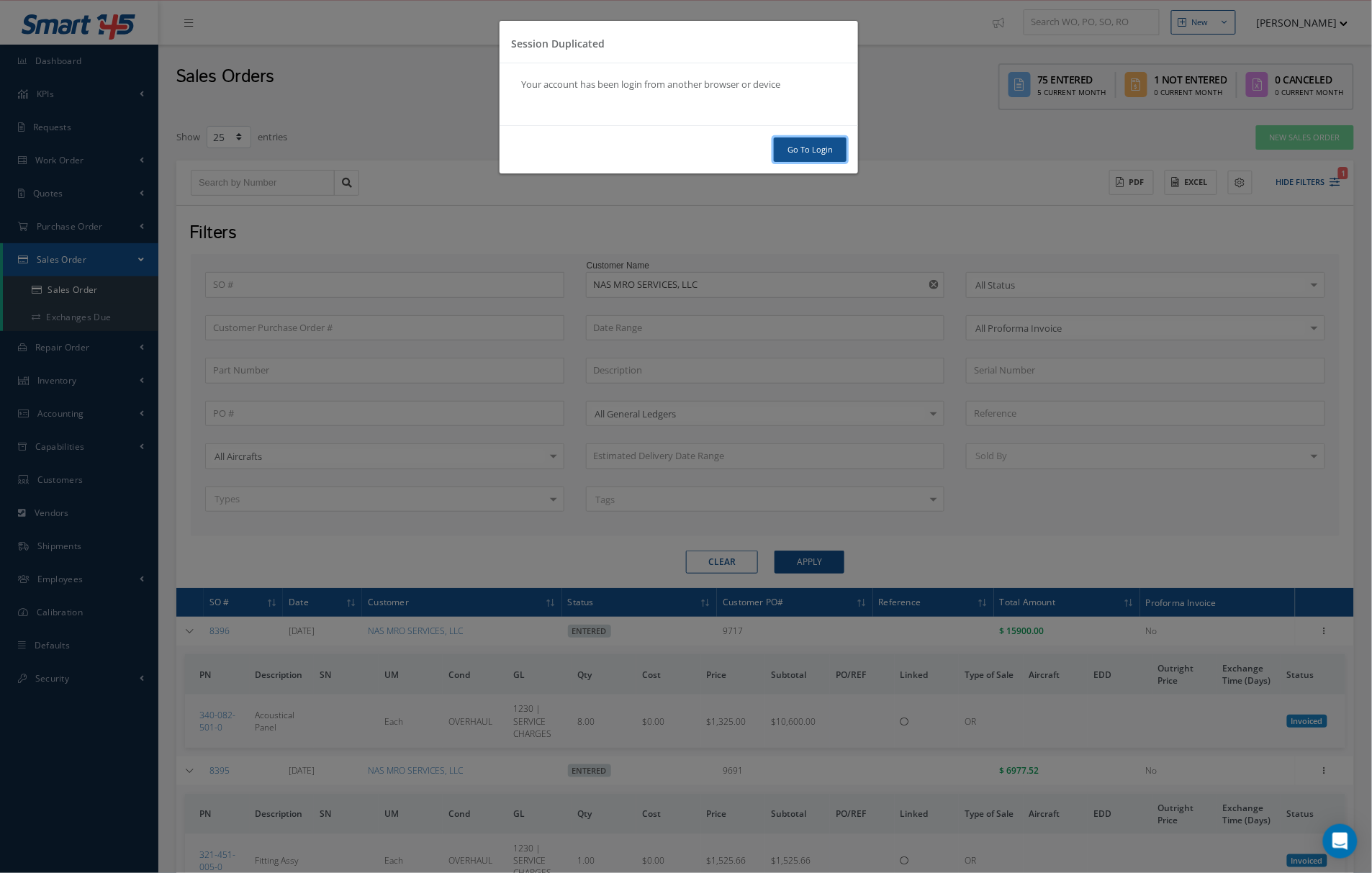
click at [813, 147] on link "Go To Login" at bounding box center [810, 150] width 72 height 25
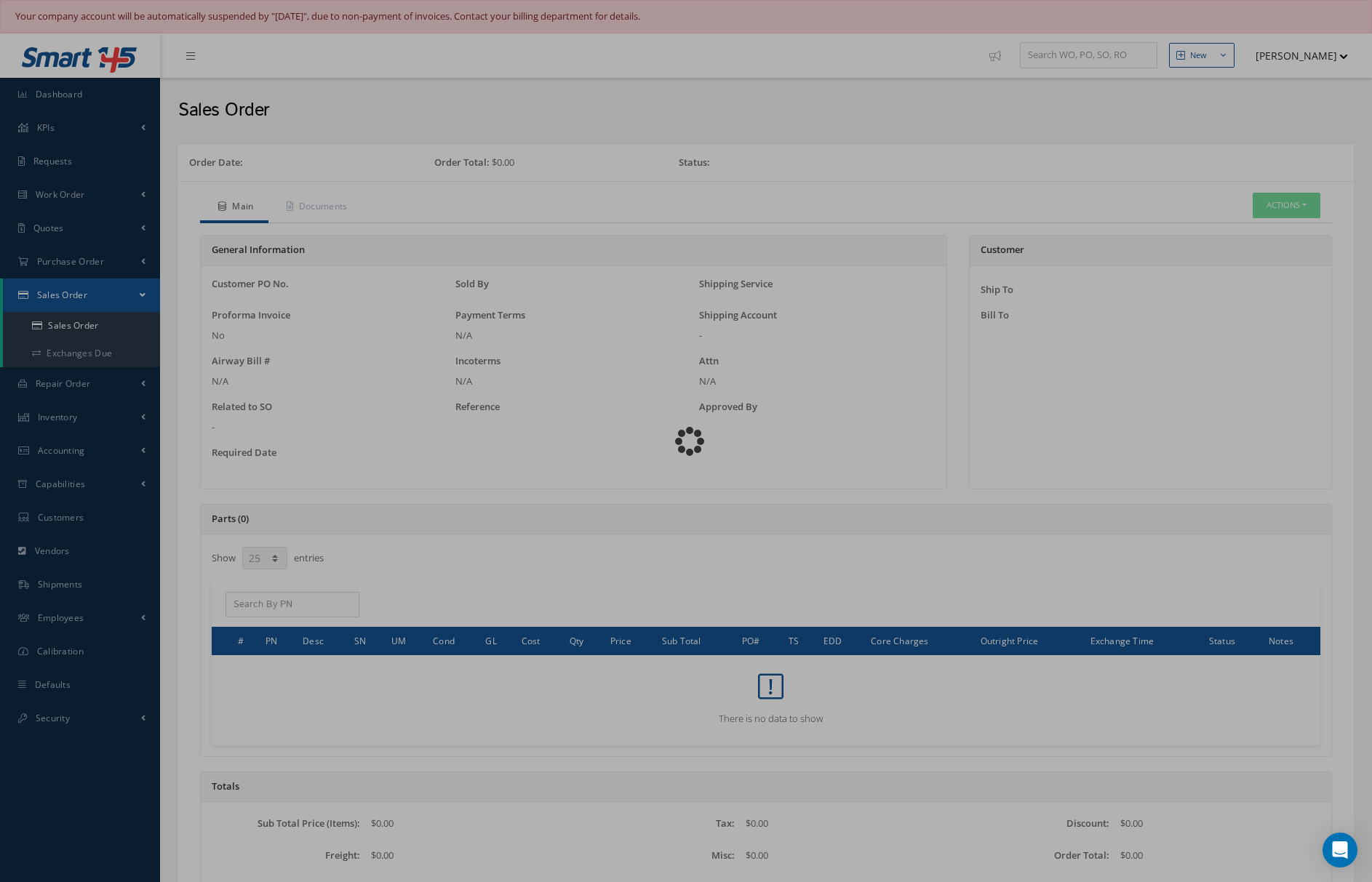
select select "25"
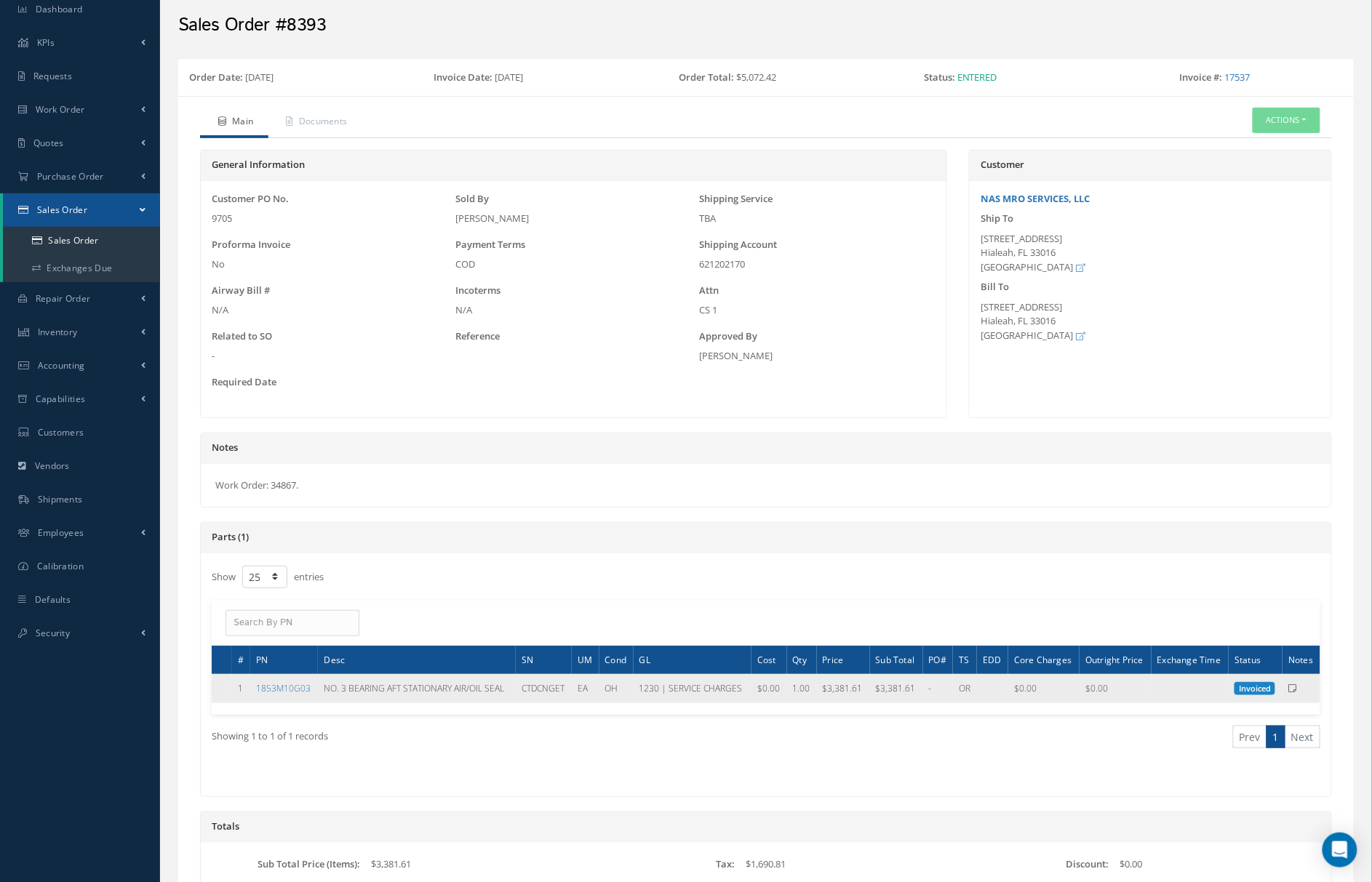
scroll to position [129, 0]
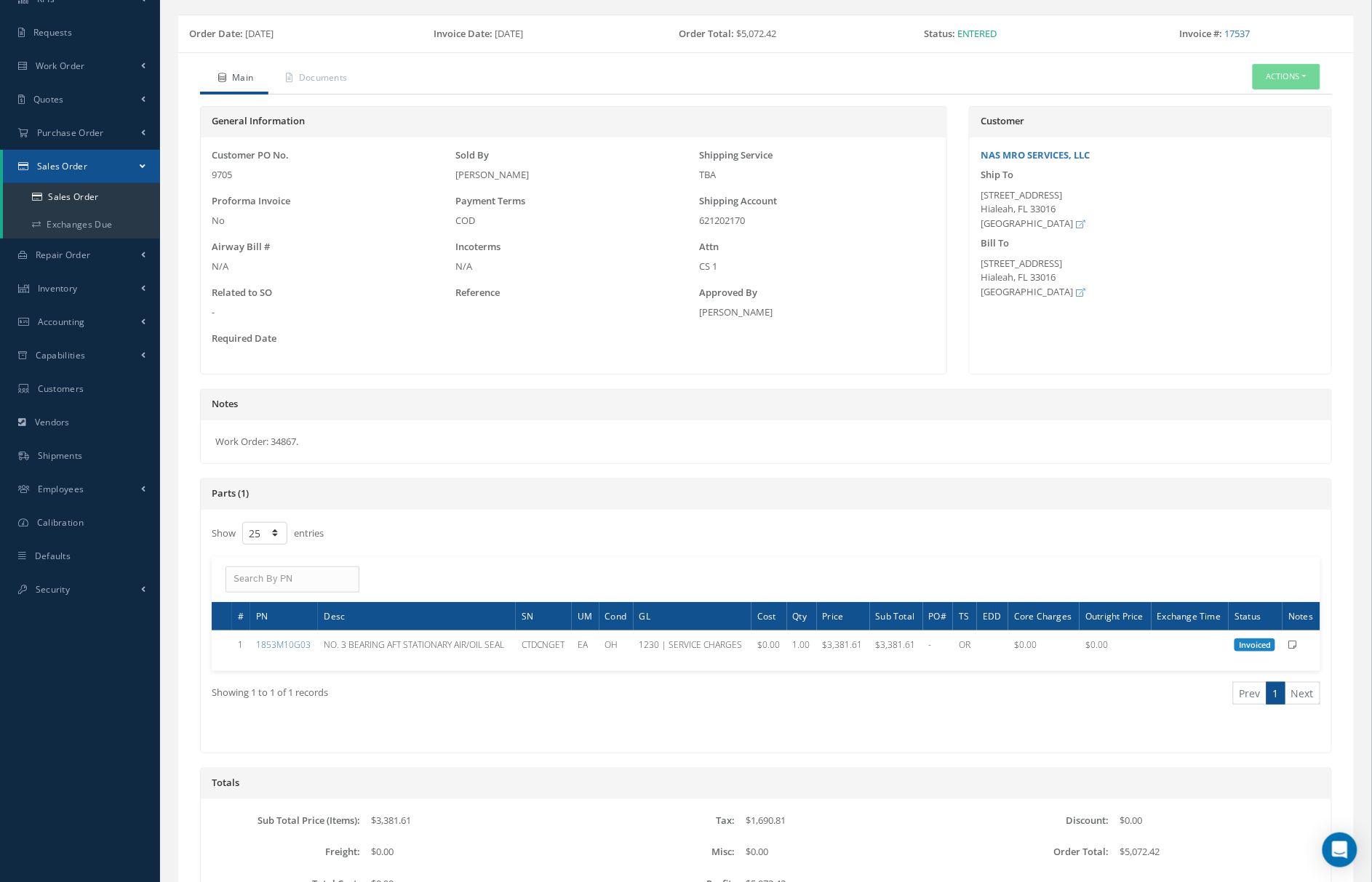
click at [285, 438] on div "Work Order: 34867." at bounding box center [766, 442] width 1130 height 44
copy div "34867"
click at [648, 374] on div "General Information Customer PO No. 9705 Sold By ABNER DIAZ Shipping Service TB…" at bounding box center [574, 240] width 747 height 268
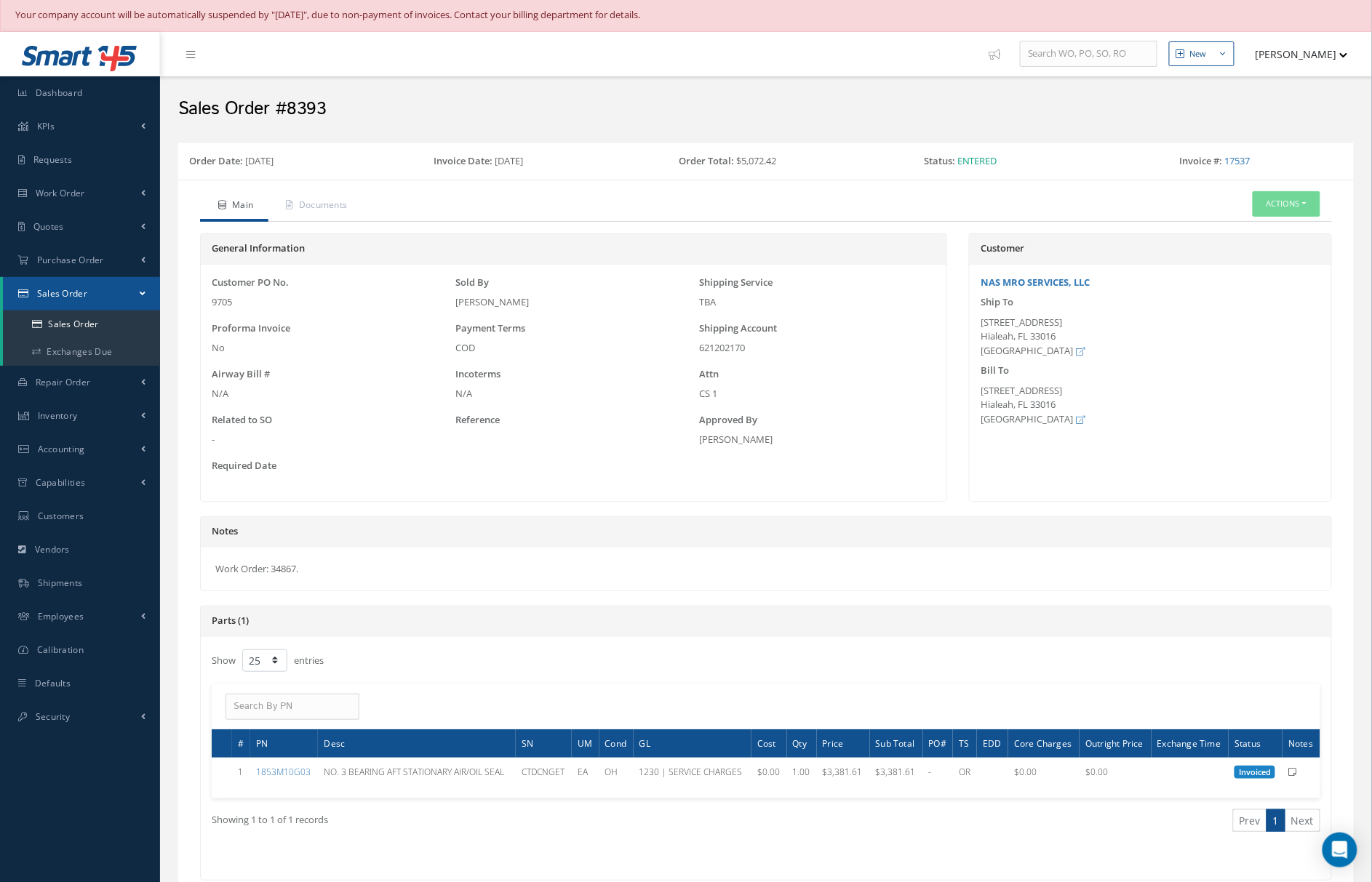
scroll to position [0, 0]
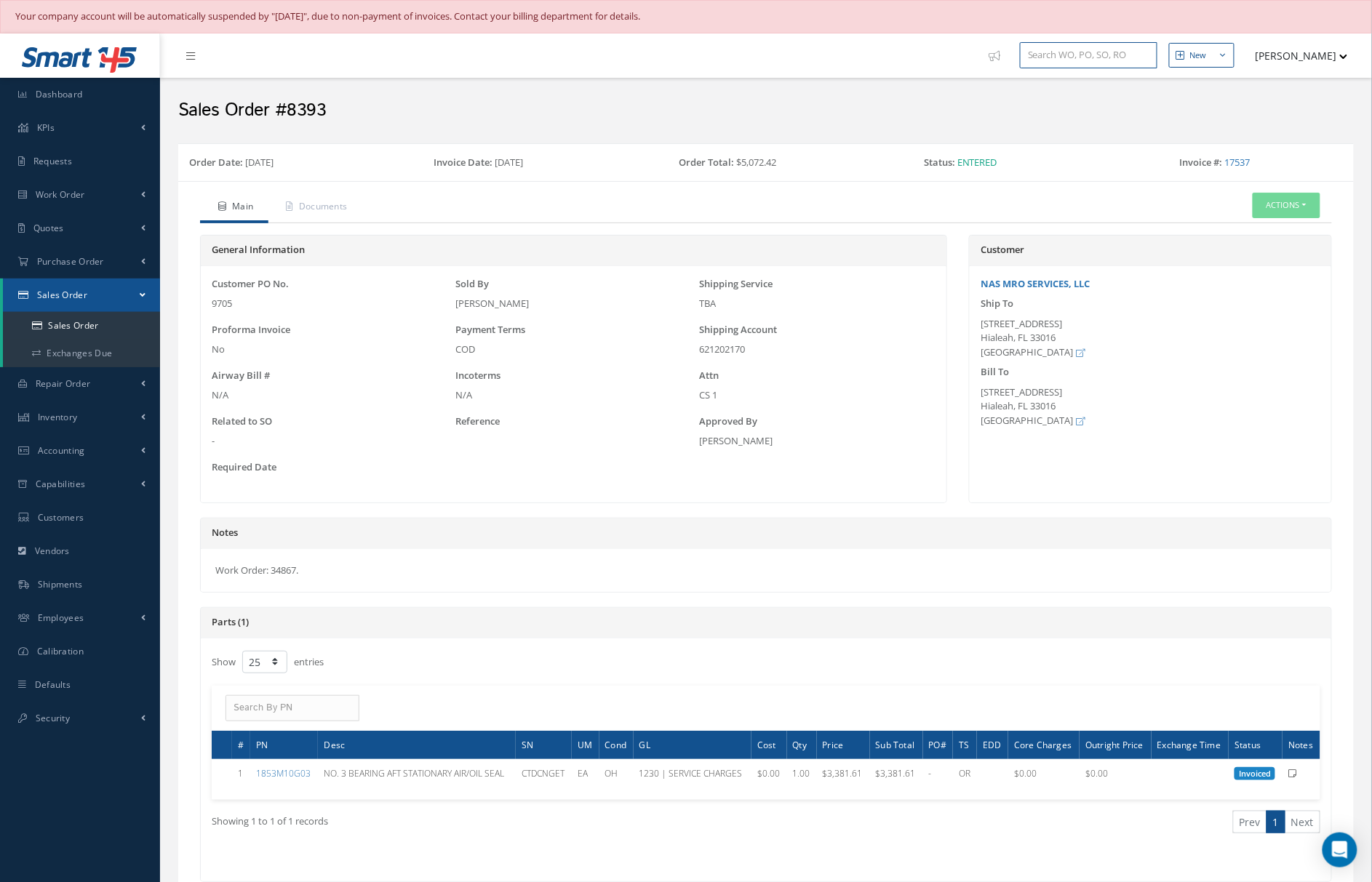
click at [1091, 50] on input "text" at bounding box center [1088, 55] width 137 height 27
paste input "32288"
type input "32288"
click at [1075, 112] on div "32288" at bounding box center [1088, 106] width 121 height 14
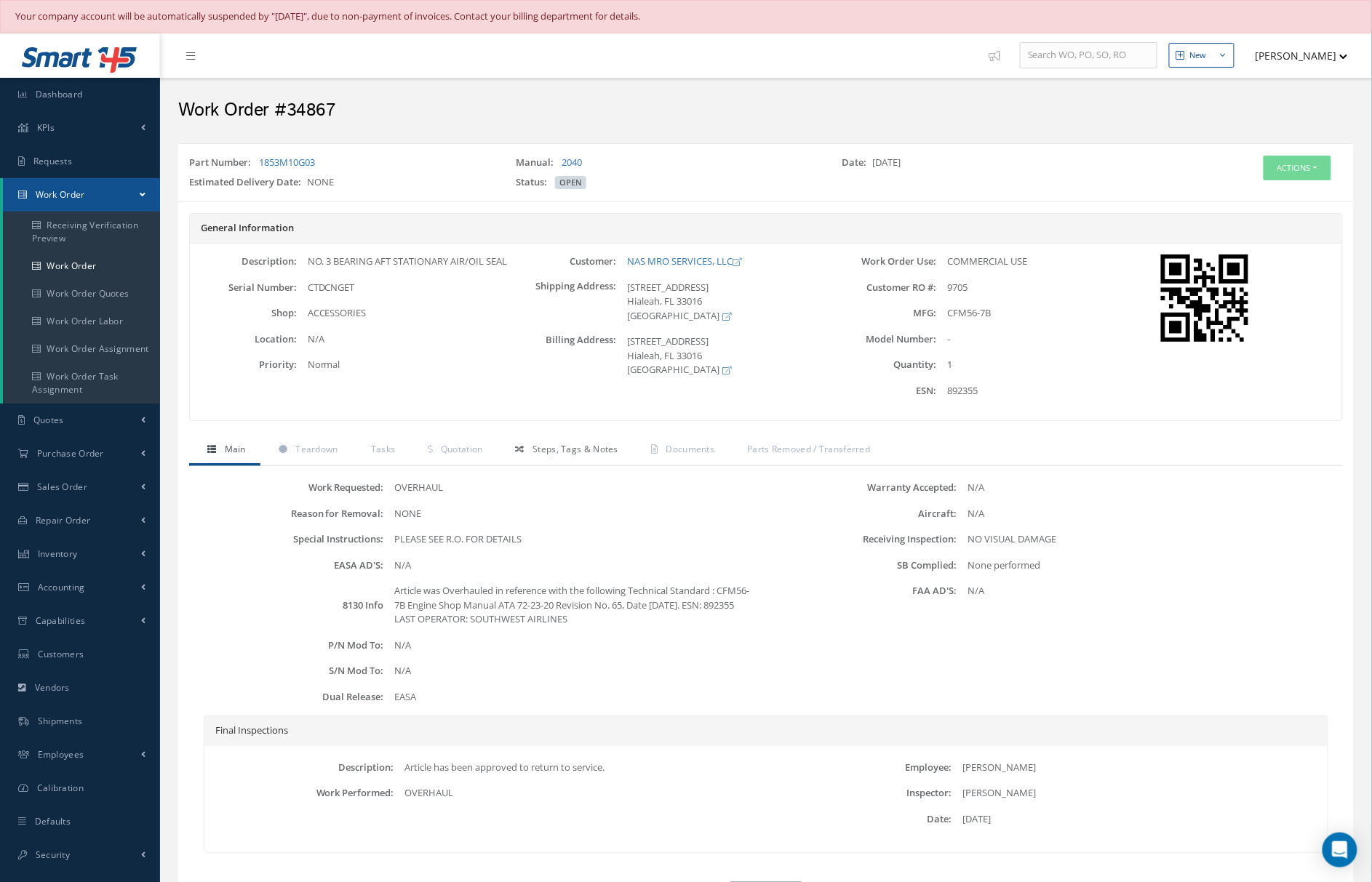
click at [553, 443] on link "Steps, Tags & Notes" at bounding box center [565, 450] width 136 height 30
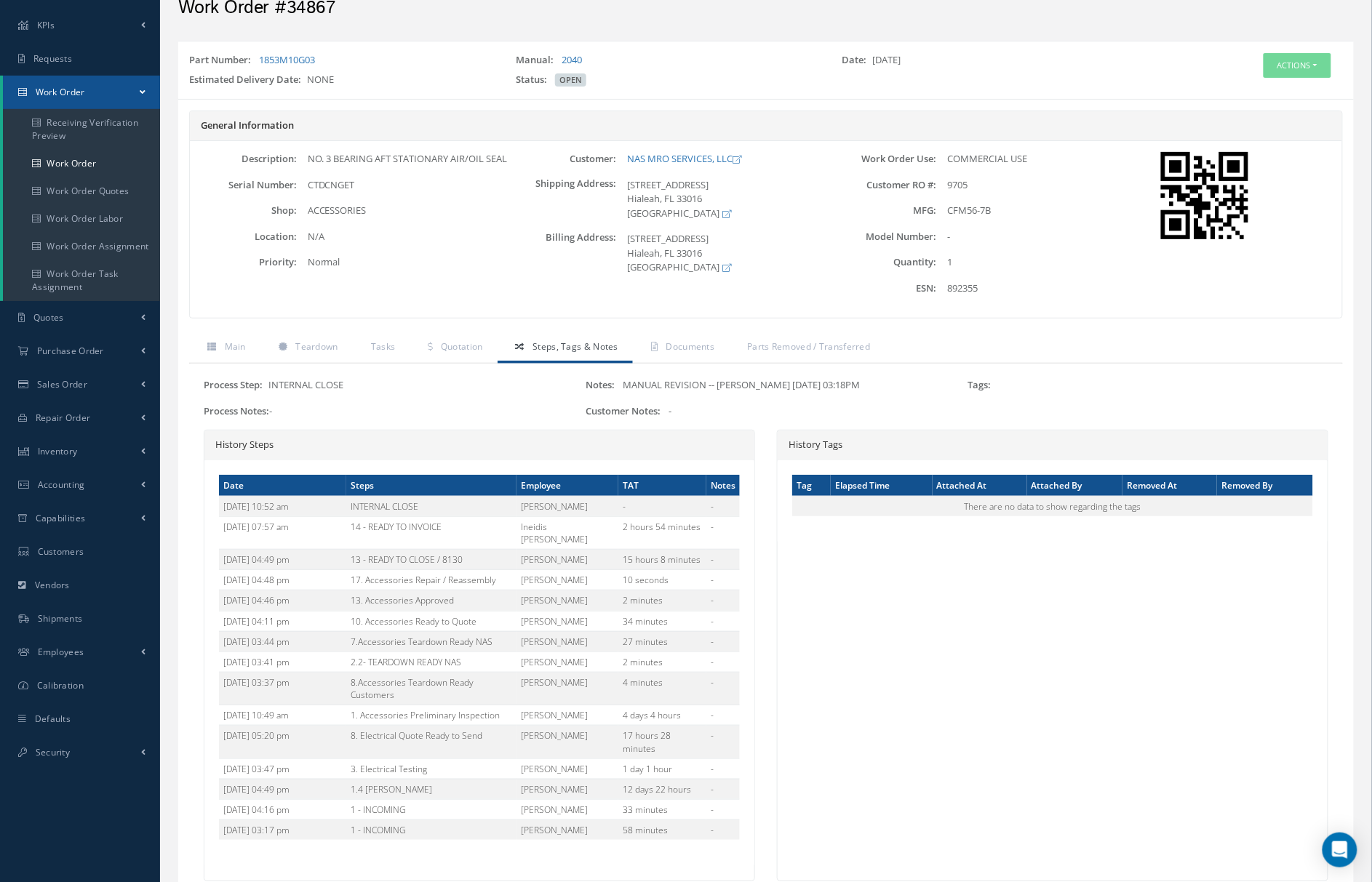
scroll to position [129, 0]
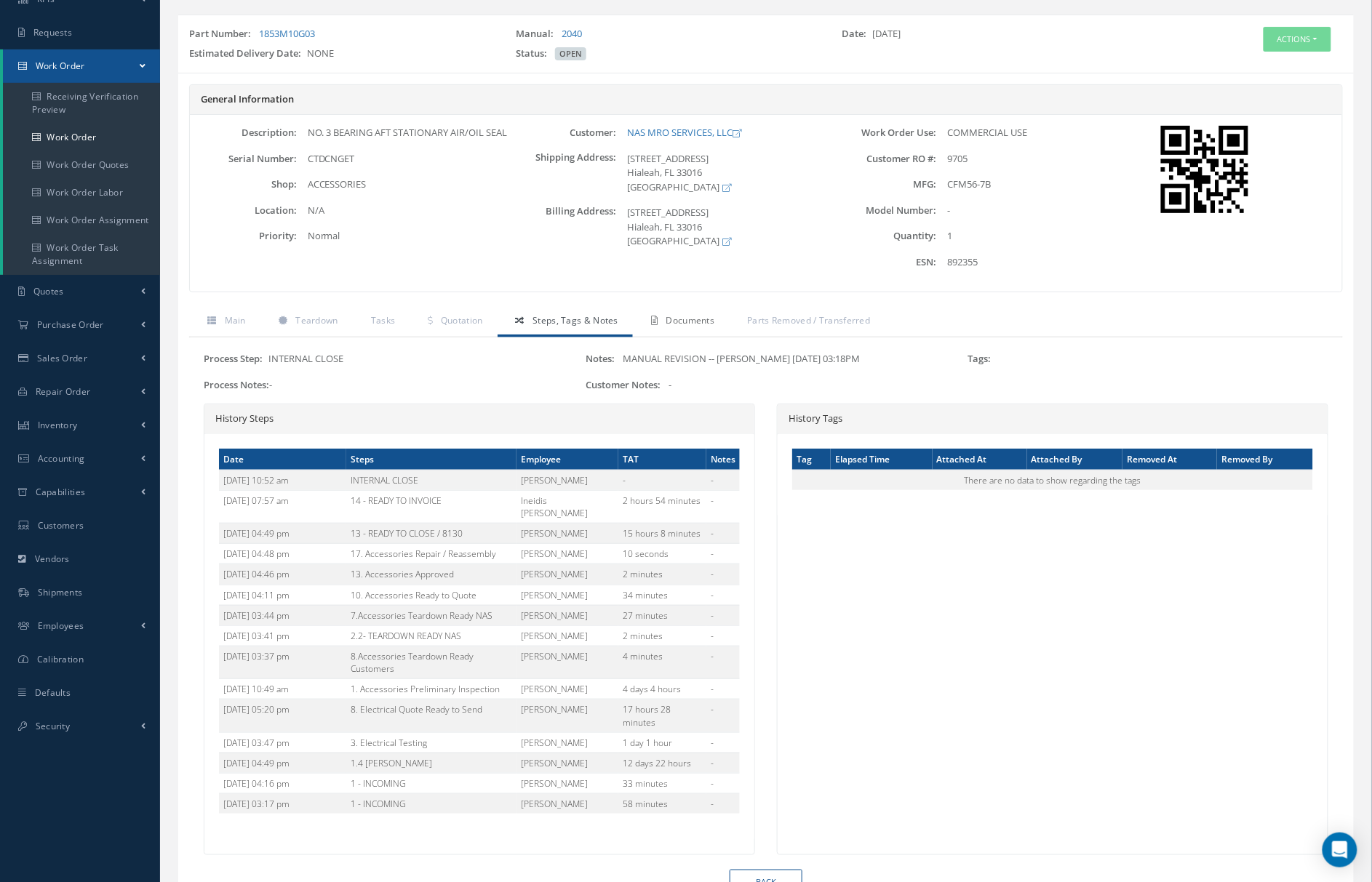
click at [667, 333] on link "Documents" at bounding box center [680, 322] width 96 height 30
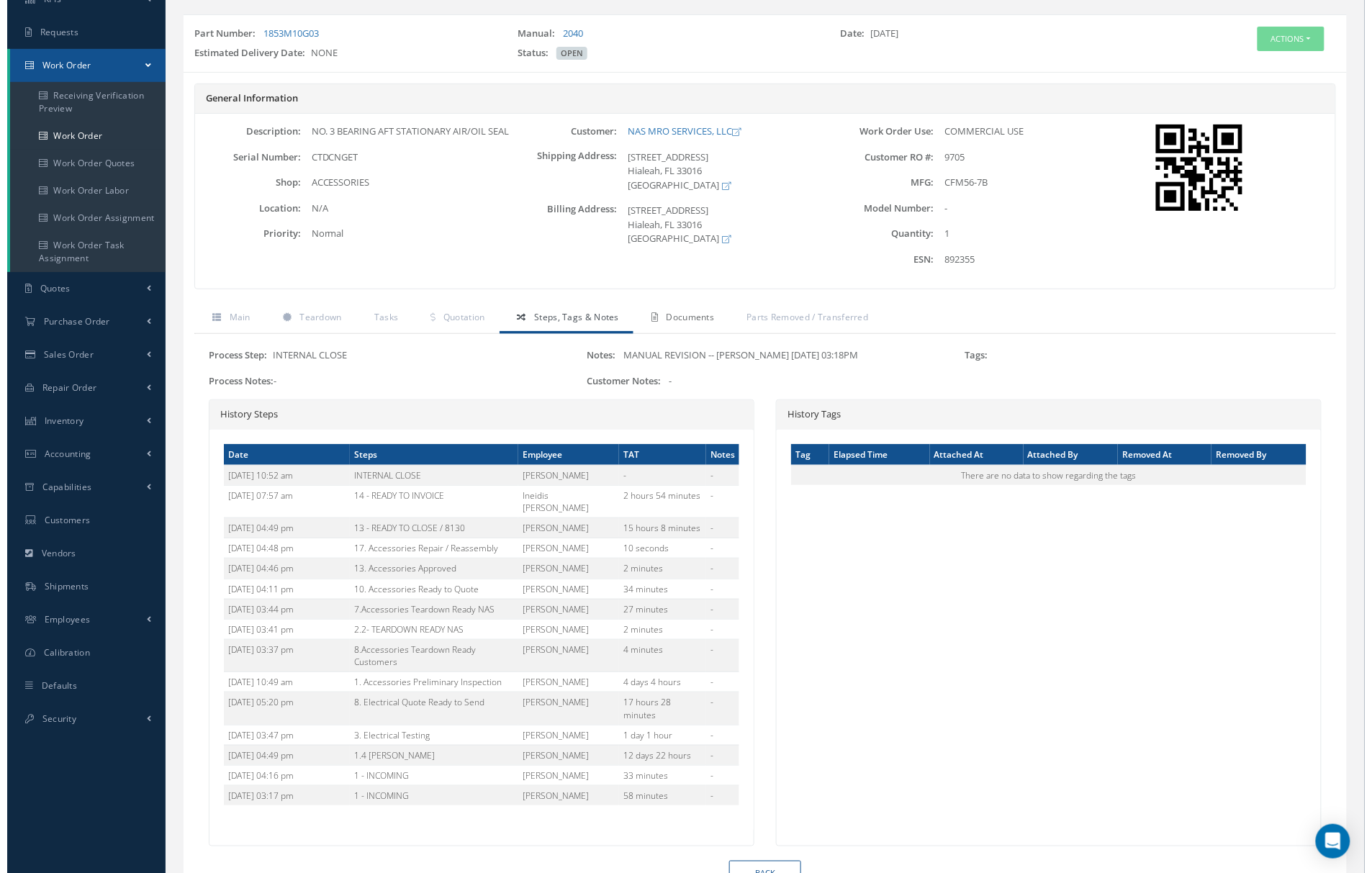
scroll to position [33, 0]
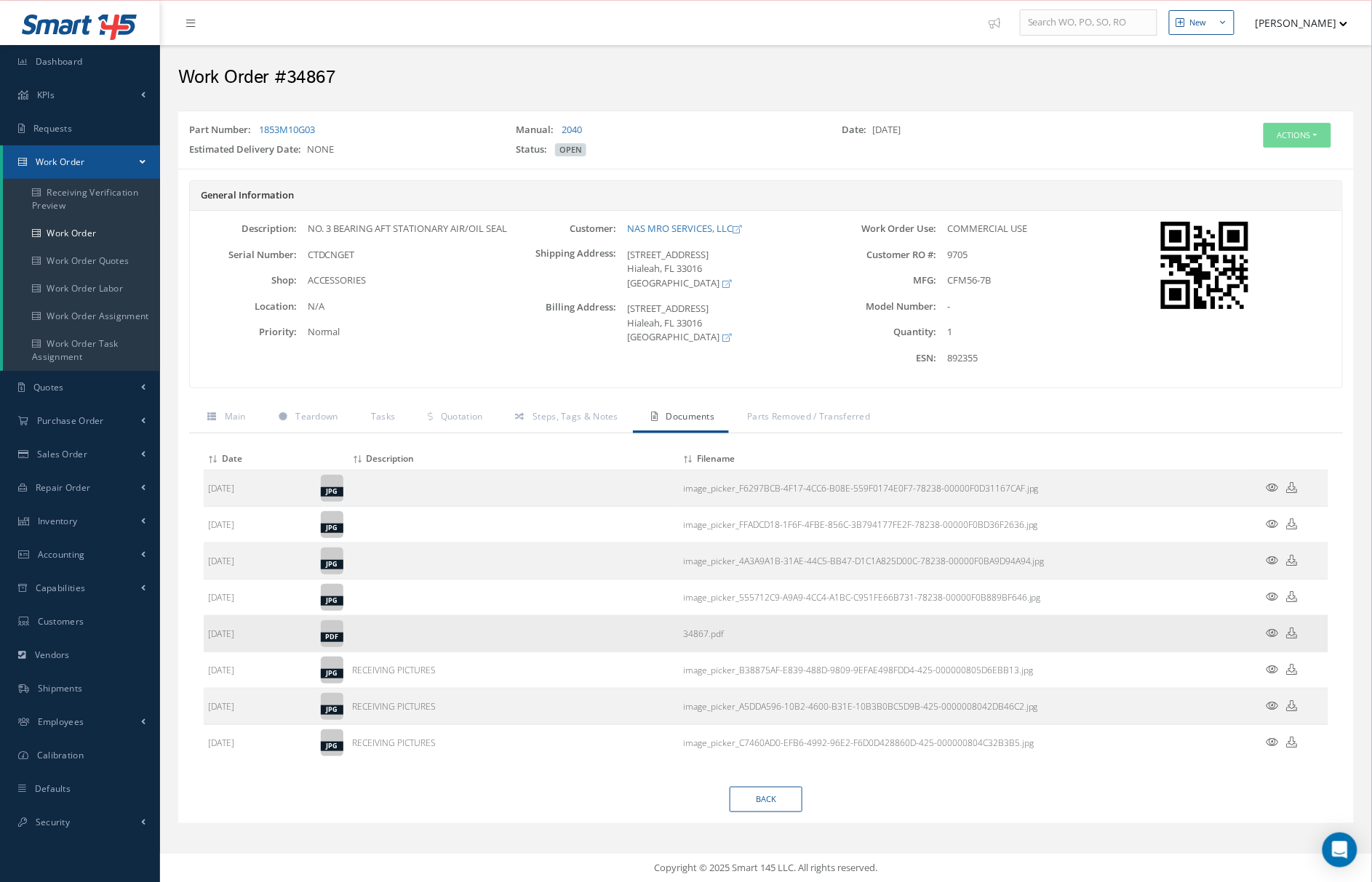
click at [1269, 637] on icon at bounding box center [1271, 634] width 12 height 11
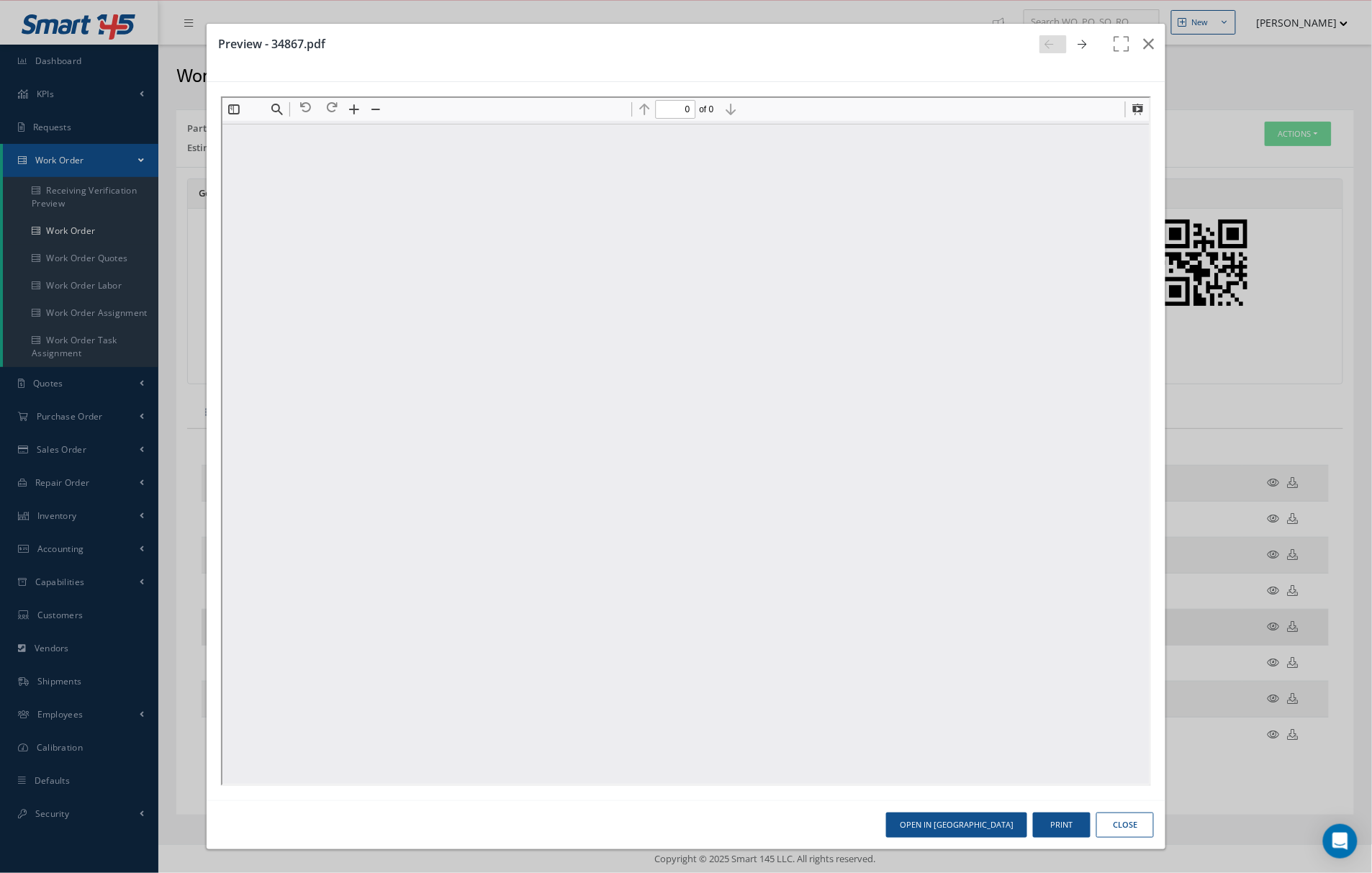
scroll to position [0, 0]
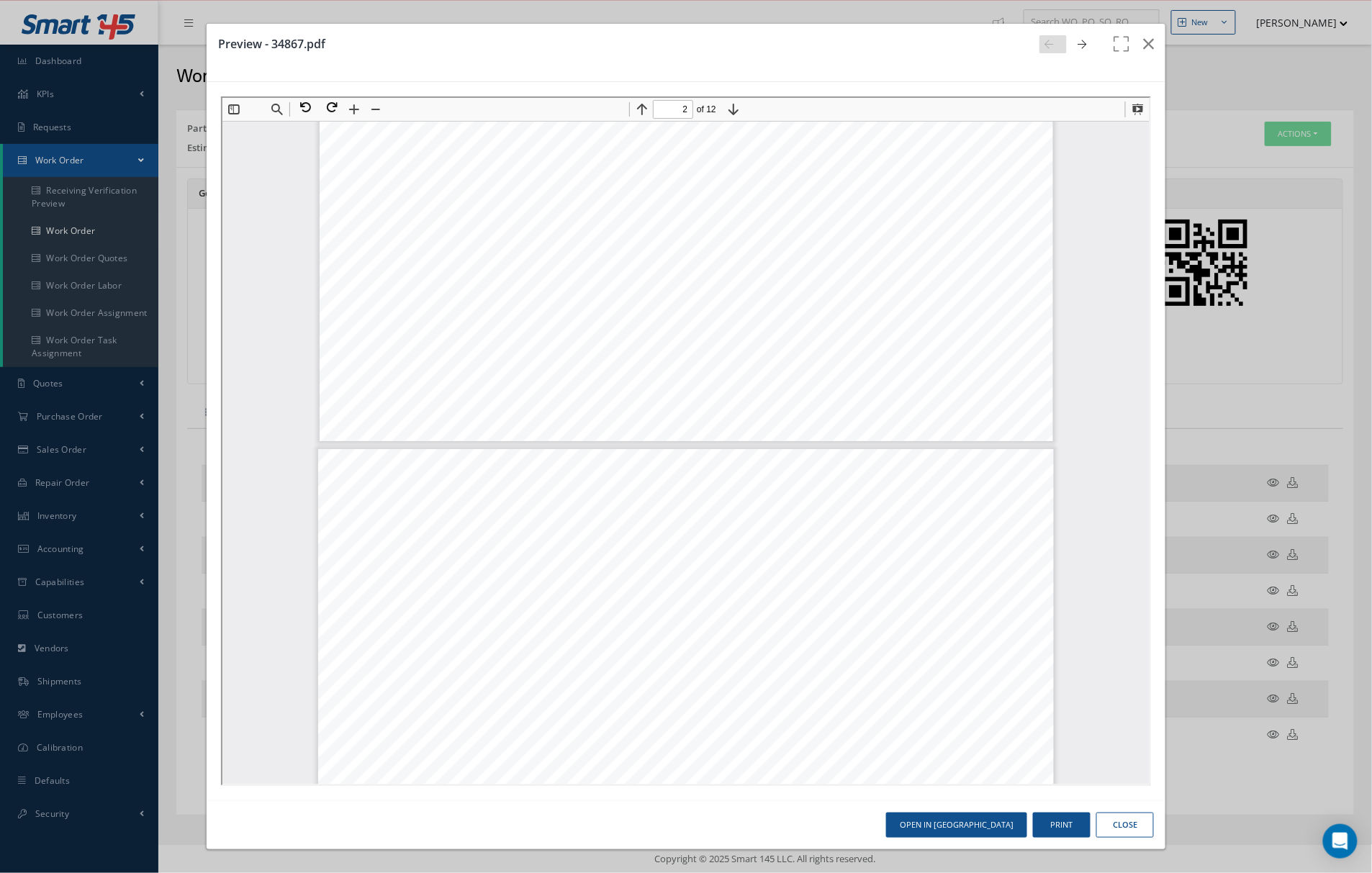
type input "1"
click at [1149, 47] on icon "button" at bounding box center [1149, 44] width 11 height 17
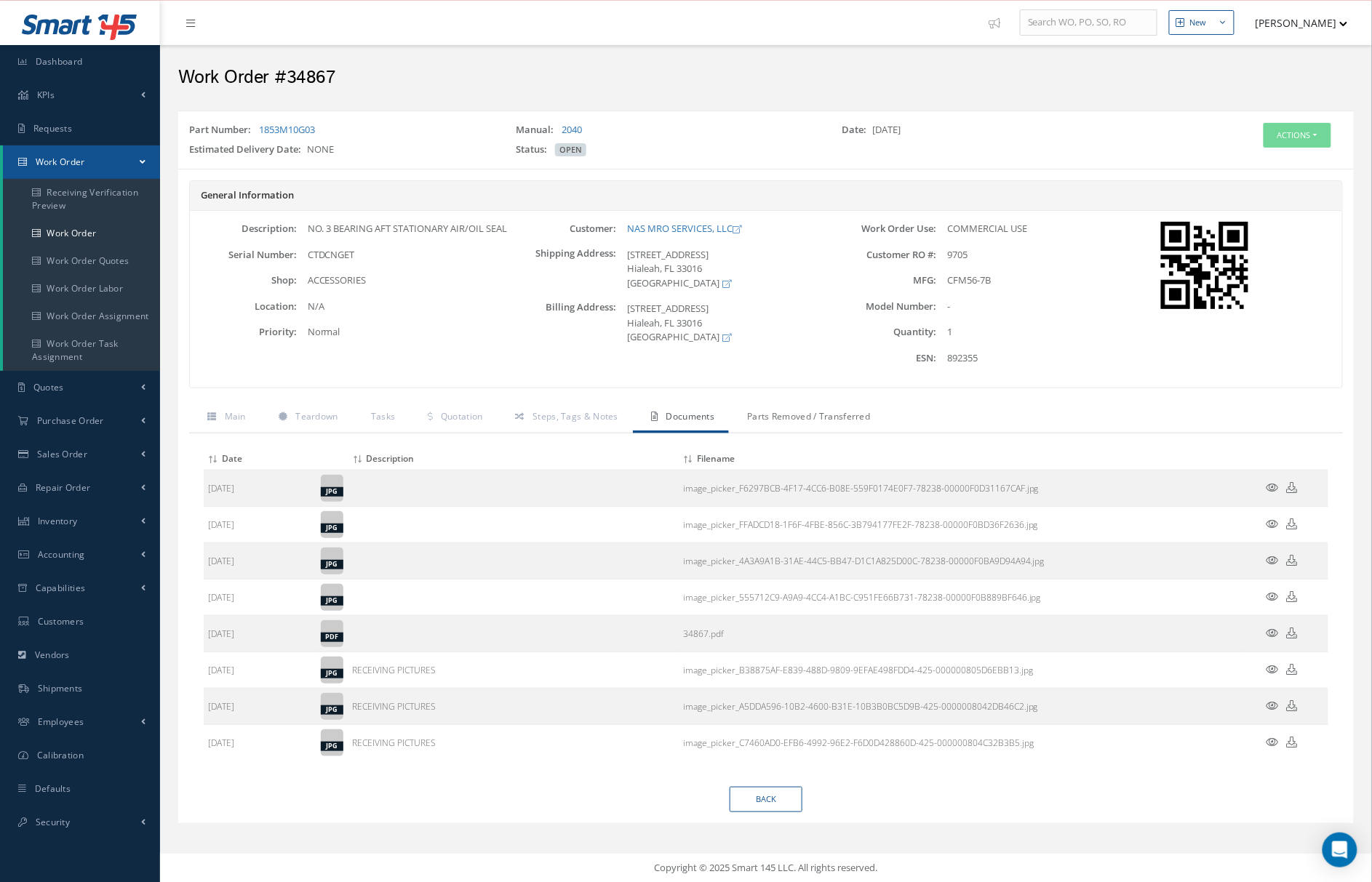
click at [782, 413] on span "Parts Removed / Transferred" at bounding box center [809, 416] width 123 height 12
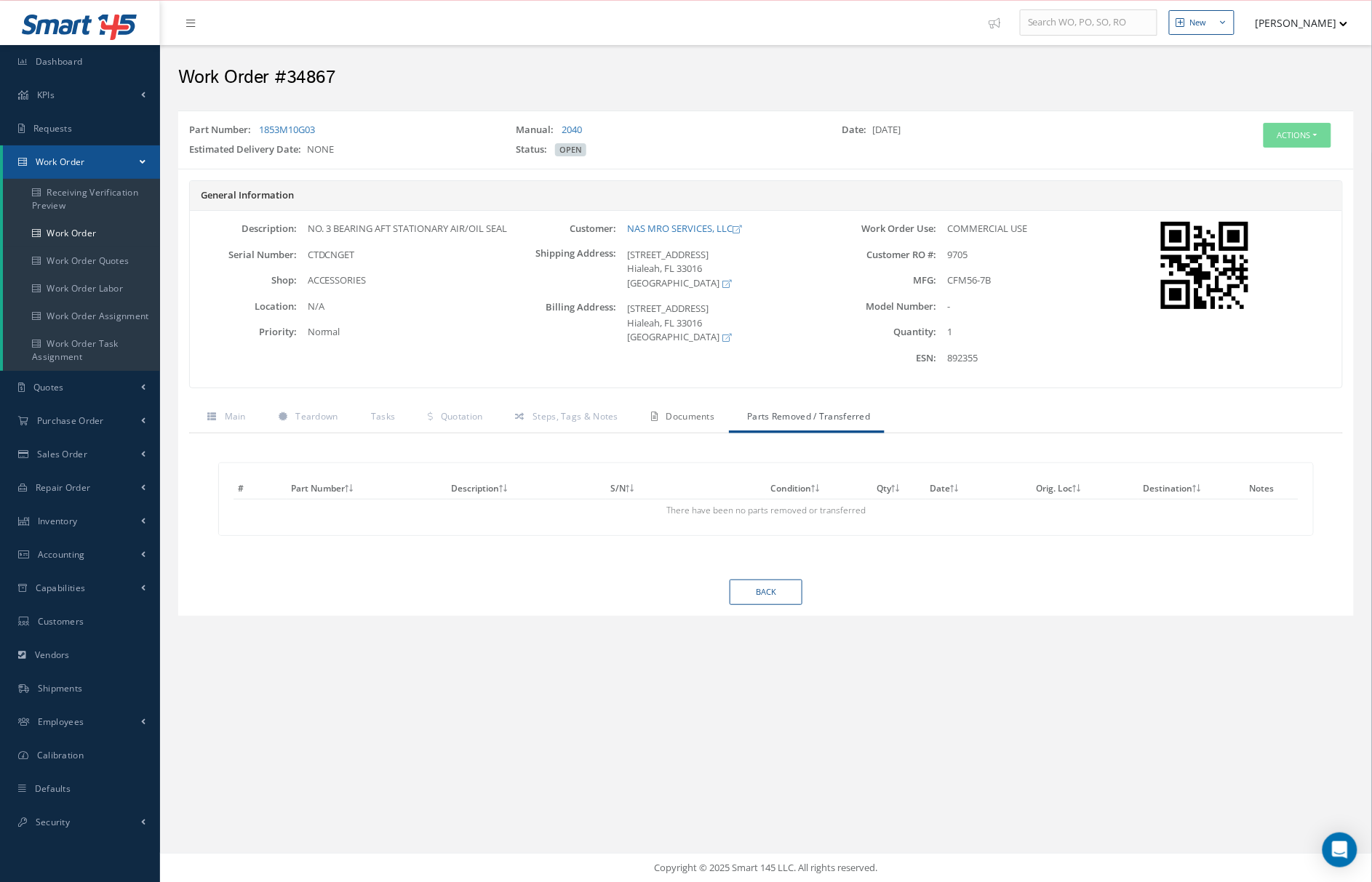
click at [651, 419] on icon at bounding box center [653, 416] width 7 height 9
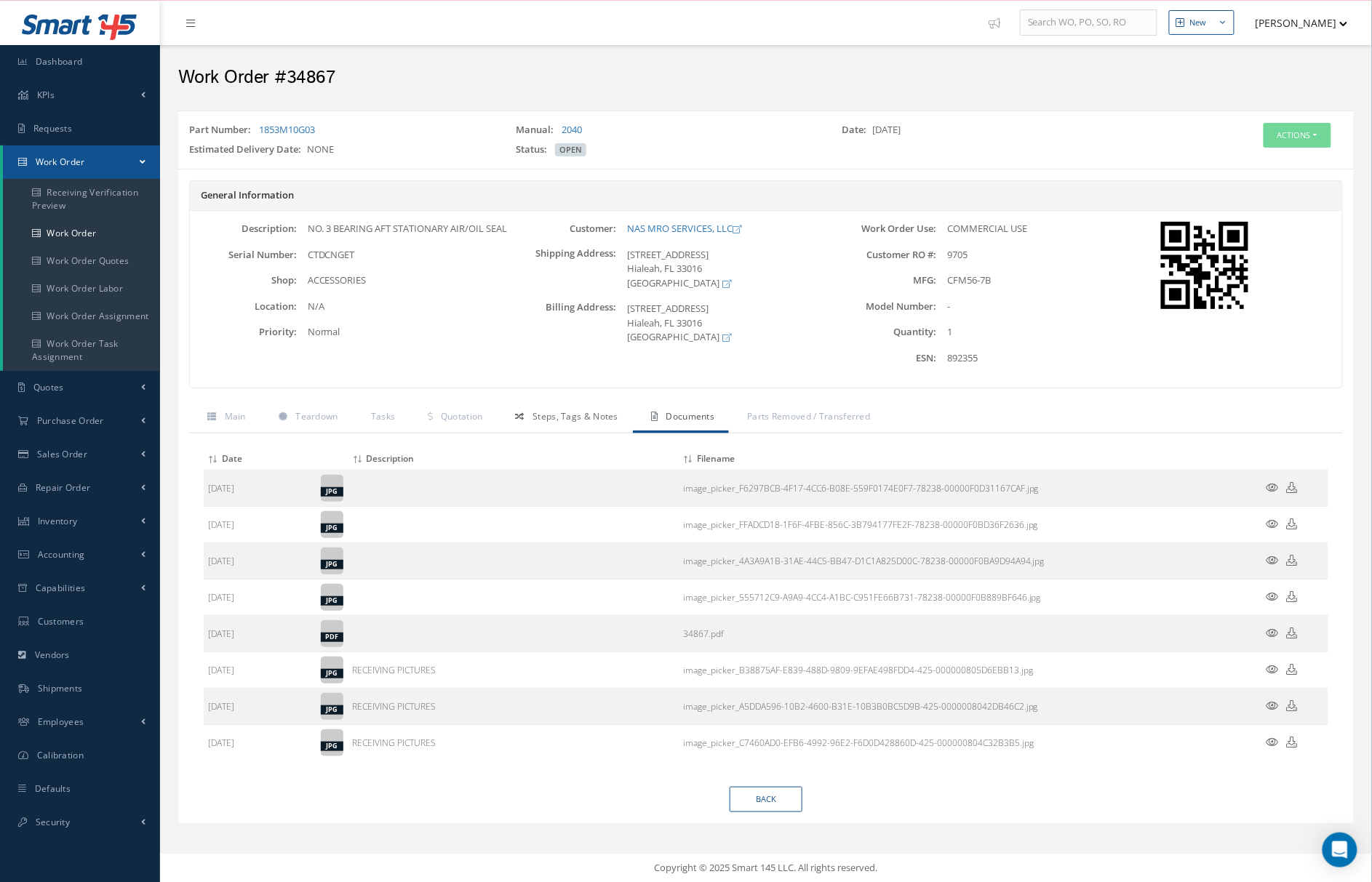
click at [583, 423] on span "Steps, Tags & Notes" at bounding box center [575, 416] width 86 height 12
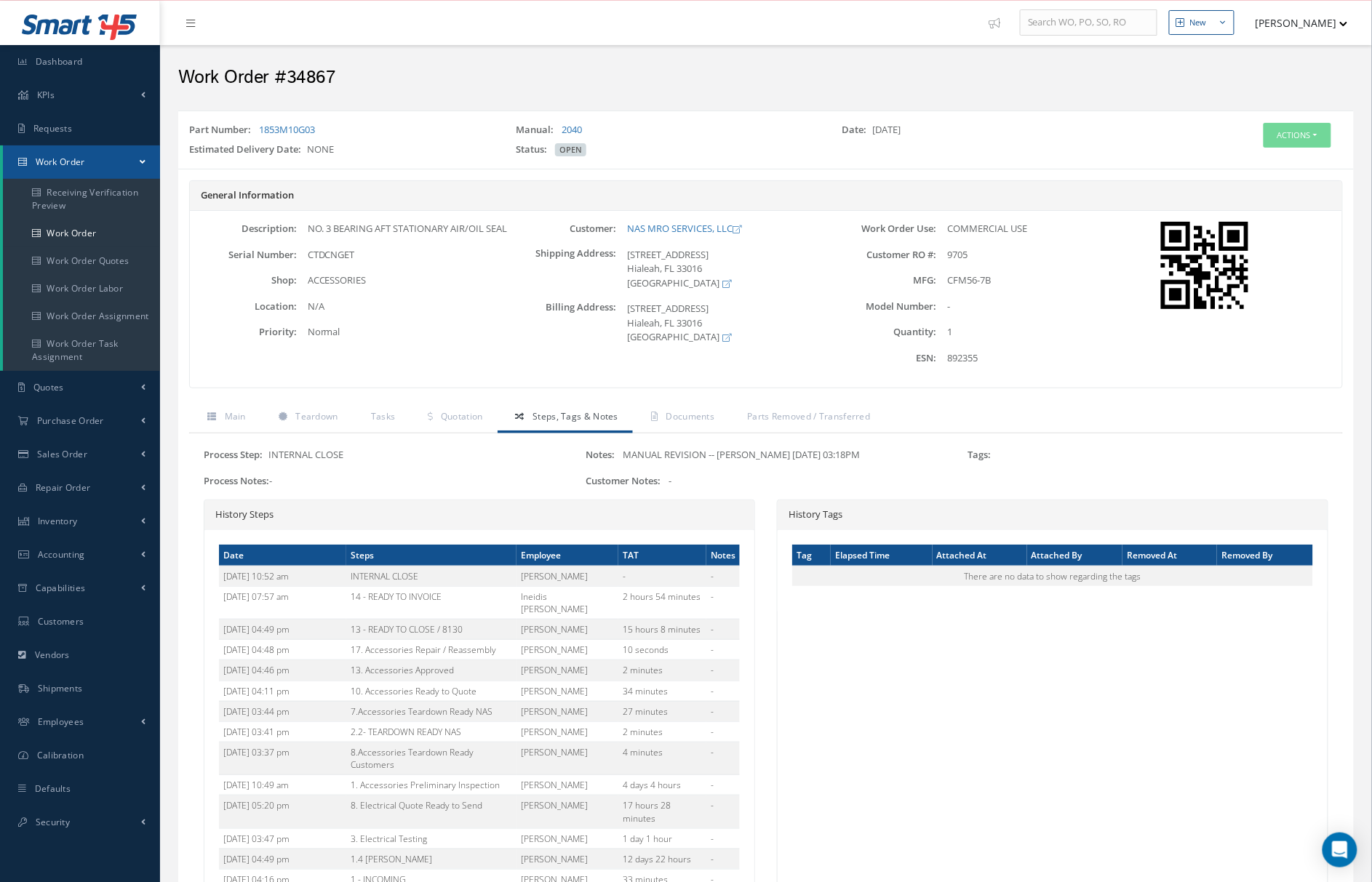
click at [445, 448] on div "Process Step: INTERNAL CLOSE Process Notes: - Notes: MANUAL REVISION -- [PERSON…" at bounding box center [765, 699] width 1153 height 532
click at [375, 426] on link "Tasks" at bounding box center [381, 418] width 58 height 30
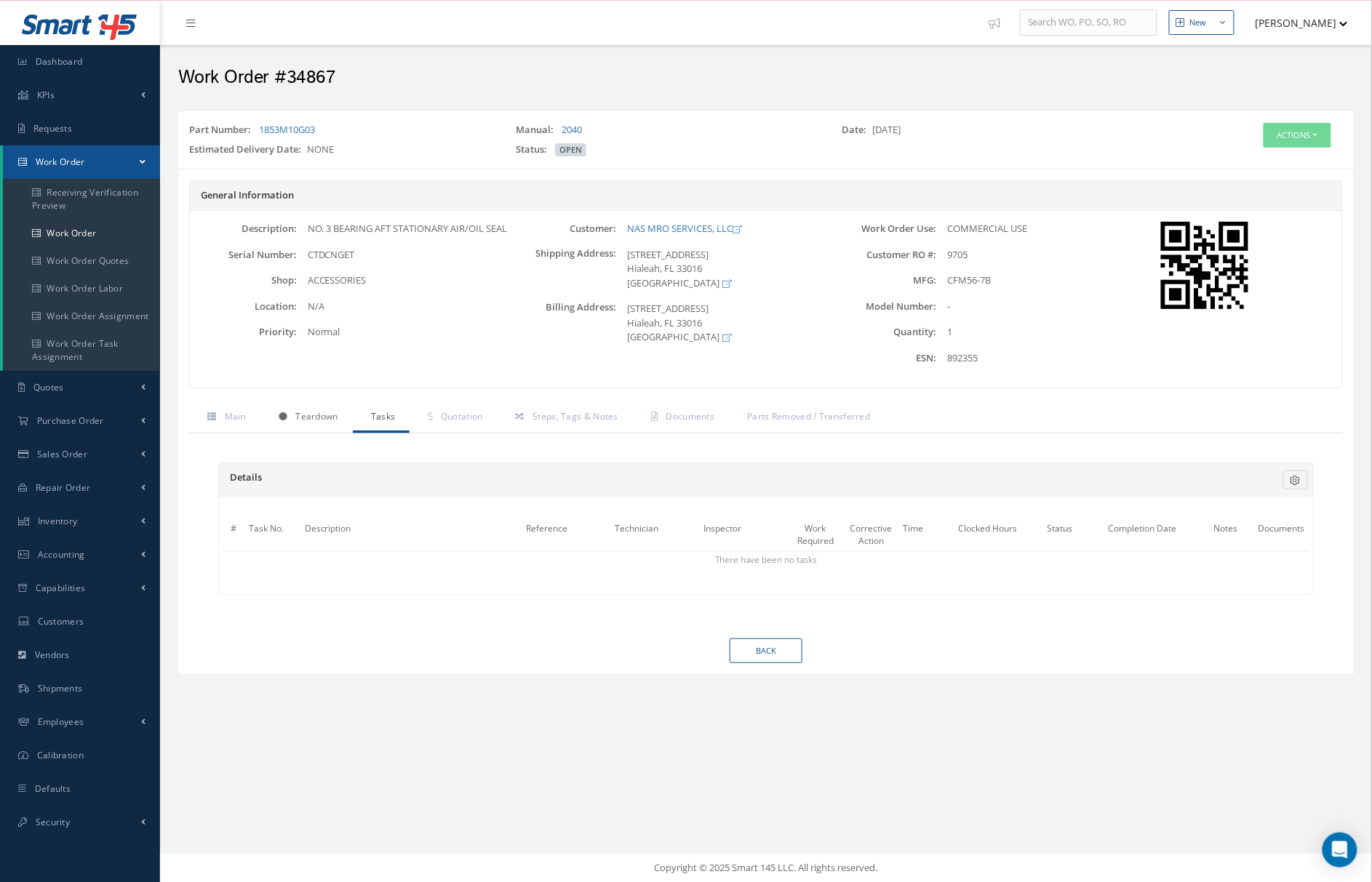
click at [321, 422] on span "Teardown" at bounding box center [316, 416] width 42 height 12
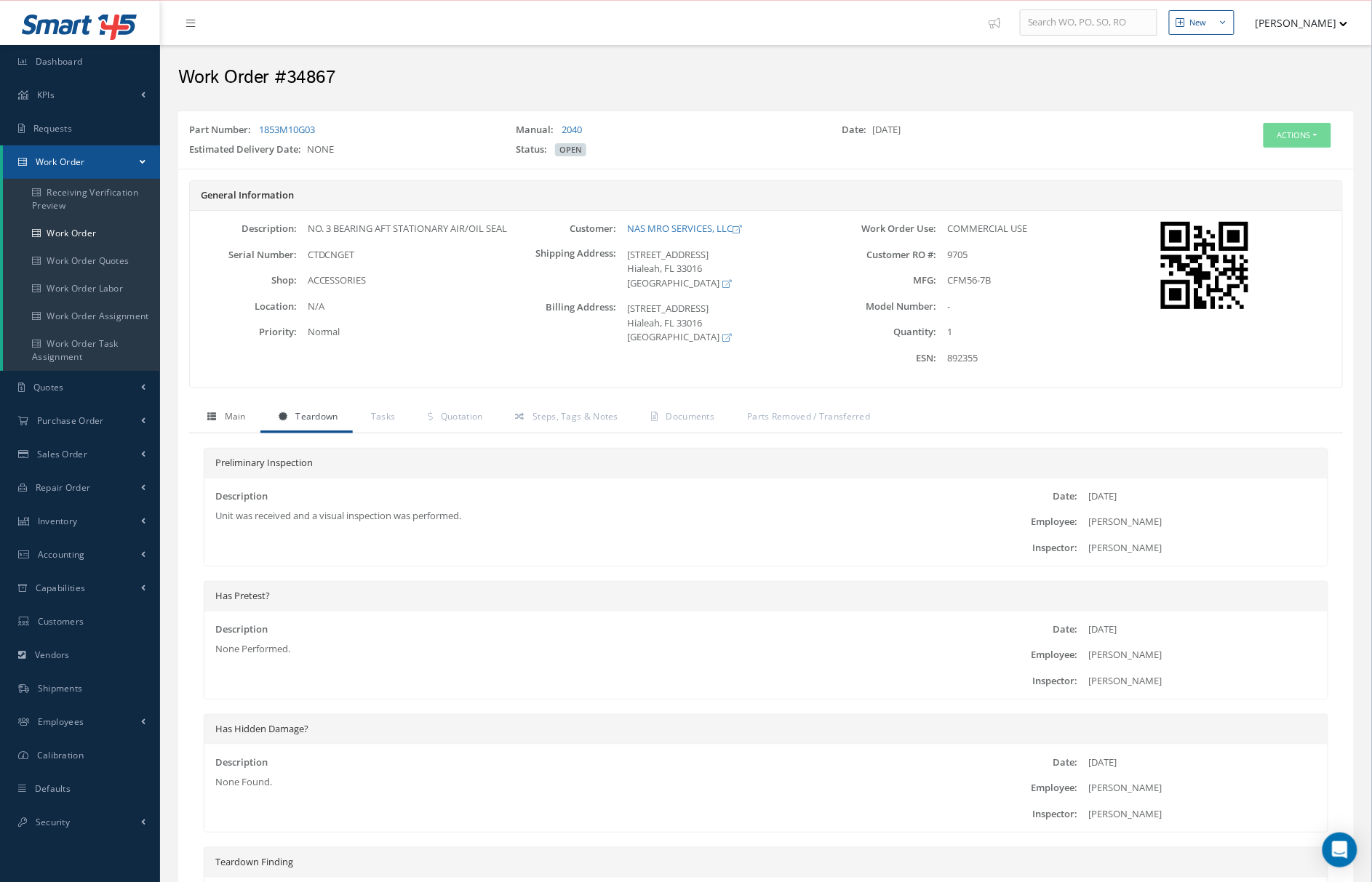
click at [210, 419] on icon at bounding box center [211, 416] width 9 height 9
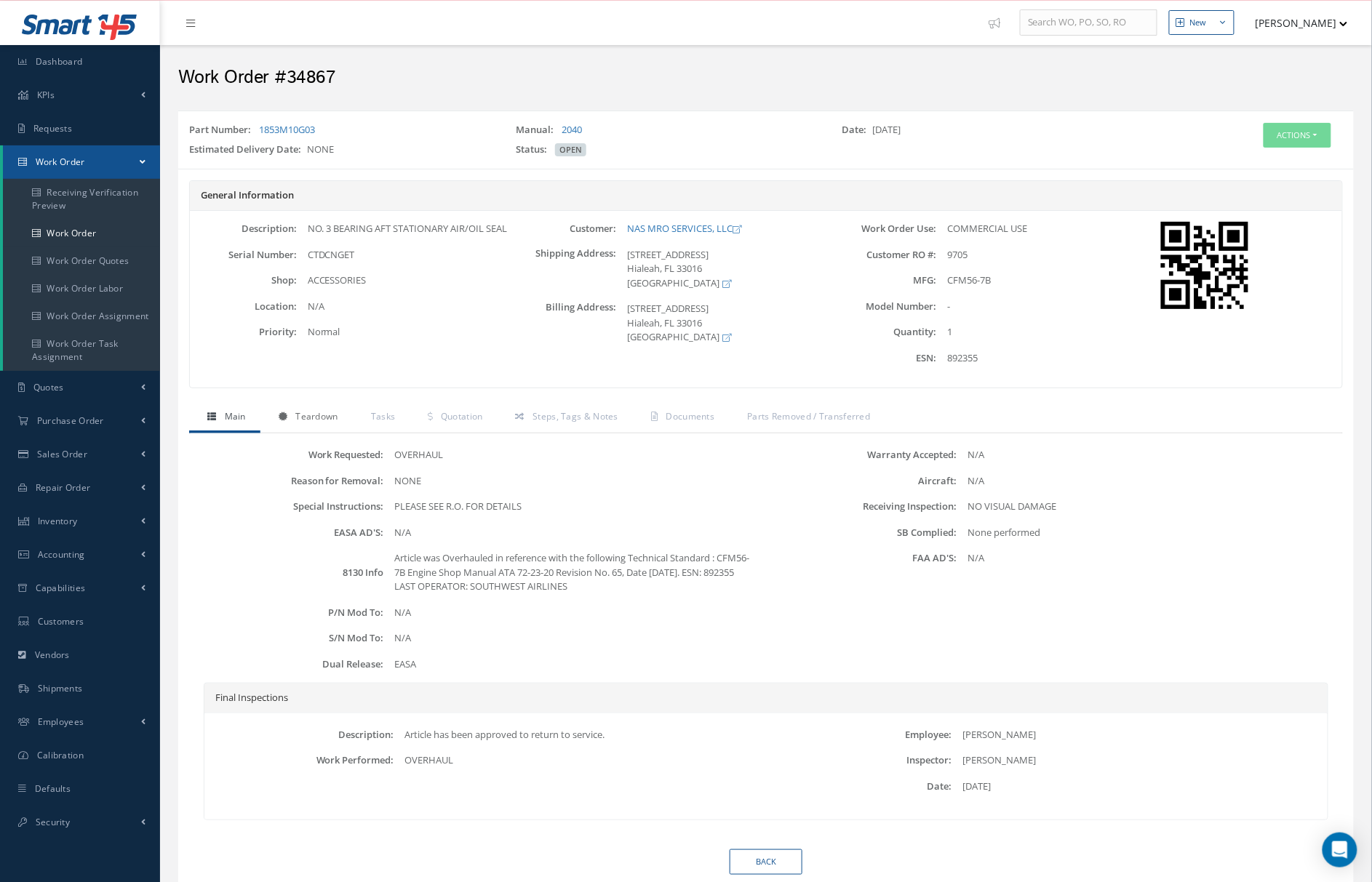
click at [310, 422] on span "Teardown" at bounding box center [316, 416] width 42 height 12
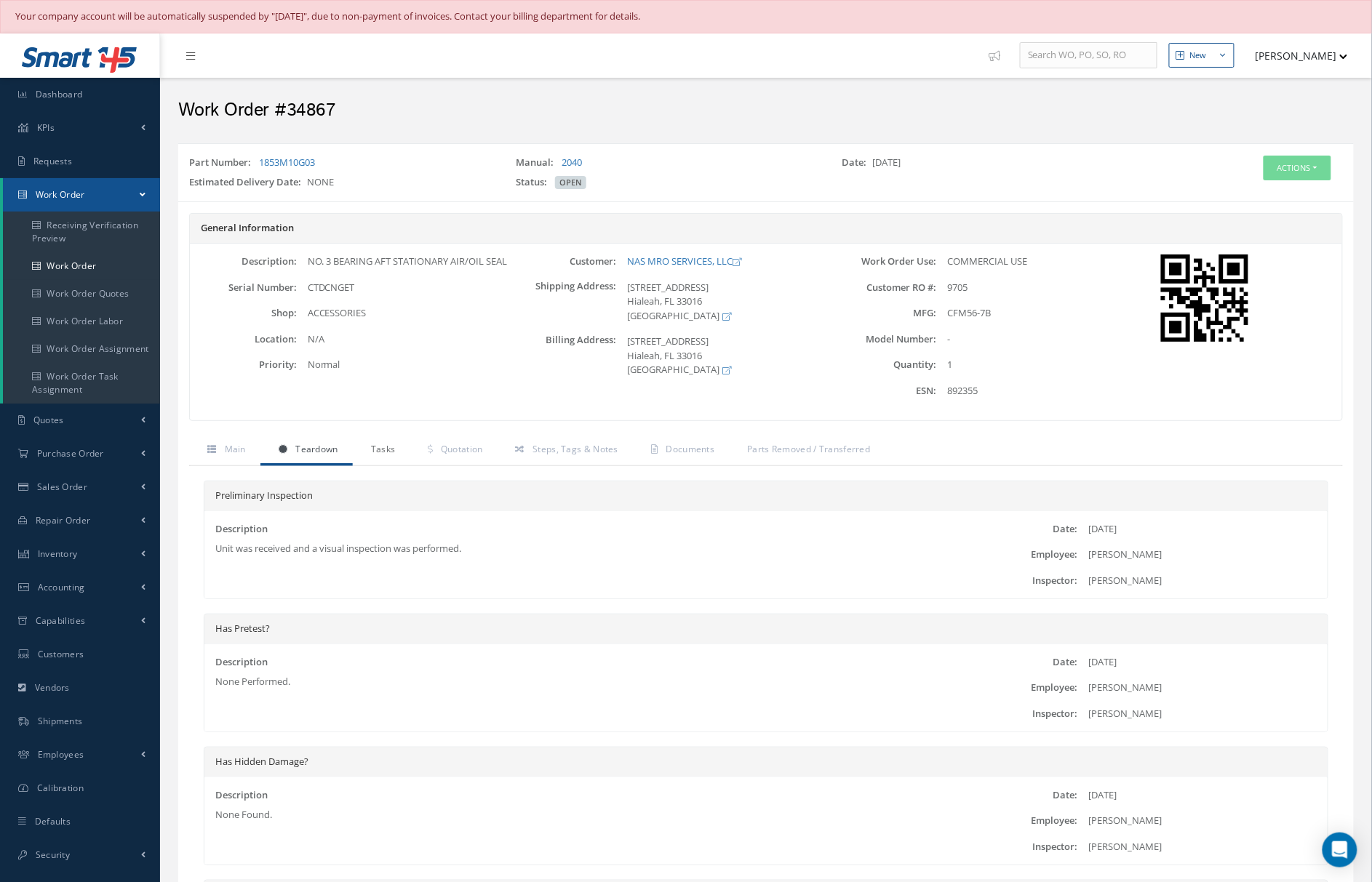
click at [391, 444] on link "Tasks" at bounding box center [381, 450] width 58 height 30
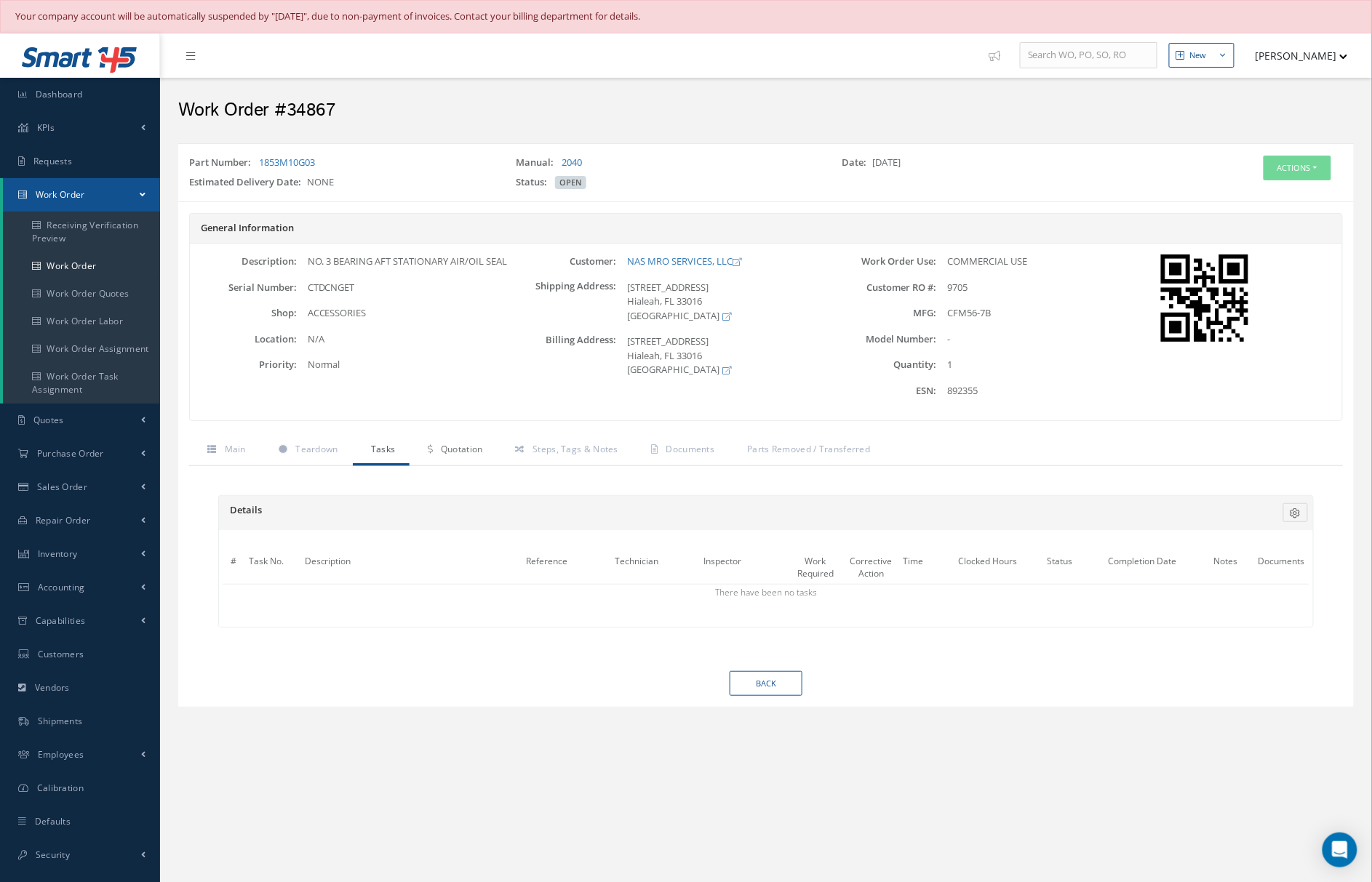
click at [436, 454] on link "Quotation" at bounding box center [453, 450] width 87 height 30
